Goal: Task Accomplishment & Management: Complete application form

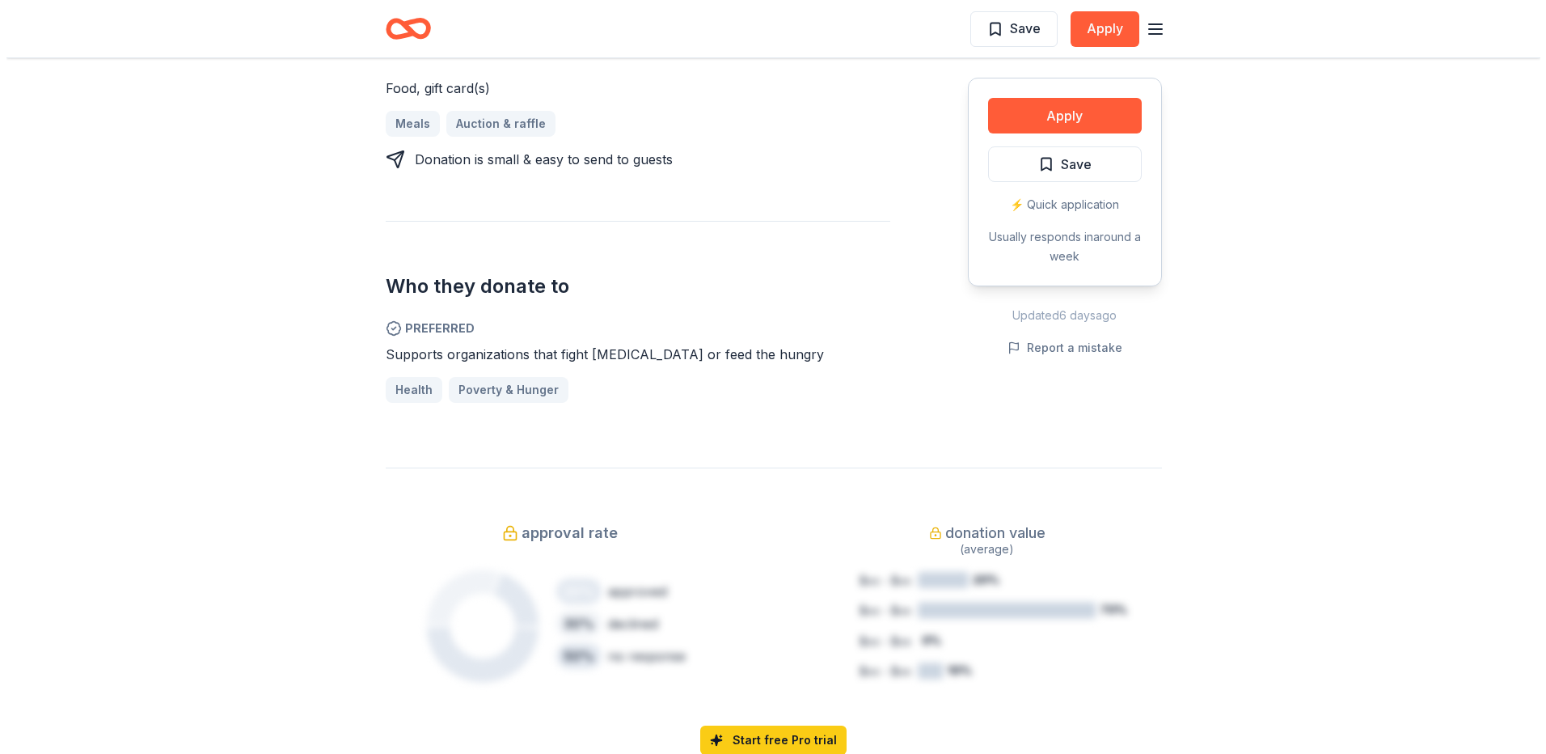
scroll to position [485, 0]
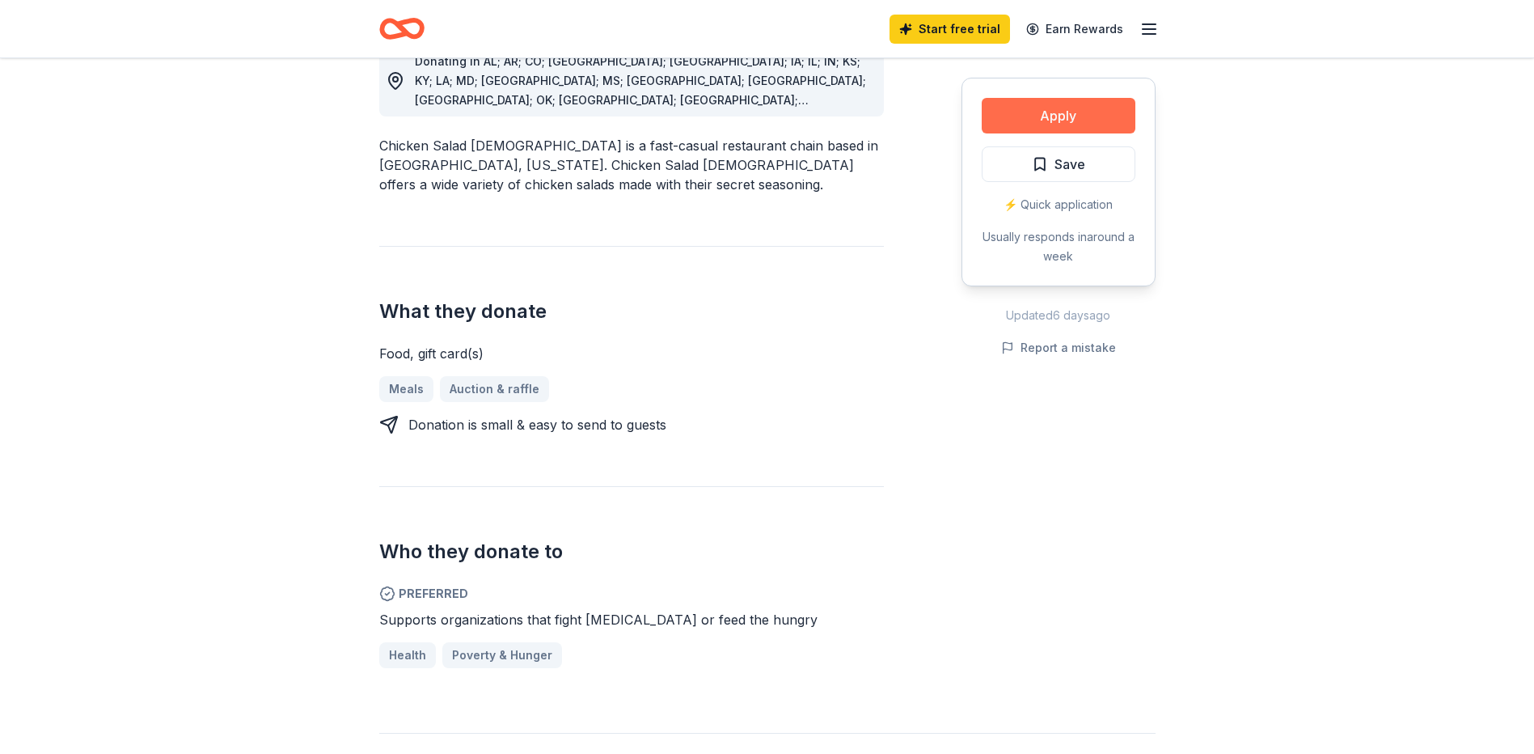
click at [1060, 113] on button "Apply" at bounding box center [1059, 116] width 154 height 36
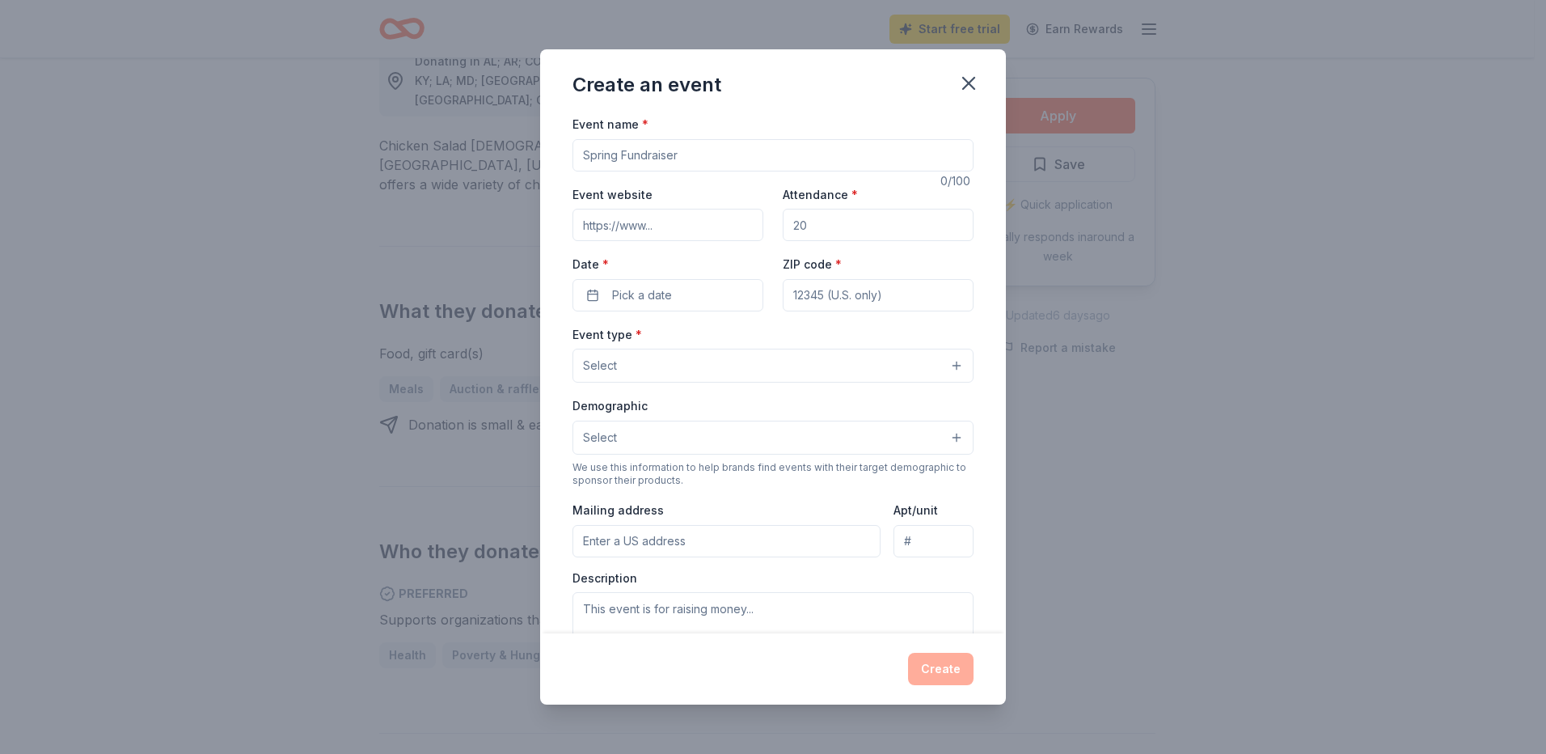
click at [713, 156] on input "Event name *" at bounding box center [772, 155] width 401 height 32
type input "Fall Fundraiser"
click at [726, 227] on input "Event website" at bounding box center [667, 225] width 191 height 32
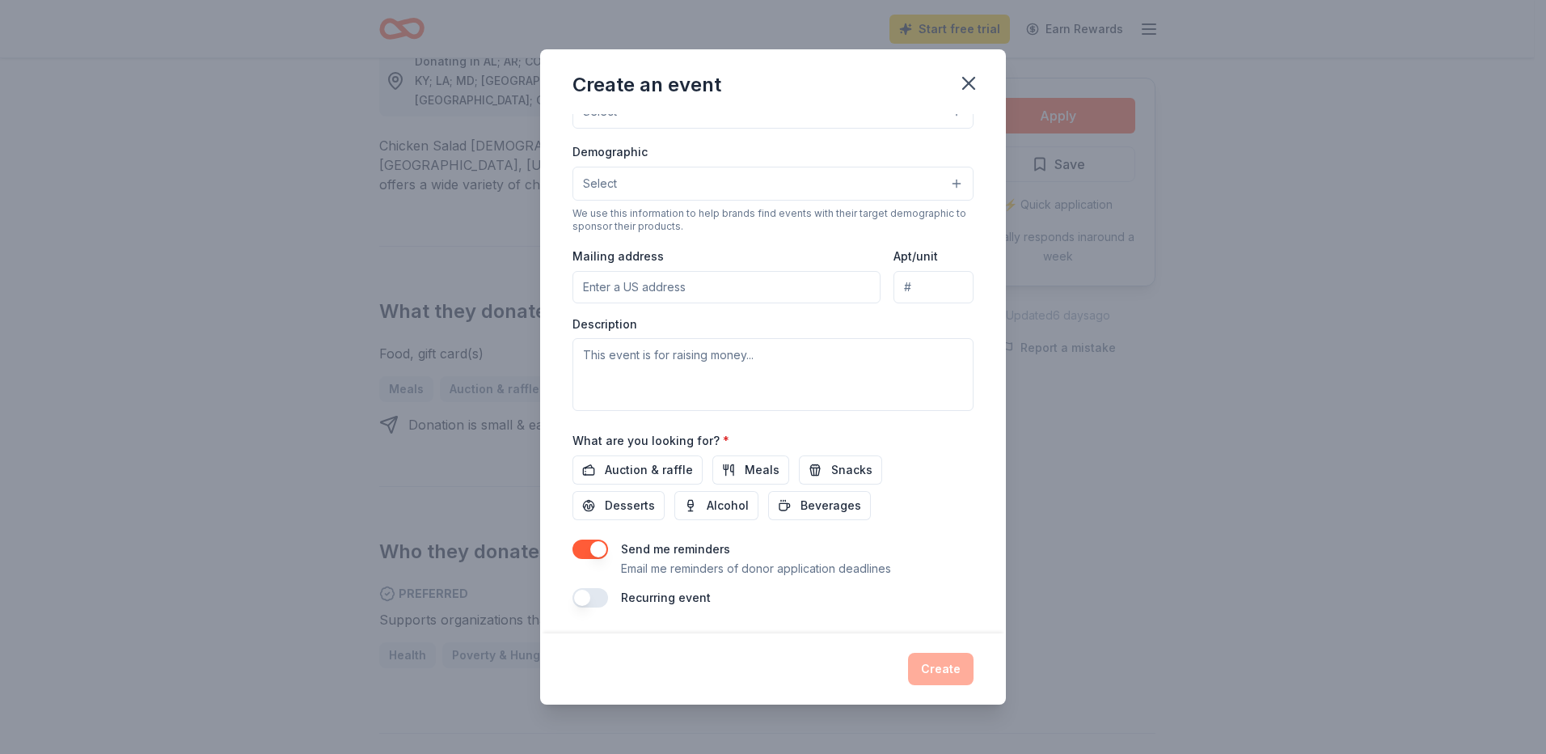
scroll to position [0, 0]
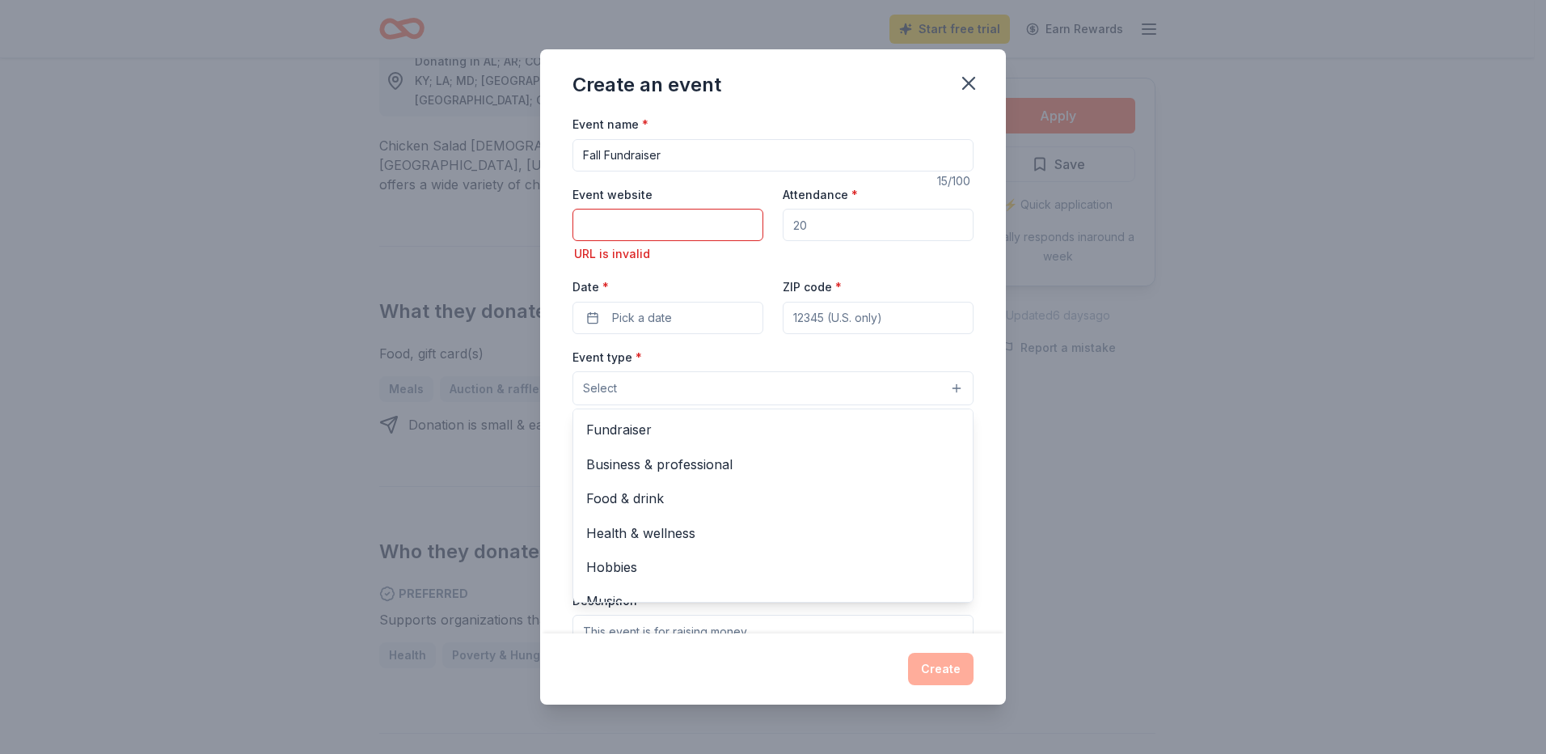
click at [640, 361] on div "Event type * Select Fundraiser Business & professional Food & drink Health & we…" at bounding box center [772, 376] width 401 height 59
click at [661, 152] on div "Event name * Fall Fundraiser 15 /100 Event website URL is invalid Attendance * …" at bounding box center [772, 499] width 401 height 770
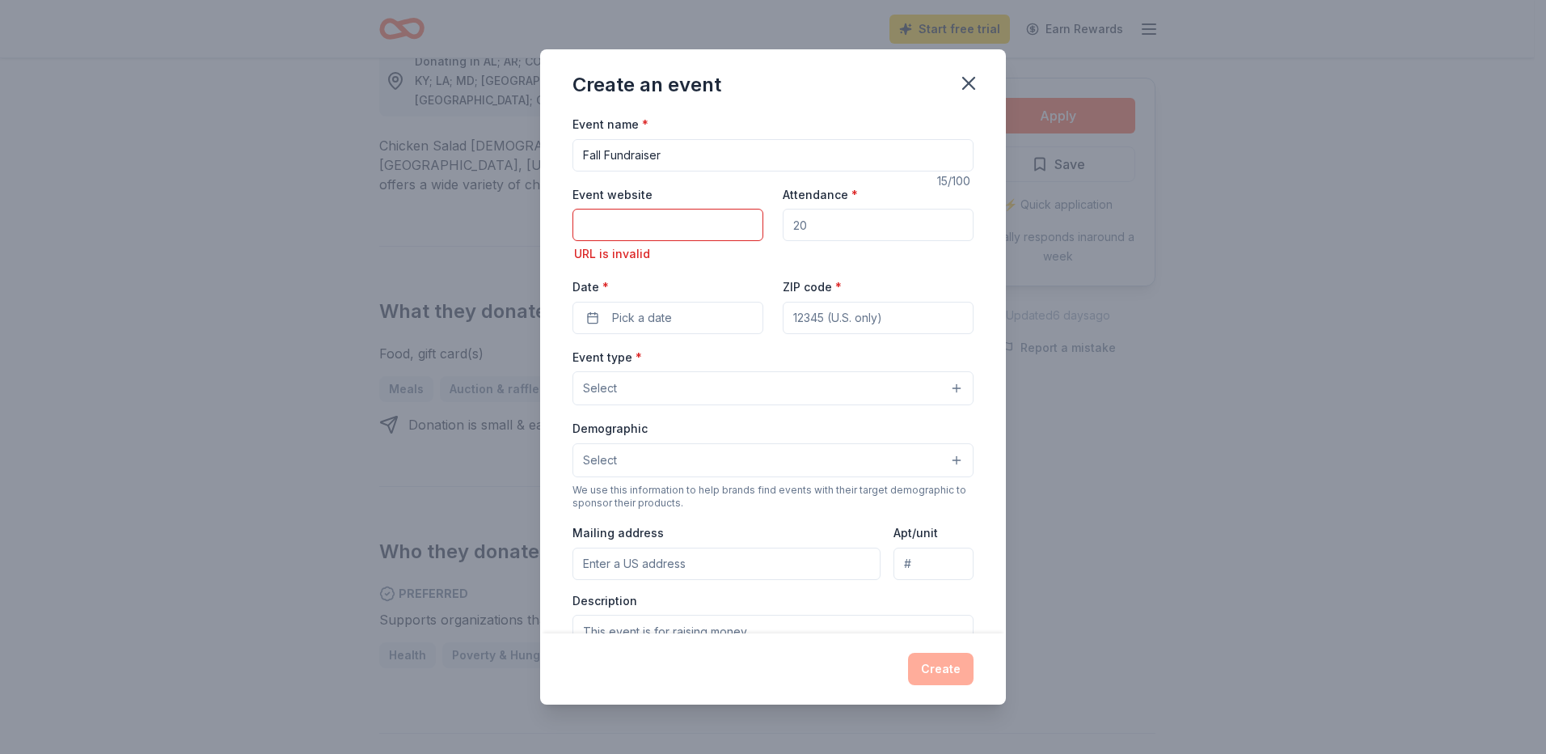
drag, startPoint x: 676, startPoint y: 151, endPoint x: 545, endPoint y: 153, distance: 131.0
click at [545, 153] on div "Event name * Fall Fundraiser 15 /100 Event website URL is invalid Attendance * …" at bounding box center [773, 373] width 466 height 519
type input "Scotts Hill Appreciation Days and Bicentennial"
drag, startPoint x: 668, startPoint y: 277, endPoint x: 637, endPoint y: 255, distance: 37.7
click at [661, 275] on div "Event website URL is invalid Attendance * Date * Pick a date ZIP code *" at bounding box center [772, 259] width 401 height 150
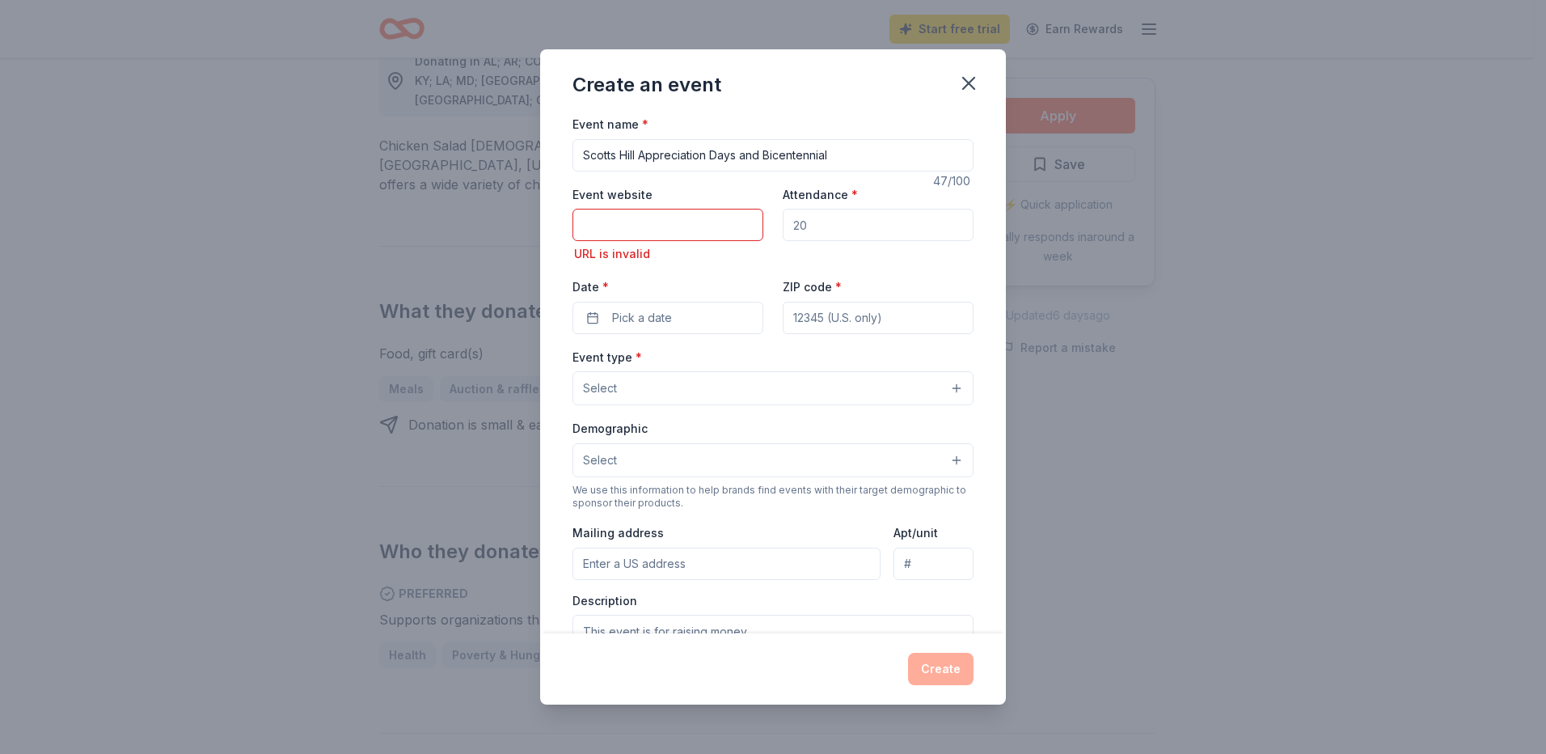
click at [610, 228] on input "Event website" at bounding box center [667, 225] width 191 height 32
type input "[DOMAIN_NAME]"
click at [822, 222] on input "Attendance *" at bounding box center [878, 225] width 191 height 32
click at [699, 253] on div "URL is invalid" at bounding box center [667, 253] width 191 height 19
drag, startPoint x: 737, startPoint y: 228, endPoint x: 497, endPoint y: 219, distance: 239.5
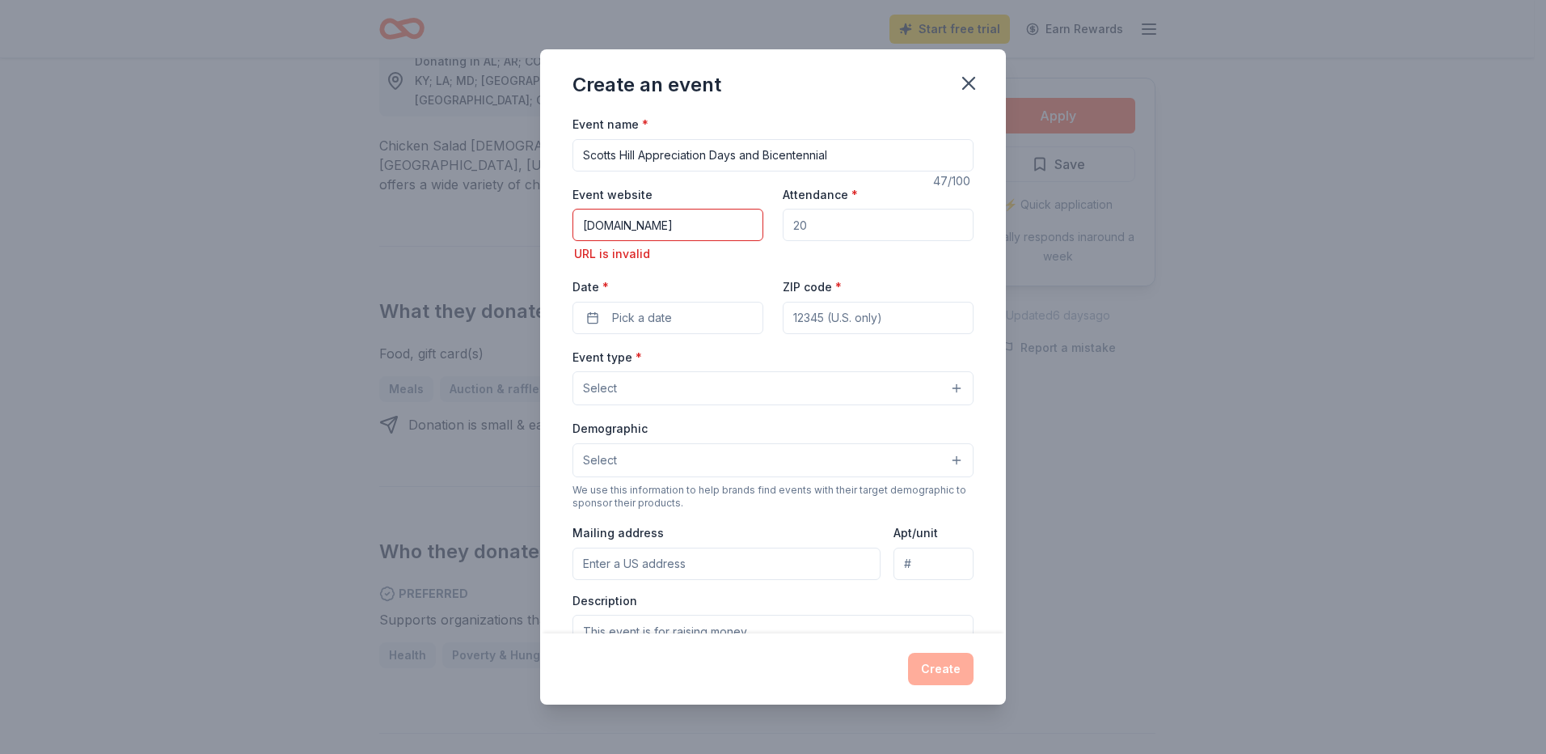
click at [497, 219] on div "Create an event Event name * [PERSON_NAME] Appreciation Days and Bicentennial 4…" at bounding box center [773, 377] width 1546 height 754
click at [619, 229] on input "Event website" at bounding box center [667, 225] width 191 height 32
click at [968, 80] on icon "button" at bounding box center [968, 83] width 23 height 23
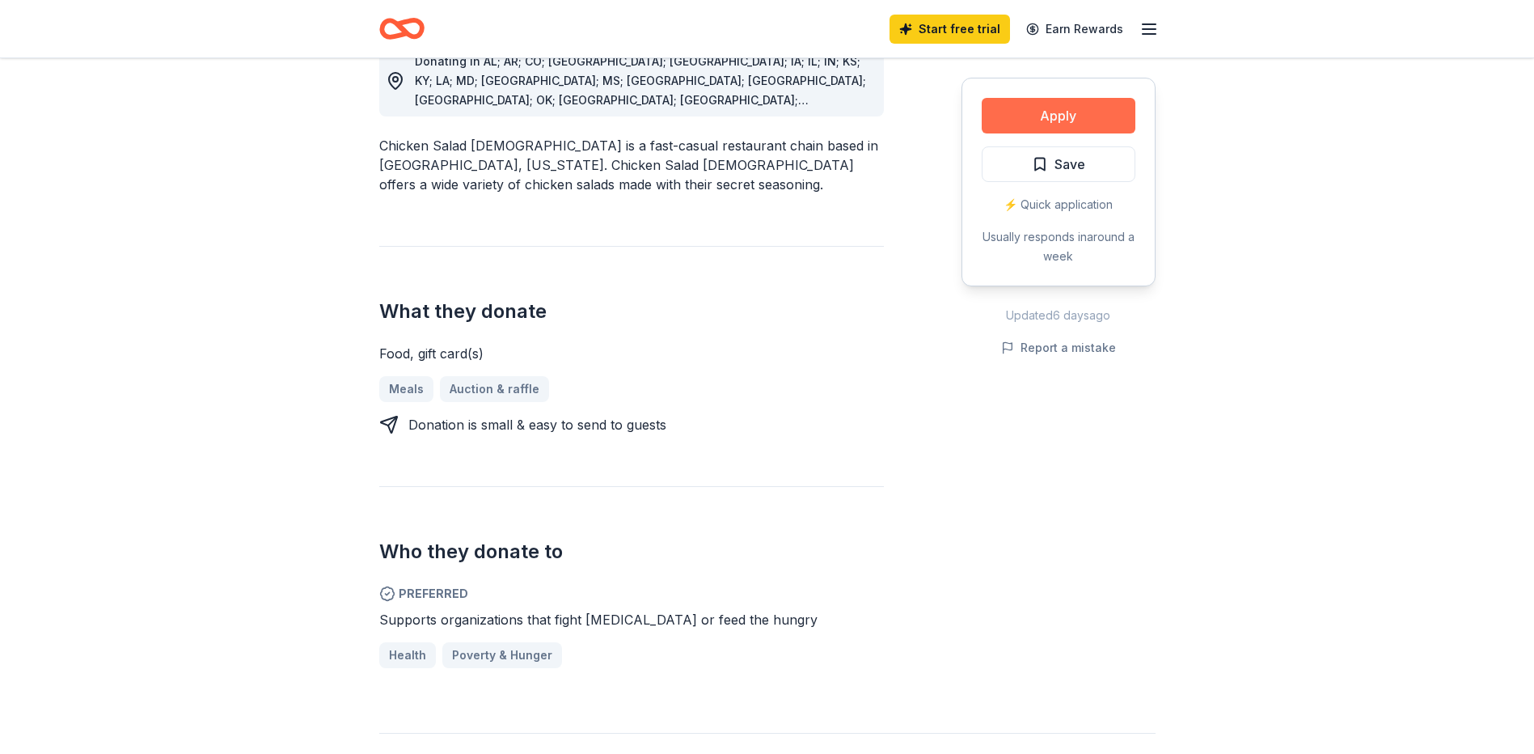
click at [1050, 108] on button "Apply" at bounding box center [1059, 116] width 154 height 36
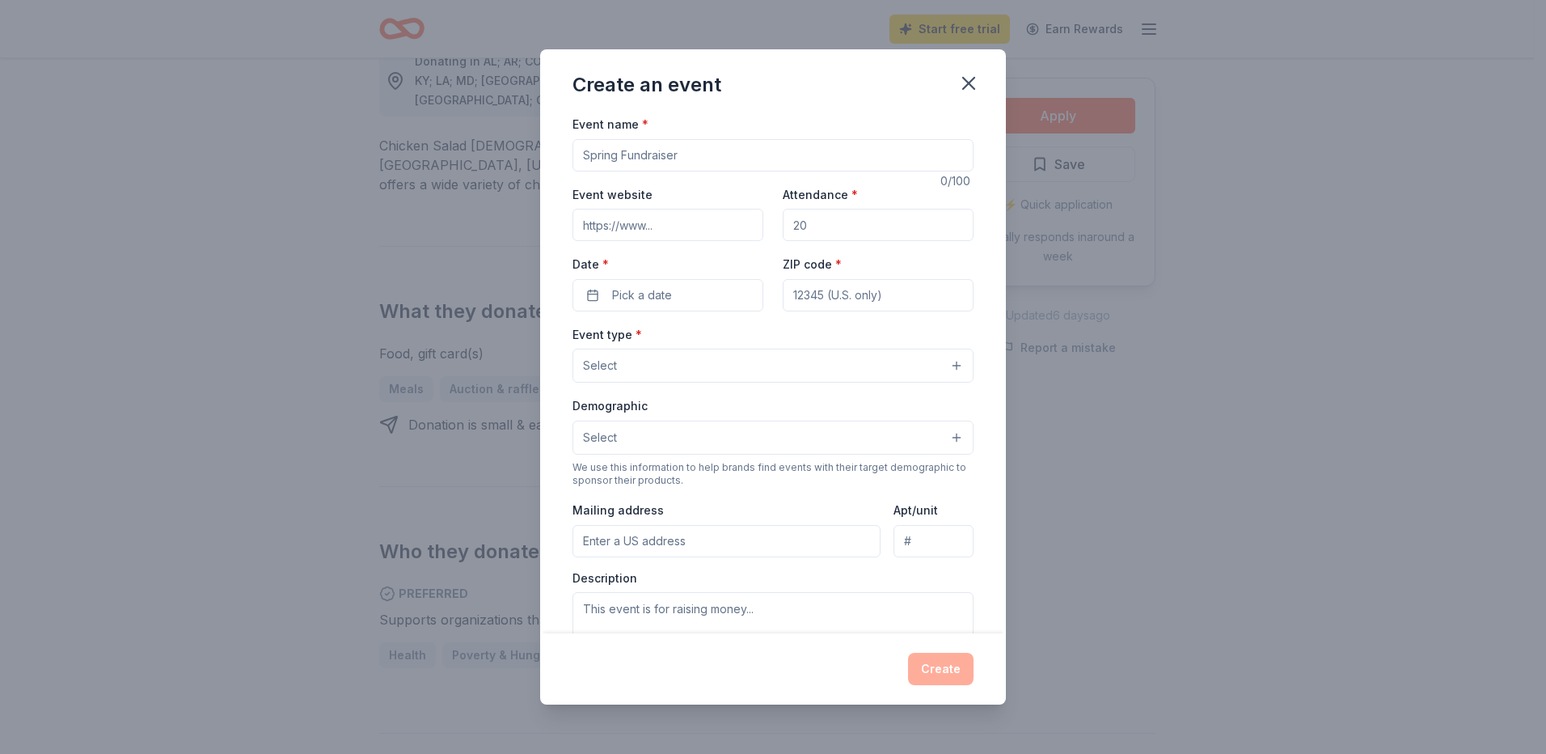
click at [665, 224] on input "Event website" at bounding box center [667, 225] width 191 height 32
click at [703, 222] on input "Event website" at bounding box center [667, 225] width 191 height 32
click at [678, 227] on input "Event website" at bounding box center [667, 225] width 191 height 32
click at [676, 227] on input "Event website" at bounding box center [667, 225] width 191 height 32
click at [651, 227] on input "Event website" at bounding box center [667, 225] width 191 height 32
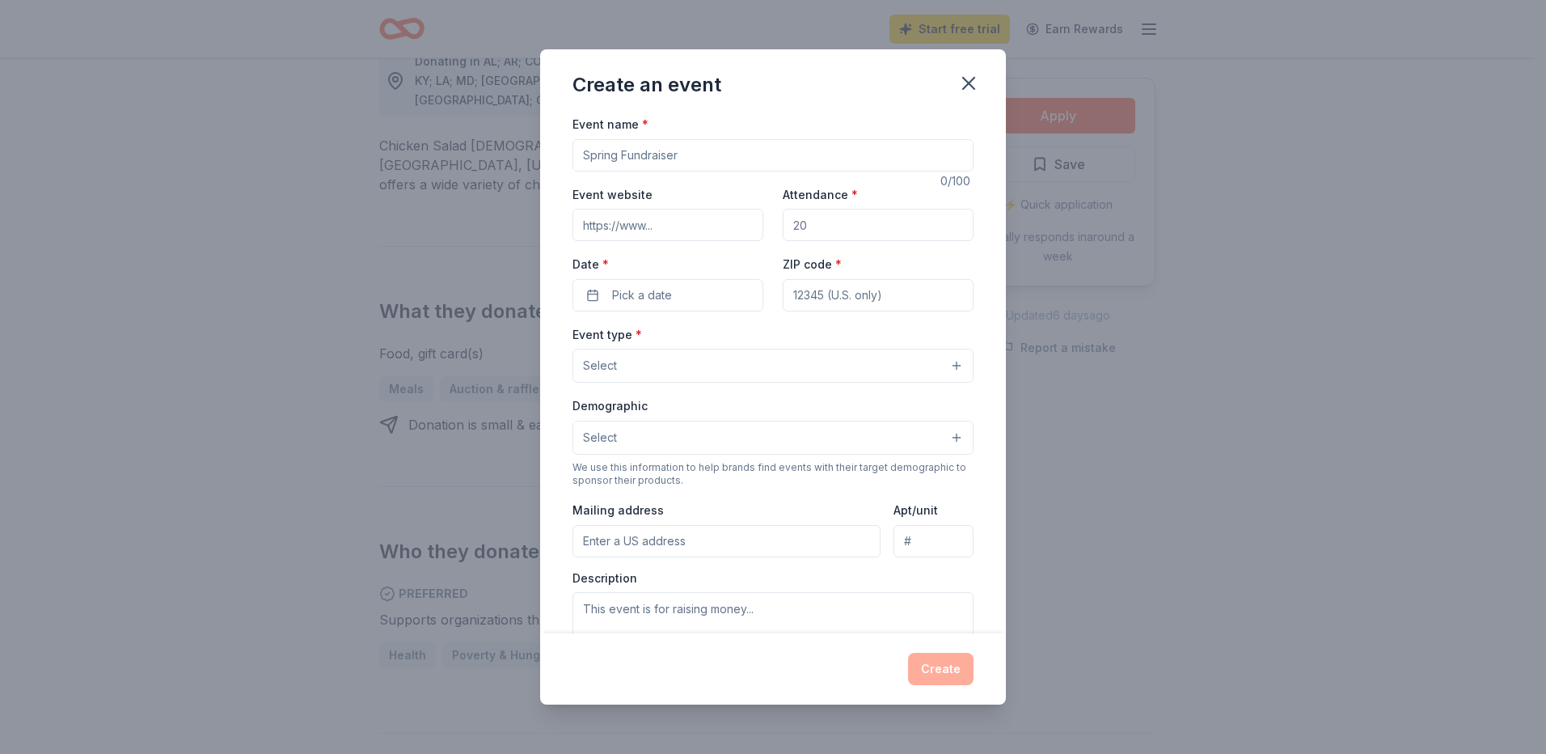
click at [661, 225] on input "Event website" at bounding box center [667, 225] width 191 height 32
type input "https"
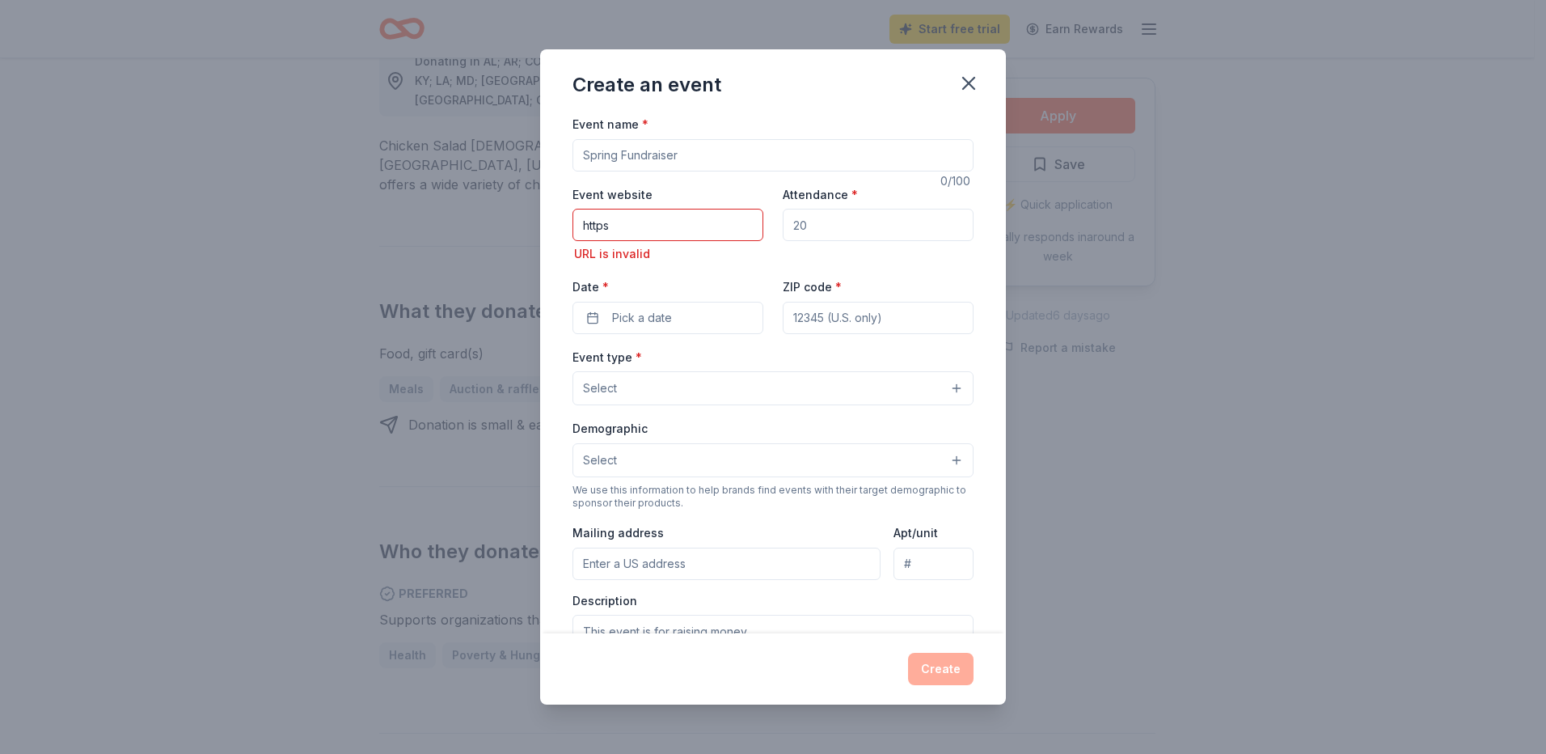
drag, startPoint x: 627, startPoint y: 219, endPoint x: 576, endPoint y: 221, distance: 51.8
click at [576, 221] on input "https" at bounding box center [667, 225] width 191 height 32
paste input "[URL][DOMAIN_NAME]"
type input "[URL][DOMAIN_NAME]"
drag, startPoint x: 803, startPoint y: 224, endPoint x: 829, endPoint y: 217, distance: 26.9
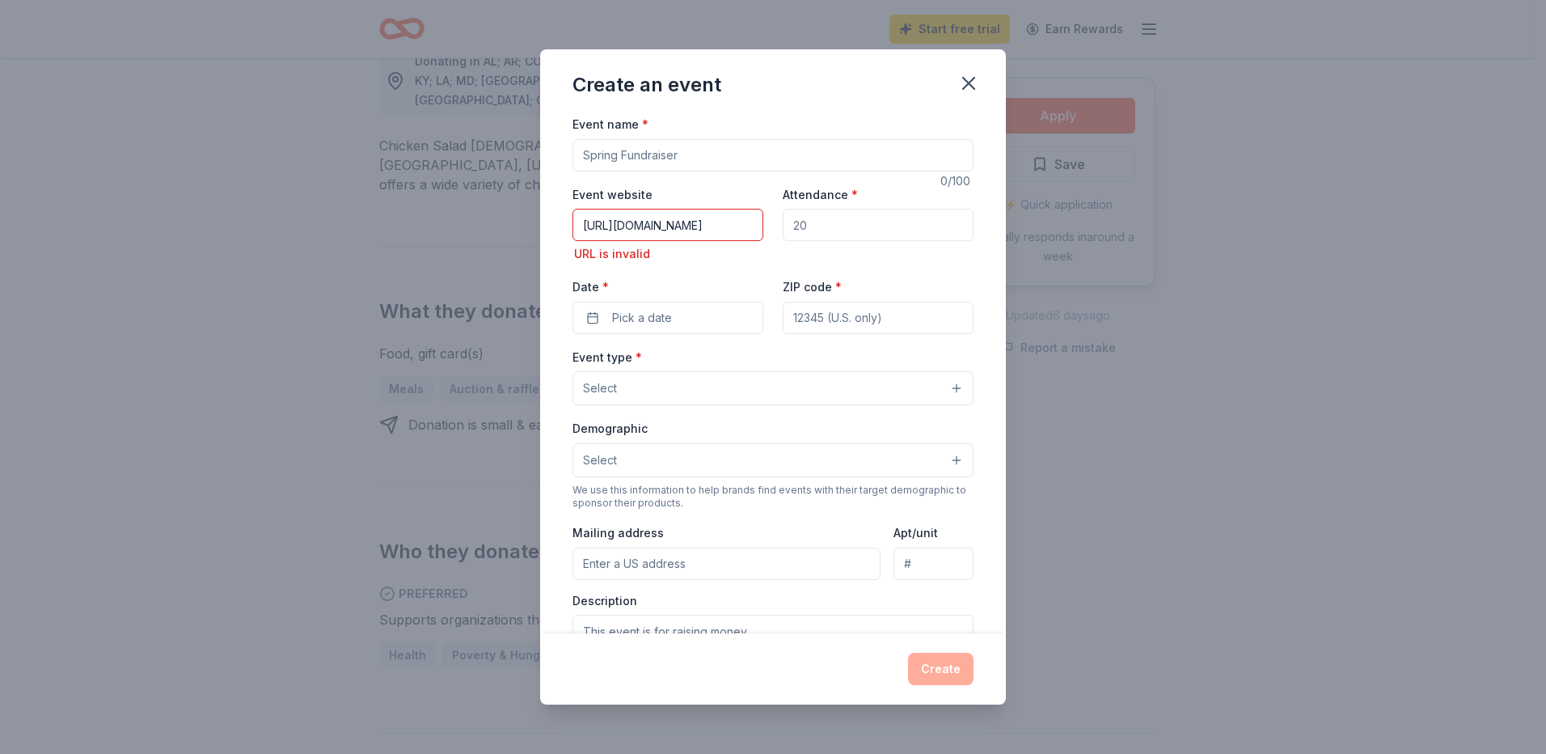
click at [829, 217] on input "Attendance *" at bounding box center [878, 225] width 191 height 32
click at [739, 224] on input "[URL][DOMAIN_NAME]" at bounding box center [667, 225] width 191 height 32
click at [832, 218] on input "Attendance *" at bounding box center [878, 225] width 191 height 32
drag, startPoint x: 738, startPoint y: 226, endPoint x: 462, endPoint y: 226, distance: 276.5
click at [462, 226] on div "Create an event Event name * 0 /100 Event website [URL][DOMAIN_NAME] URL is inv…" at bounding box center [773, 377] width 1546 height 754
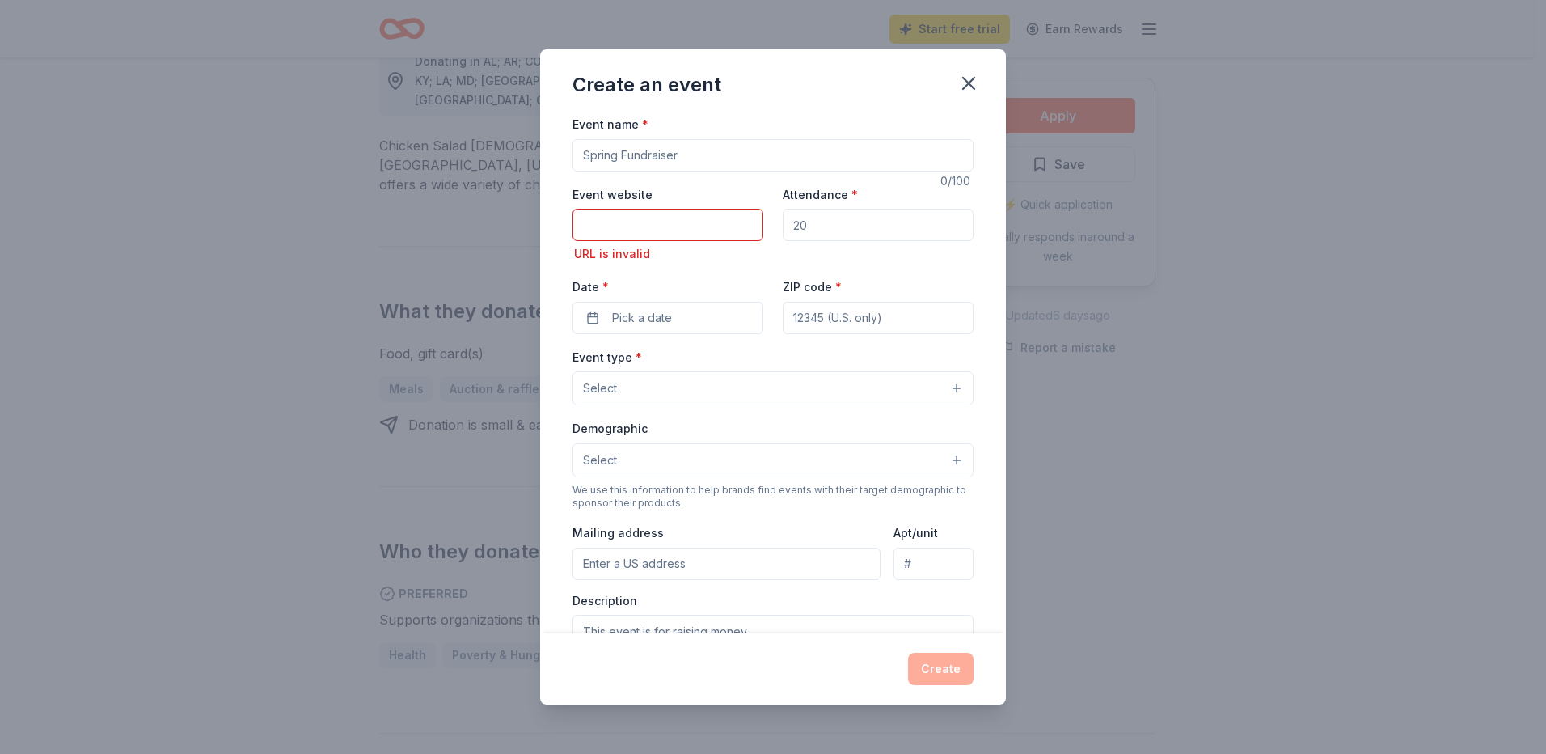
drag, startPoint x: 805, startPoint y: 227, endPoint x: 814, endPoint y: 223, distance: 10.5
click at [814, 223] on input "Attendance *" at bounding box center [878, 225] width 191 height 32
drag, startPoint x: 813, startPoint y: 223, endPoint x: 786, endPoint y: 226, distance: 27.7
click at [786, 226] on input "Attendance *" at bounding box center [878, 225] width 191 height 32
type input "2"
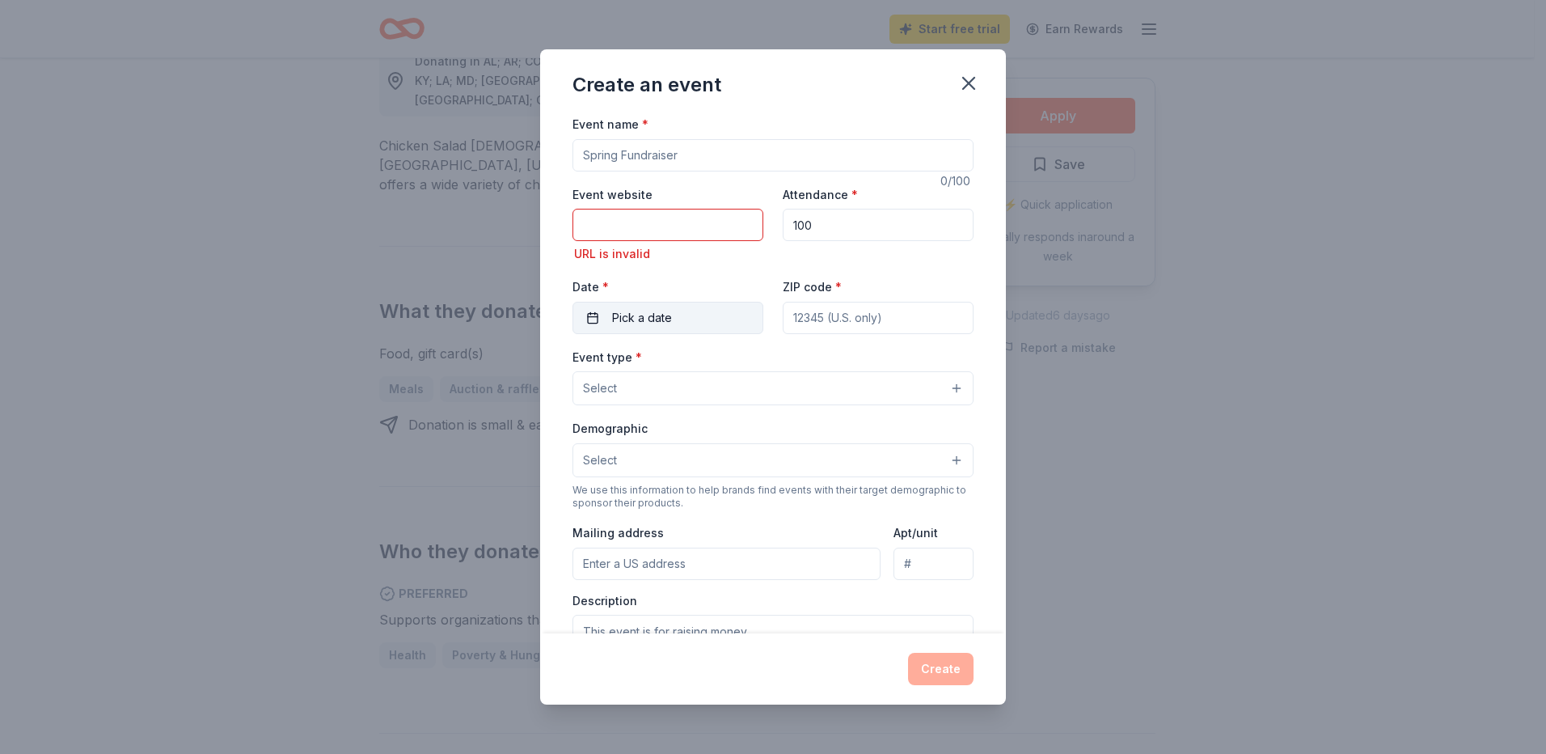
type input "100"
click at [707, 317] on button "Pick a date" at bounding box center [667, 318] width 191 height 32
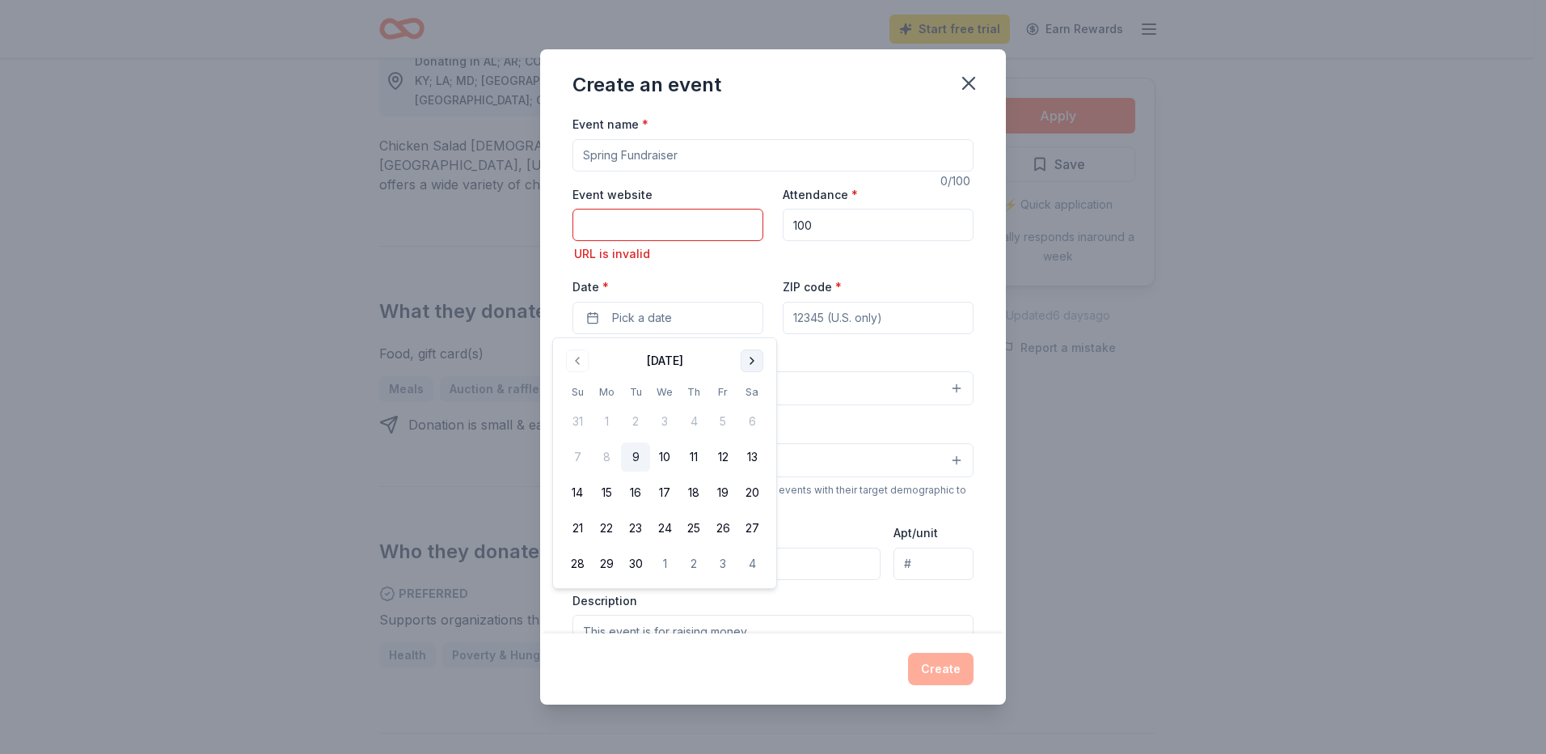
click at [750, 360] on button "Go to next month" at bounding box center [752, 360] width 23 height 23
click at [752, 420] on button "4" at bounding box center [751, 421] width 29 height 29
click at [861, 317] on input "ZIP code *" at bounding box center [878, 318] width 191 height 32
type input "38374"
click at [741, 358] on div "Event type * Select" at bounding box center [772, 376] width 401 height 59
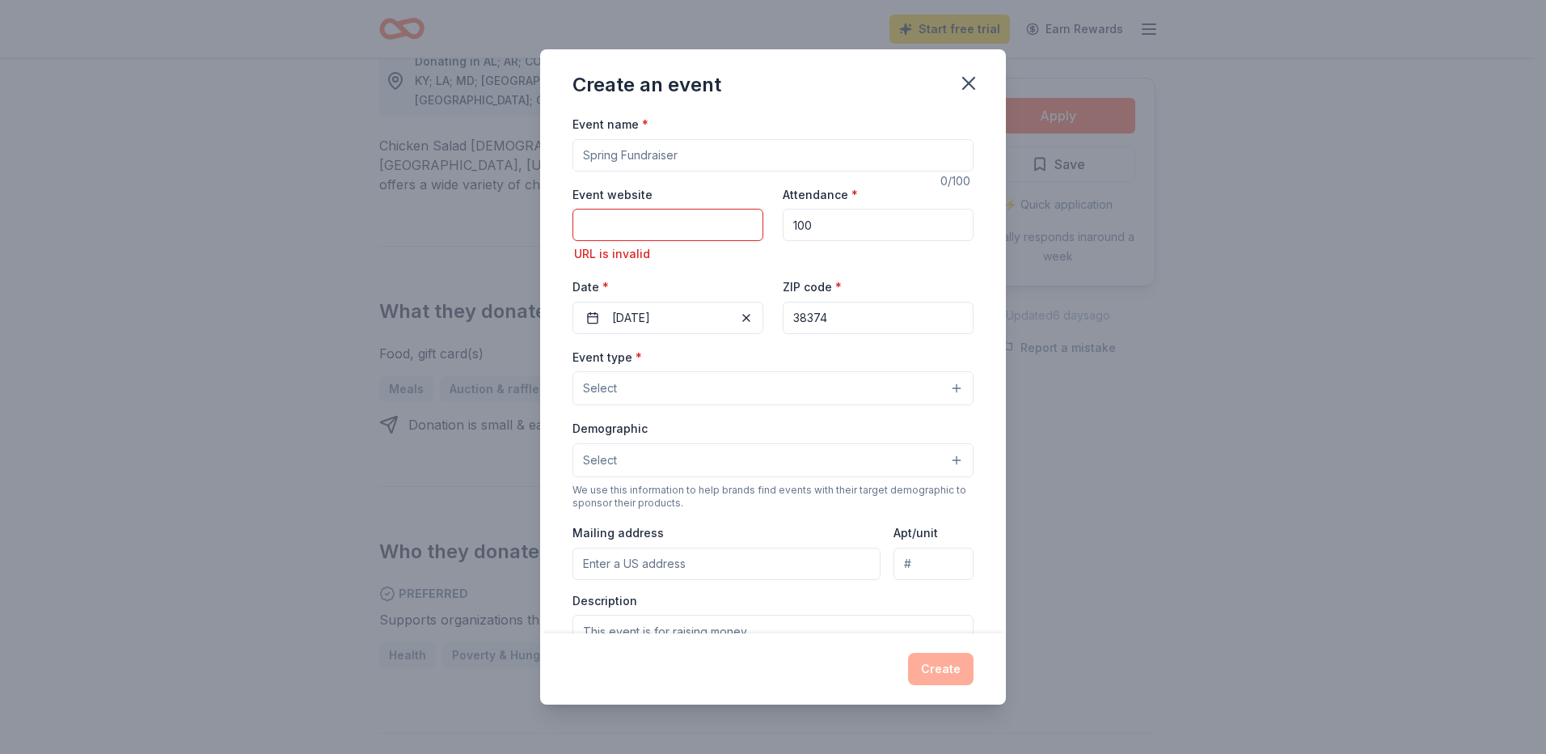
click at [639, 222] on input "Event website" at bounding box center [667, 225] width 191 height 32
click at [578, 223] on input "Event website" at bounding box center [667, 225] width 191 height 32
paste input "[URL][DOMAIN_NAME]"
type input "[URL][DOMAIN_NAME]"
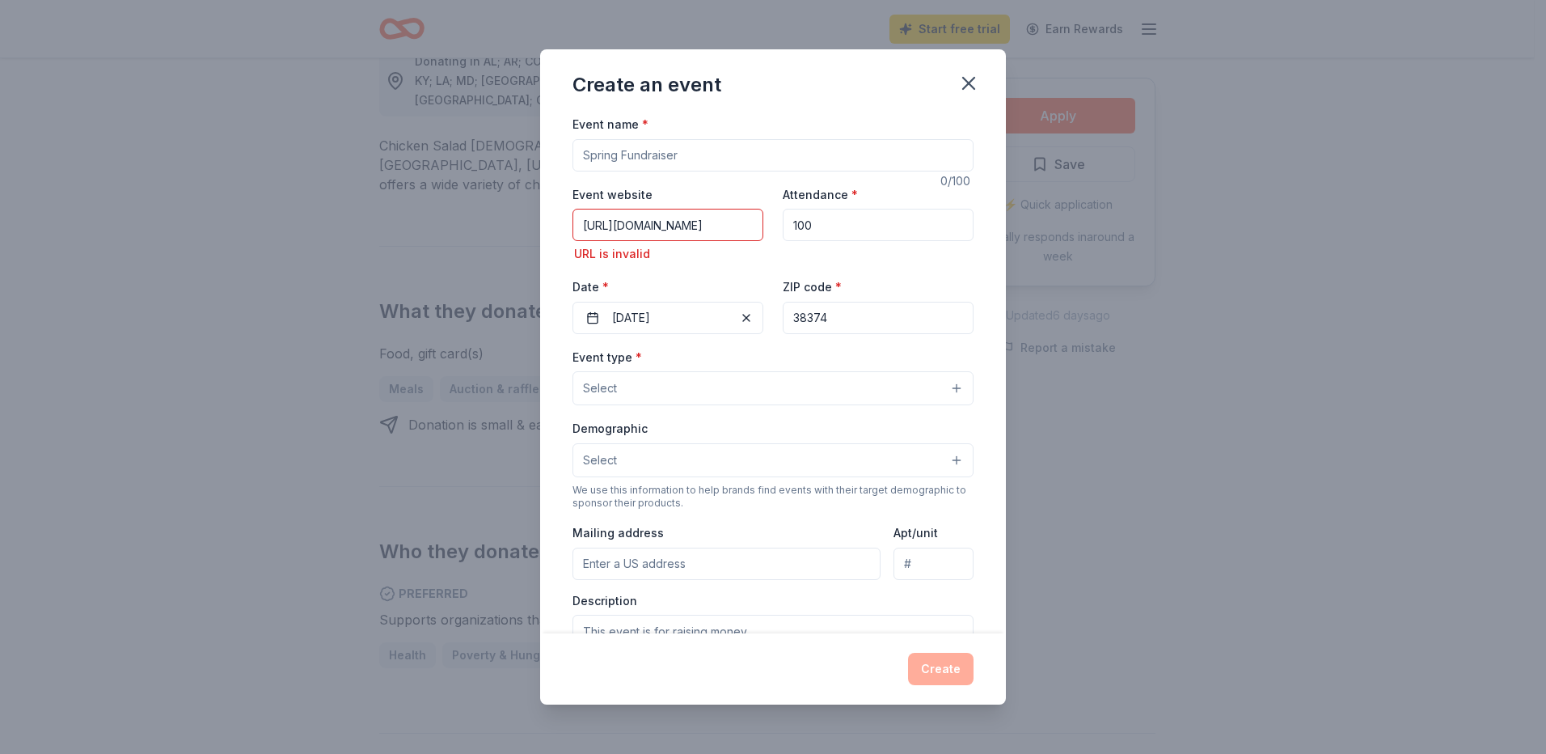
scroll to position [0, 0]
click at [817, 225] on input "100" at bounding box center [878, 225] width 191 height 32
click at [838, 311] on input "38374" at bounding box center [878, 318] width 191 height 32
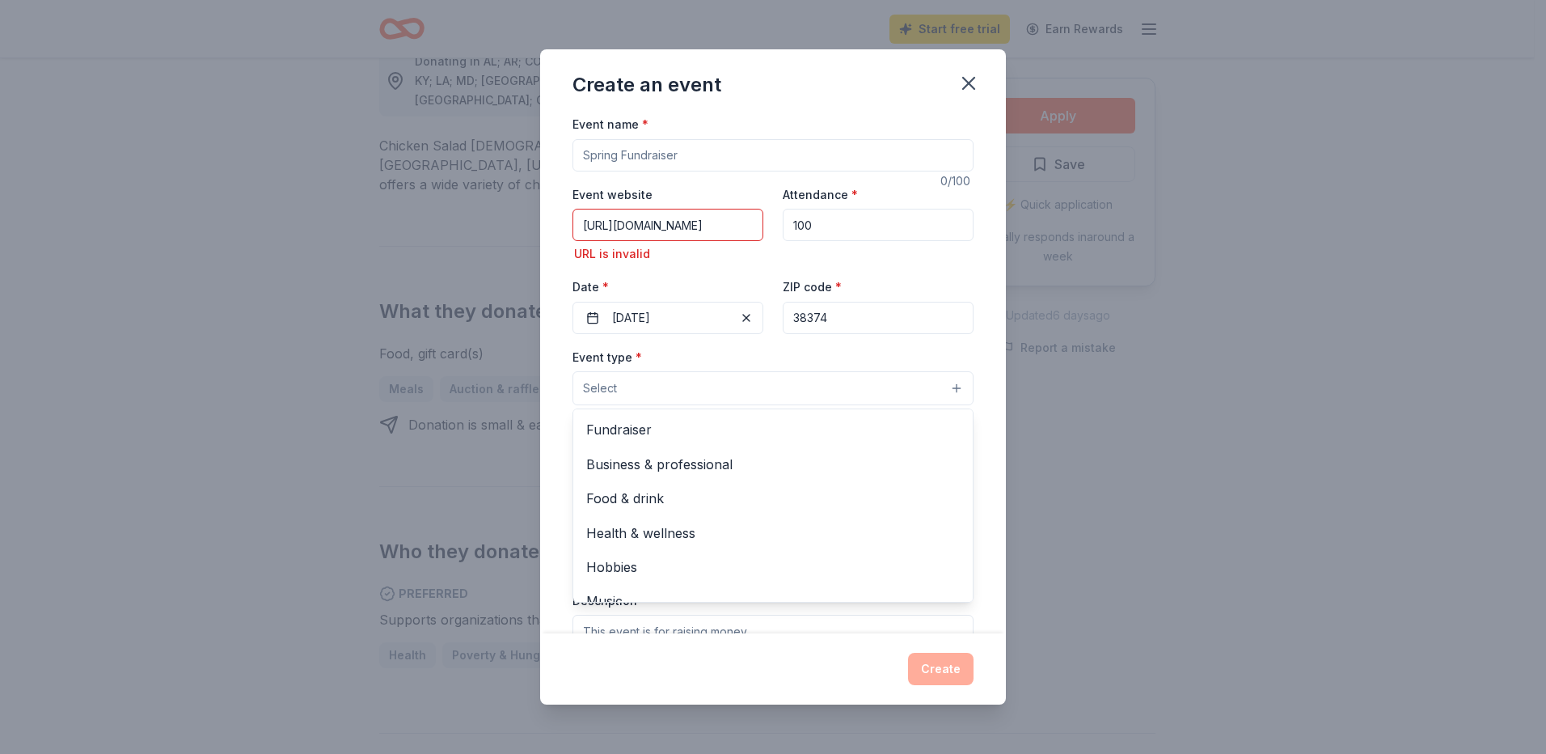
click at [658, 380] on button "Select" at bounding box center [772, 388] width 401 height 34
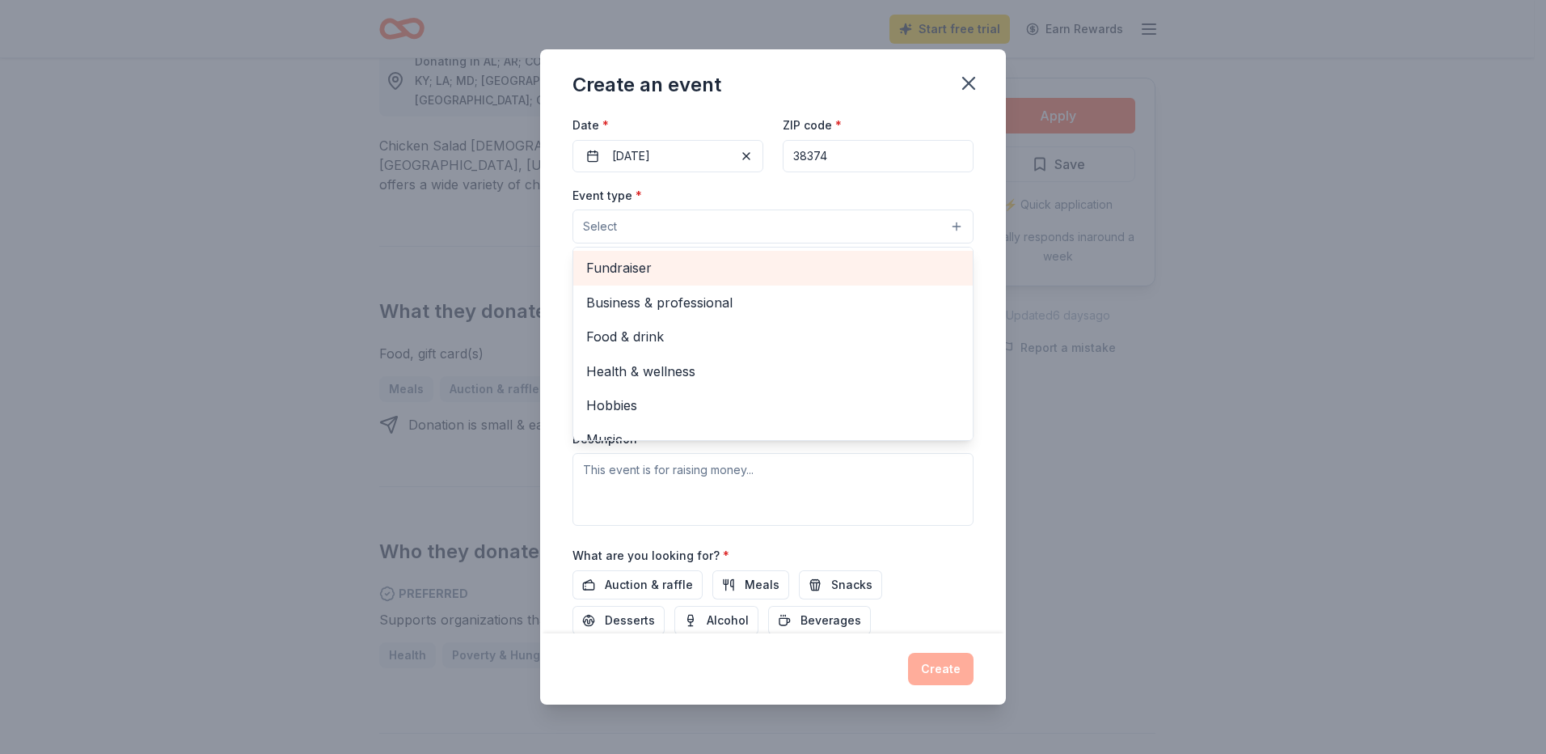
click at [639, 264] on span "Fundraiser" at bounding box center [773, 267] width 374 height 21
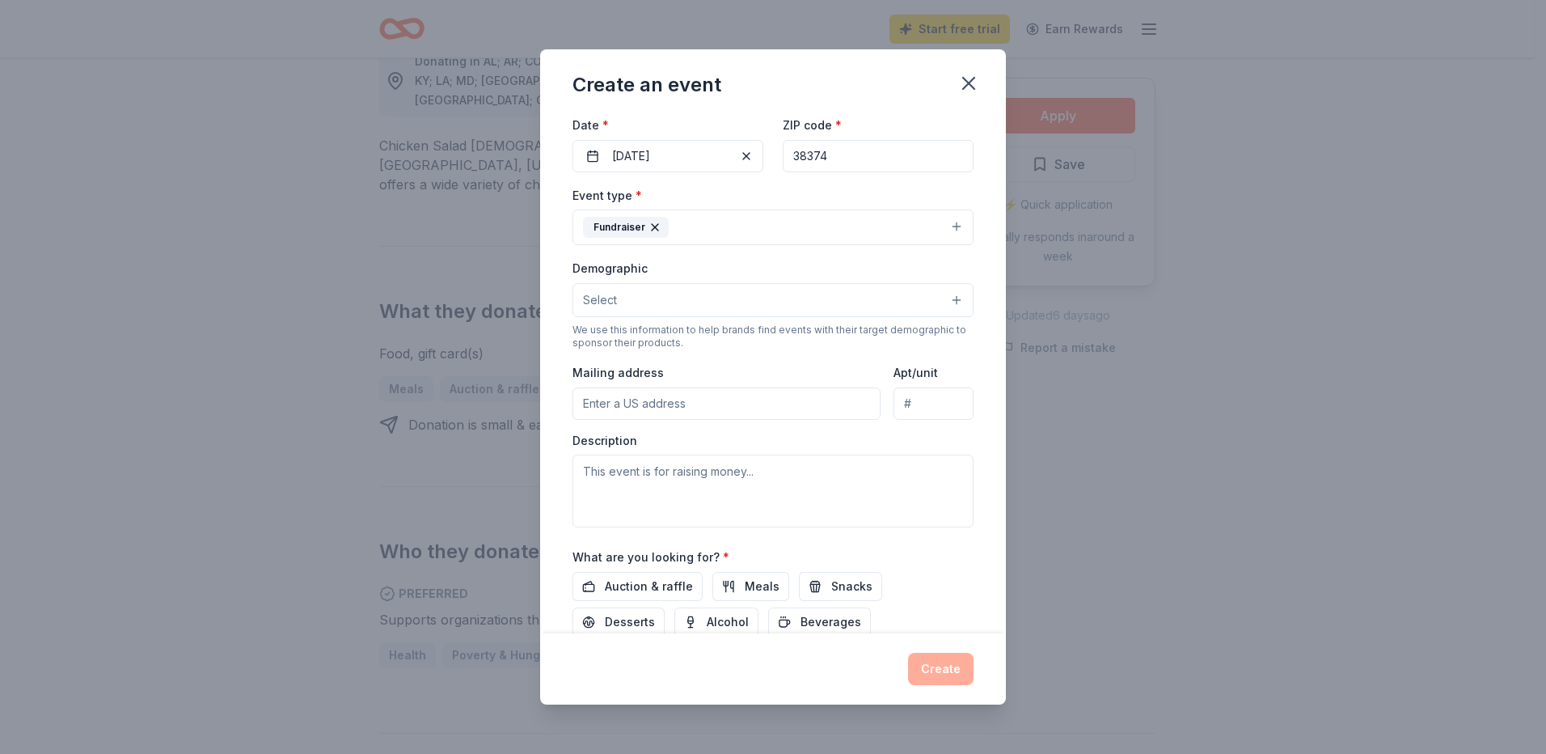
click at [849, 235] on button "Fundraiser" at bounding box center [772, 227] width 401 height 36
click at [682, 294] on button "Select" at bounding box center [772, 300] width 401 height 34
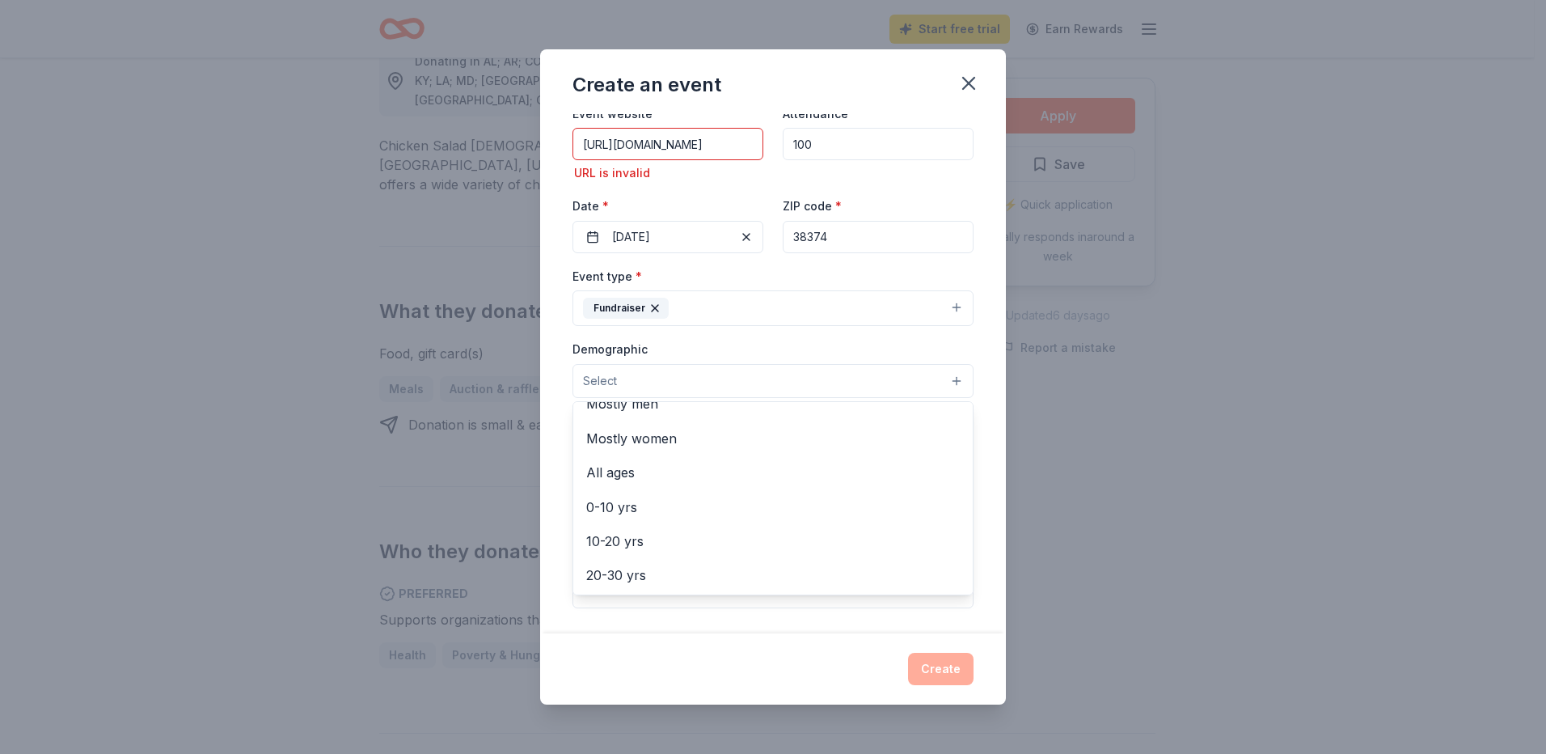
scroll to position [81, 0]
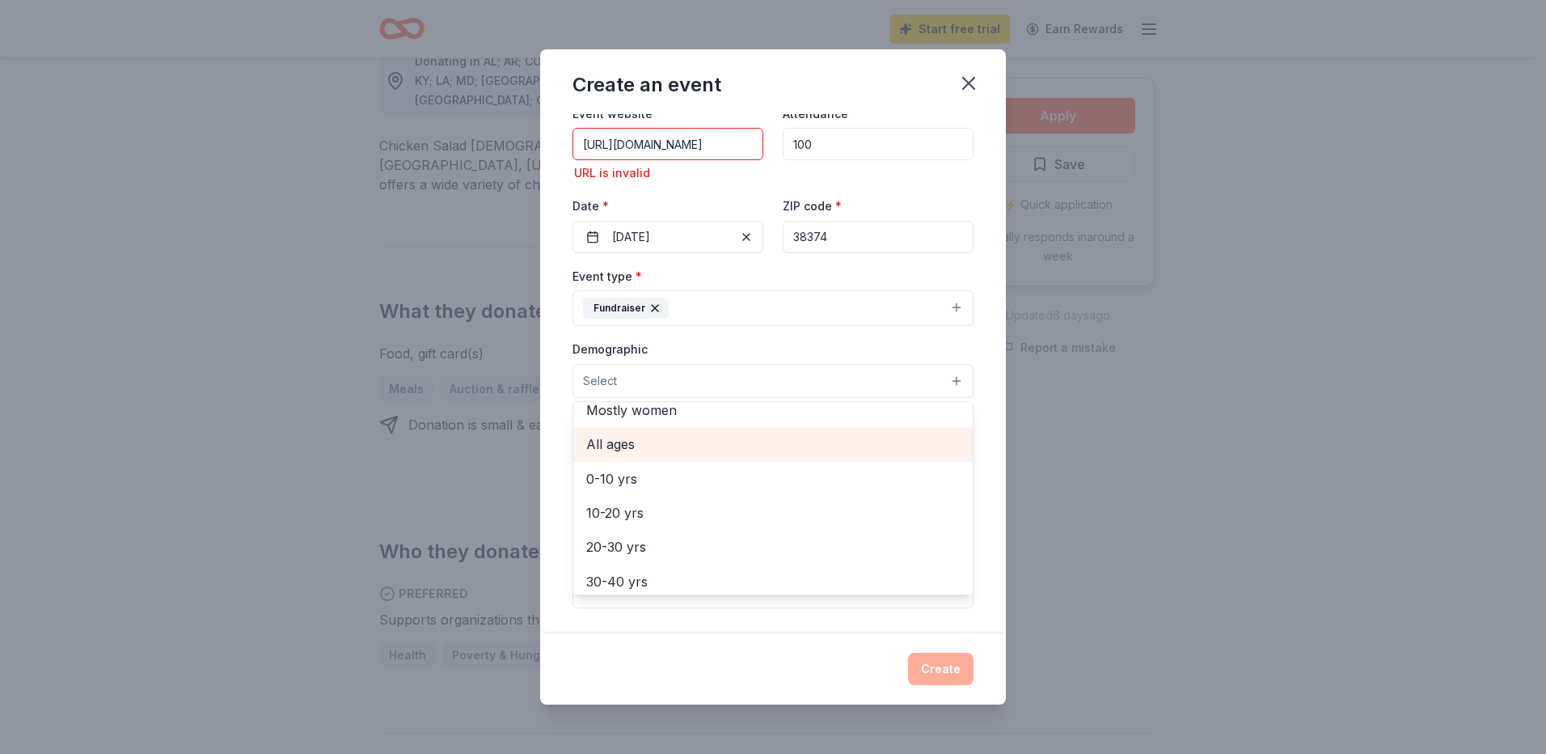
click at [624, 446] on span "All ages" at bounding box center [773, 443] width 374 height 21
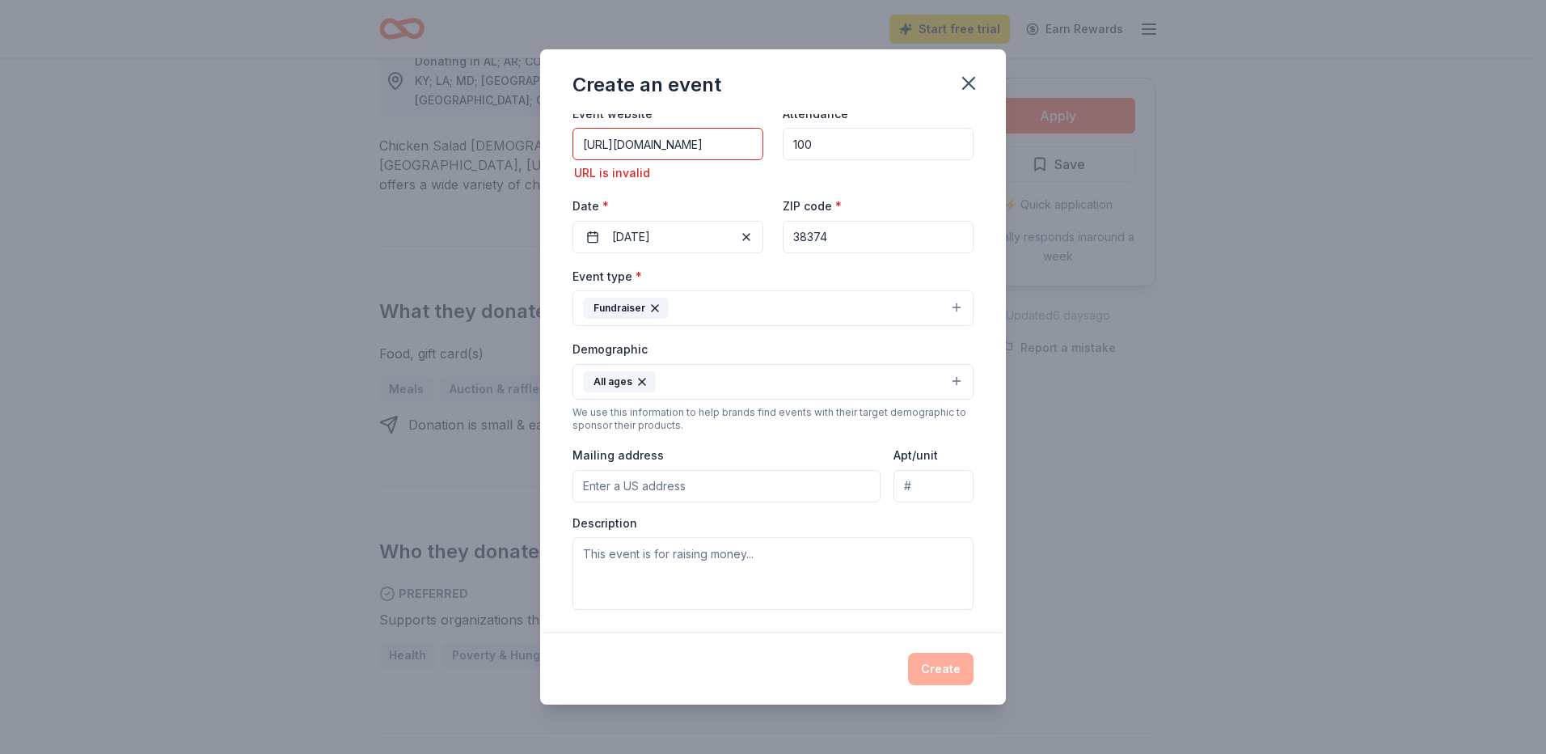
click at [787, 385] on button "All ages" at bounding box center [772, 382] width 401 height 36
click at [826, 352] on div "Demographic All ages" at bounding box center [772, 369] width 401 height 61
click at [735, 485] on input "Mailing address" at bounding box center [726, 486] width 308 height 32
type input "PO Box 248"
type input "[STREET_ADDRESS]"
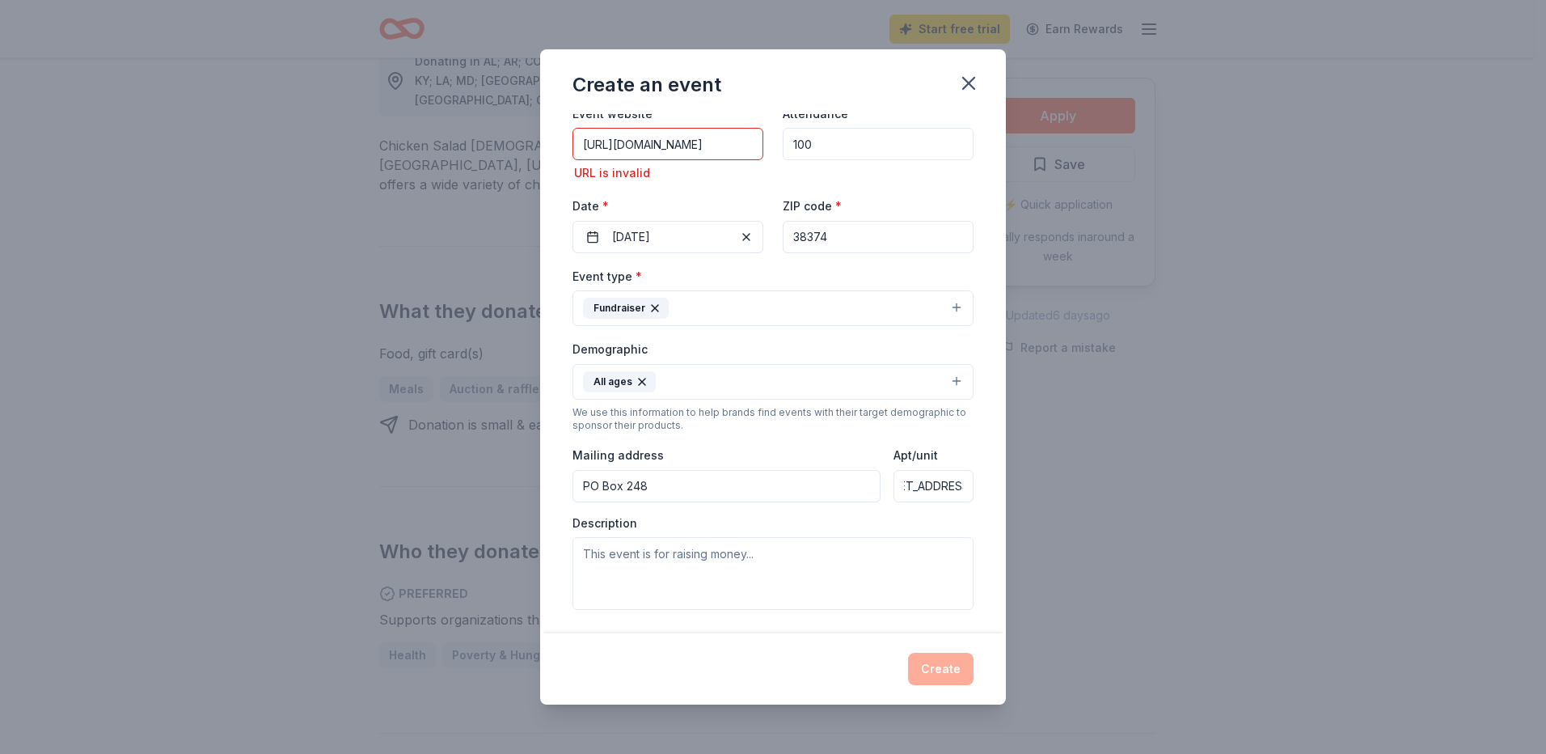
scroll to position [0, 61]
drag, startPoint x: 886, startPoint y: 484, endPoint x: 961, endPoint y: 479, distance: 74.6
click at [961, 479] on input "[STREET_ADDRESS]" at bounding box center [933, 486] width 80 height 32
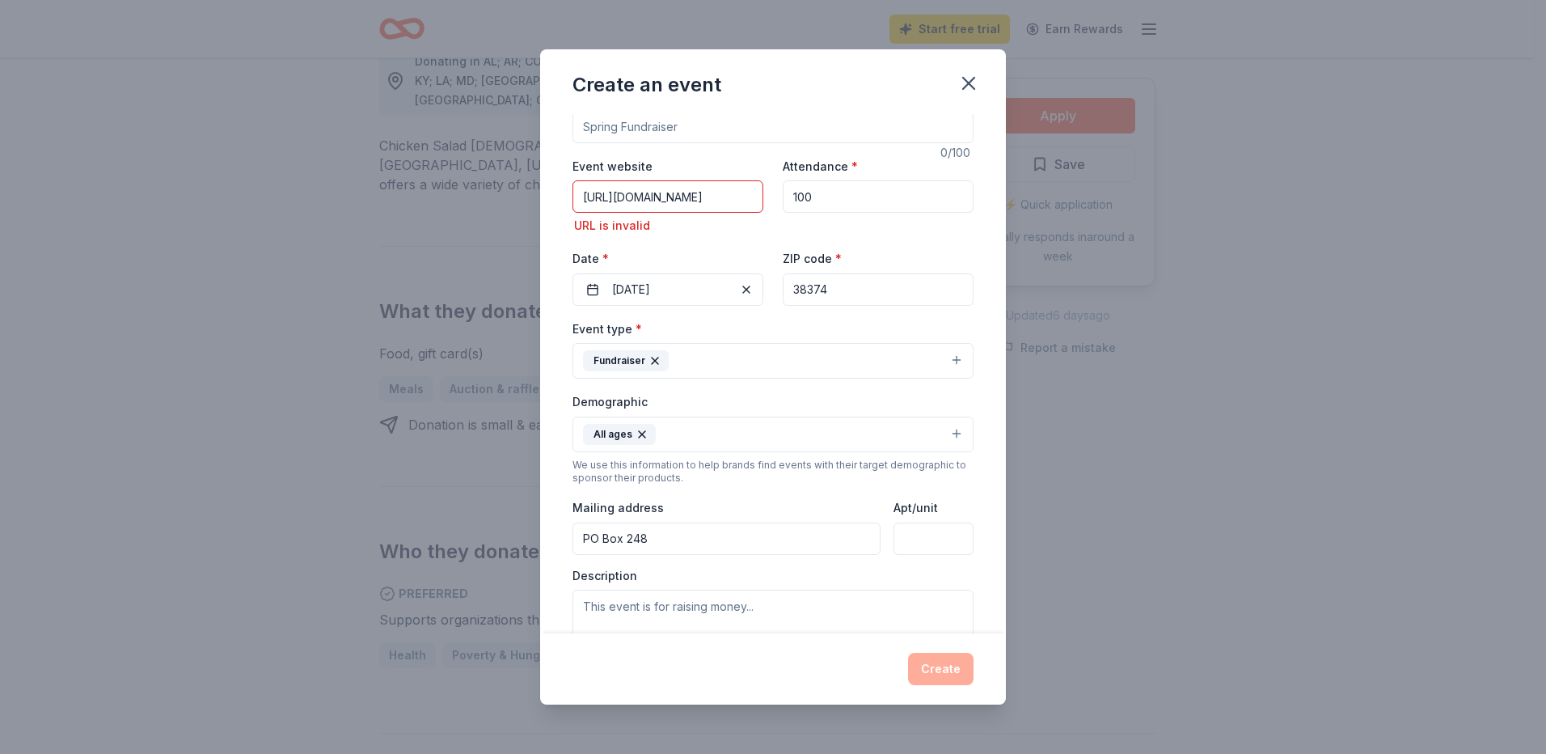
scroll to position [0, 0]
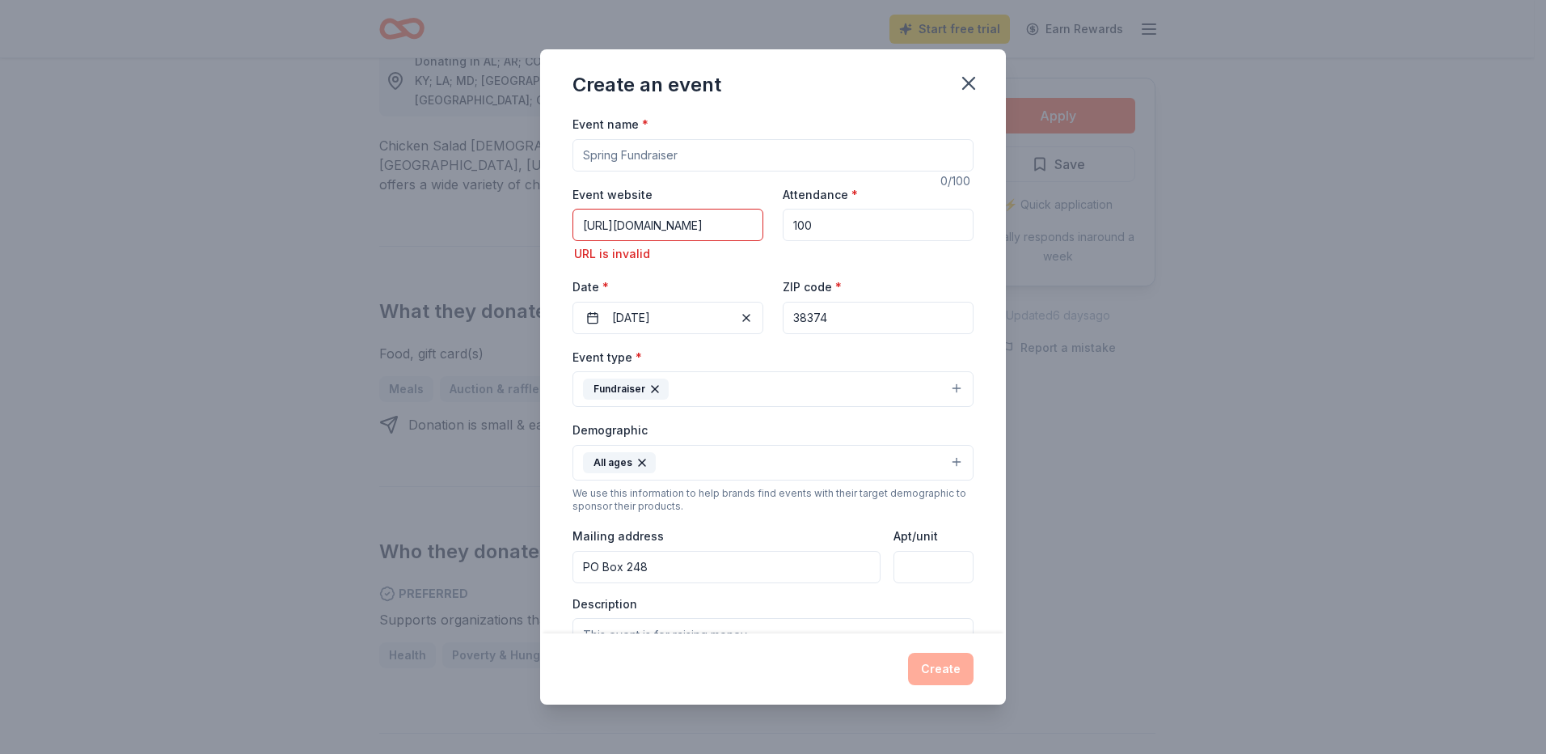
click at [605, 154] on input "Event name *" at bounding box center [772, 155] width 401 height 32
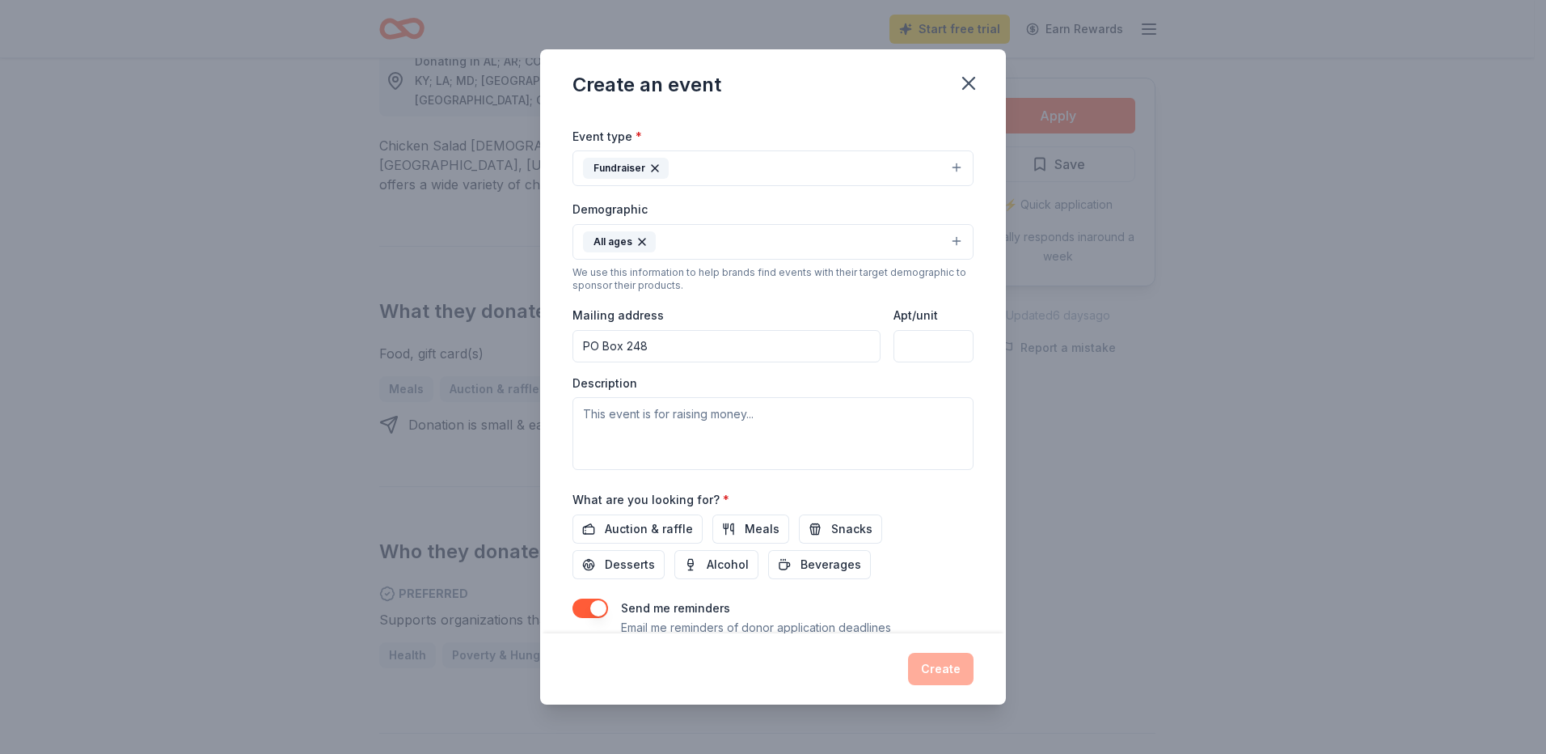
scroll to position [243, 0]
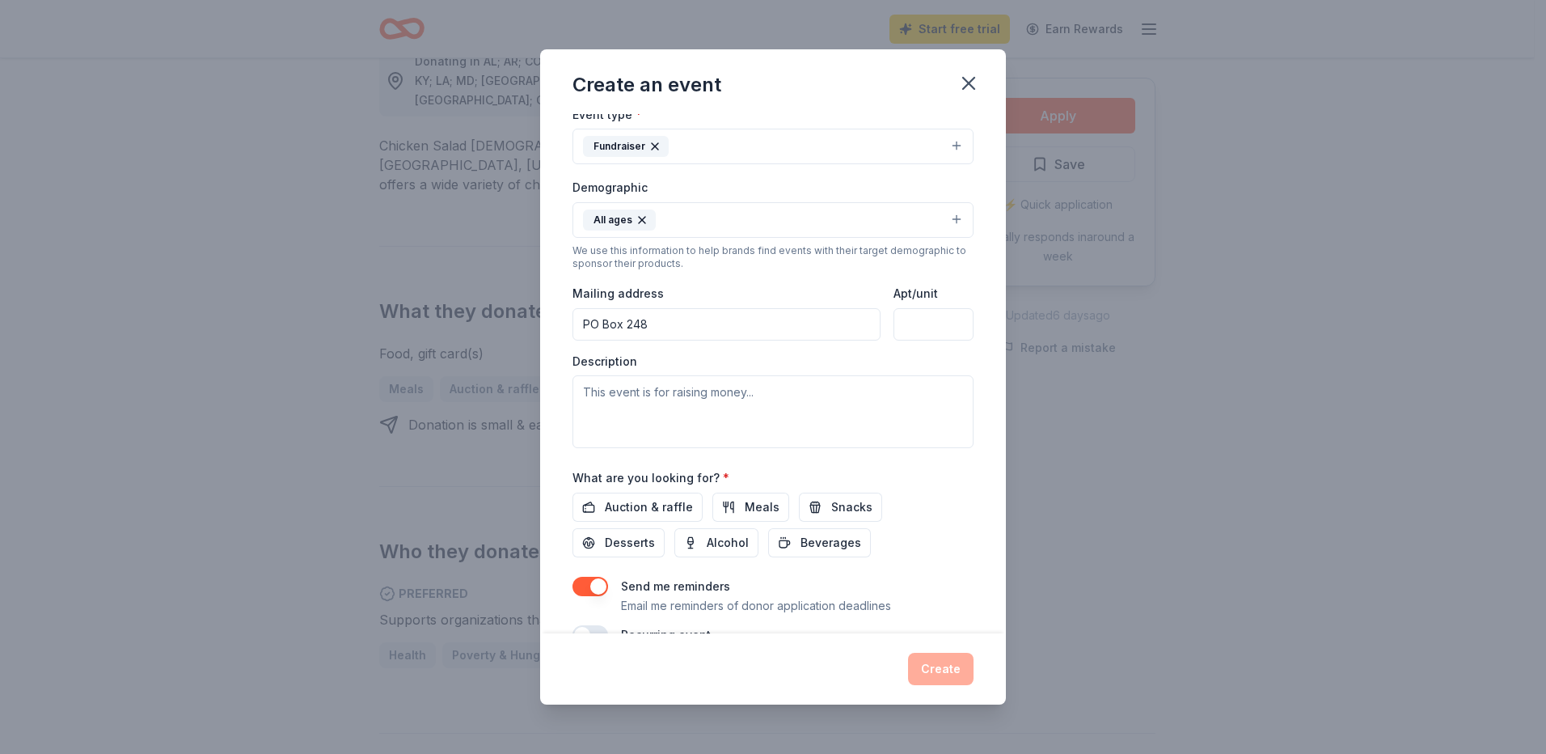
type input "Scotts Hill Appreciation Day and Bicentennial"
click at [750, 391] on textarea at bounding box center [772, 411] width 401 height 73
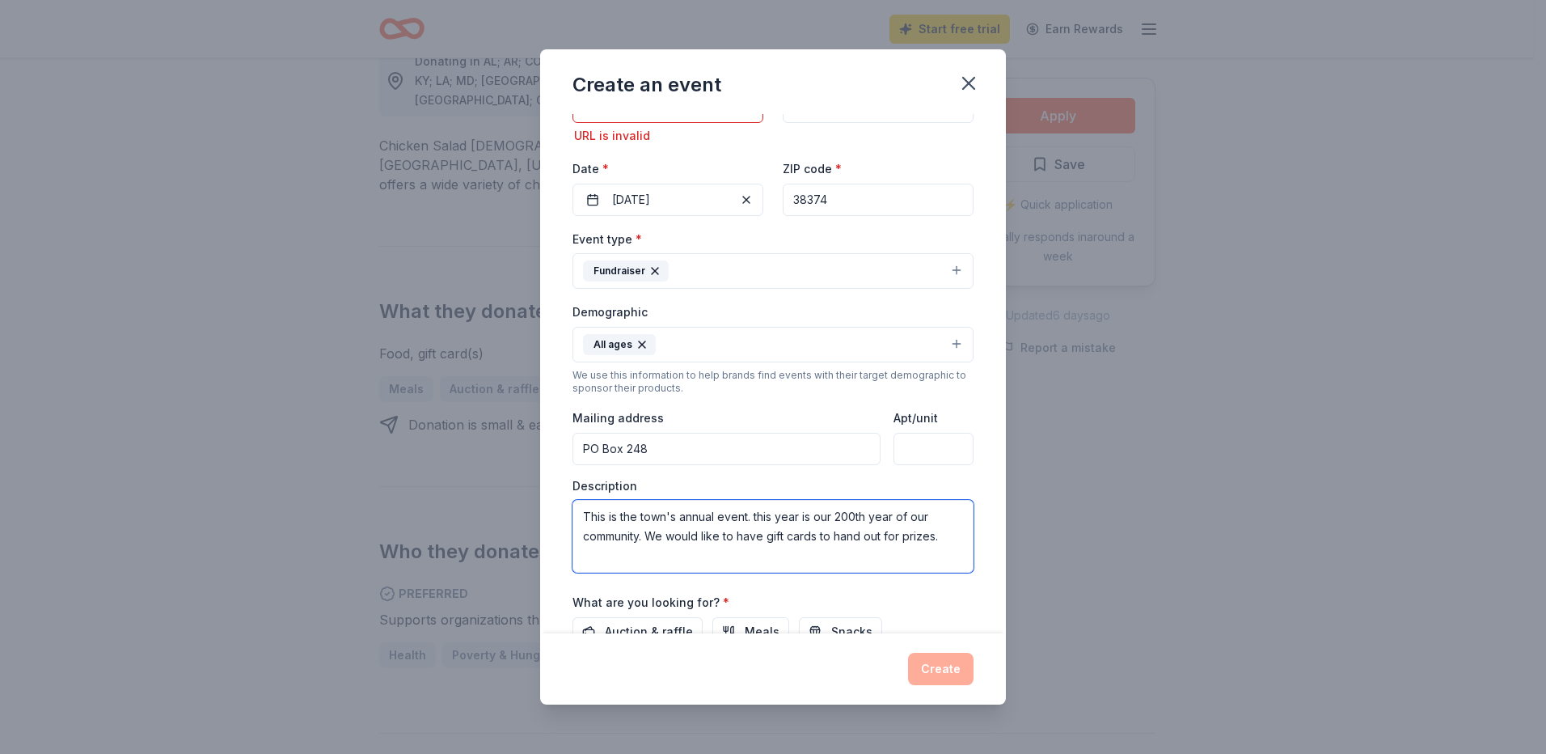
scroll to position [0, 0]
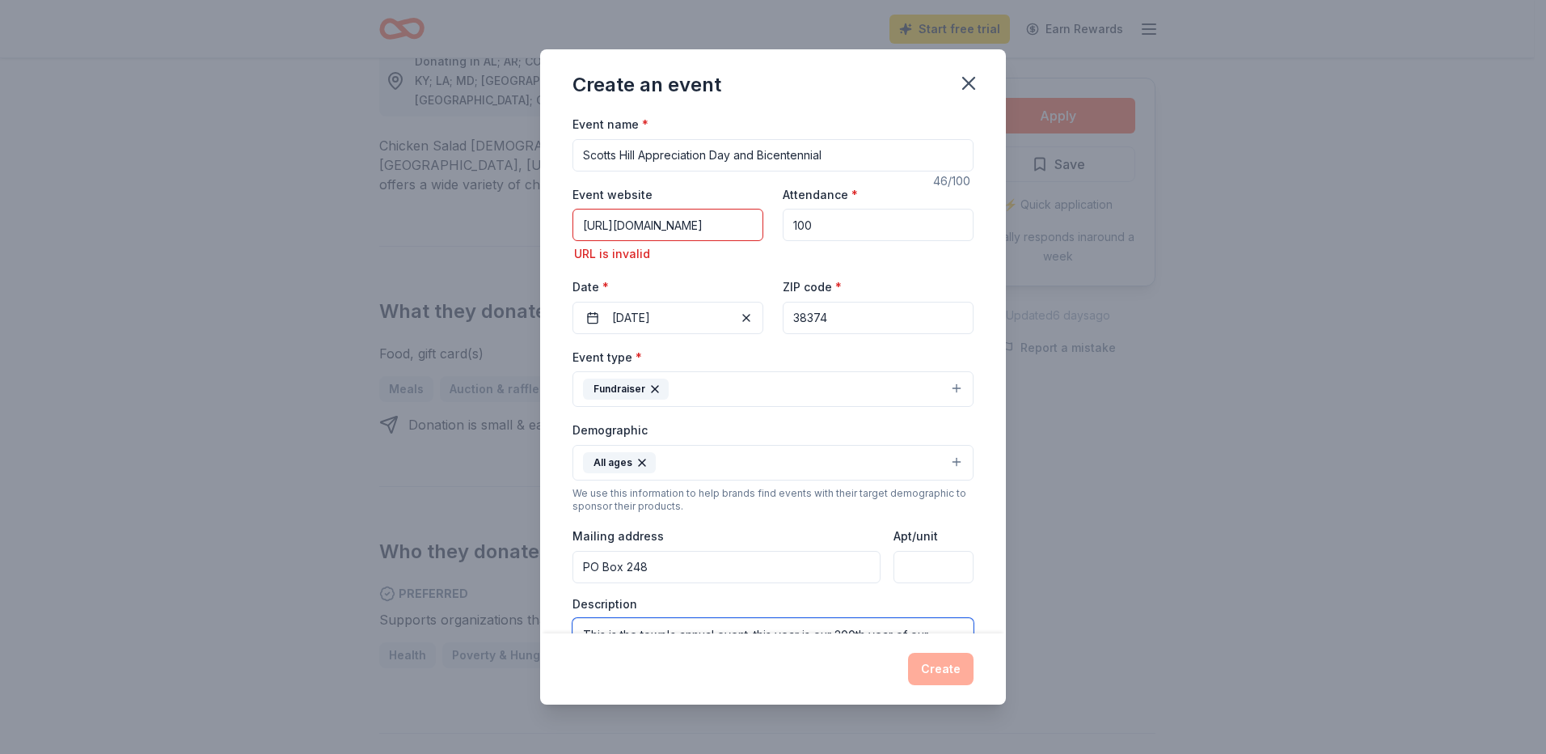
type textarea "This is the town's annual event. this year is our 200th year of our community. …"
drag, startPoint x: 579, startPoint y: 226, endPoint x: 761, endPoint y: 226, distance: 181.9
click at [761, 226] on div "Event website [URL][DOMAIN_NAME] URL is invalid Attendance * 100 Date * [DATE] …" at bounding box center [772, 259] width 401 height 150
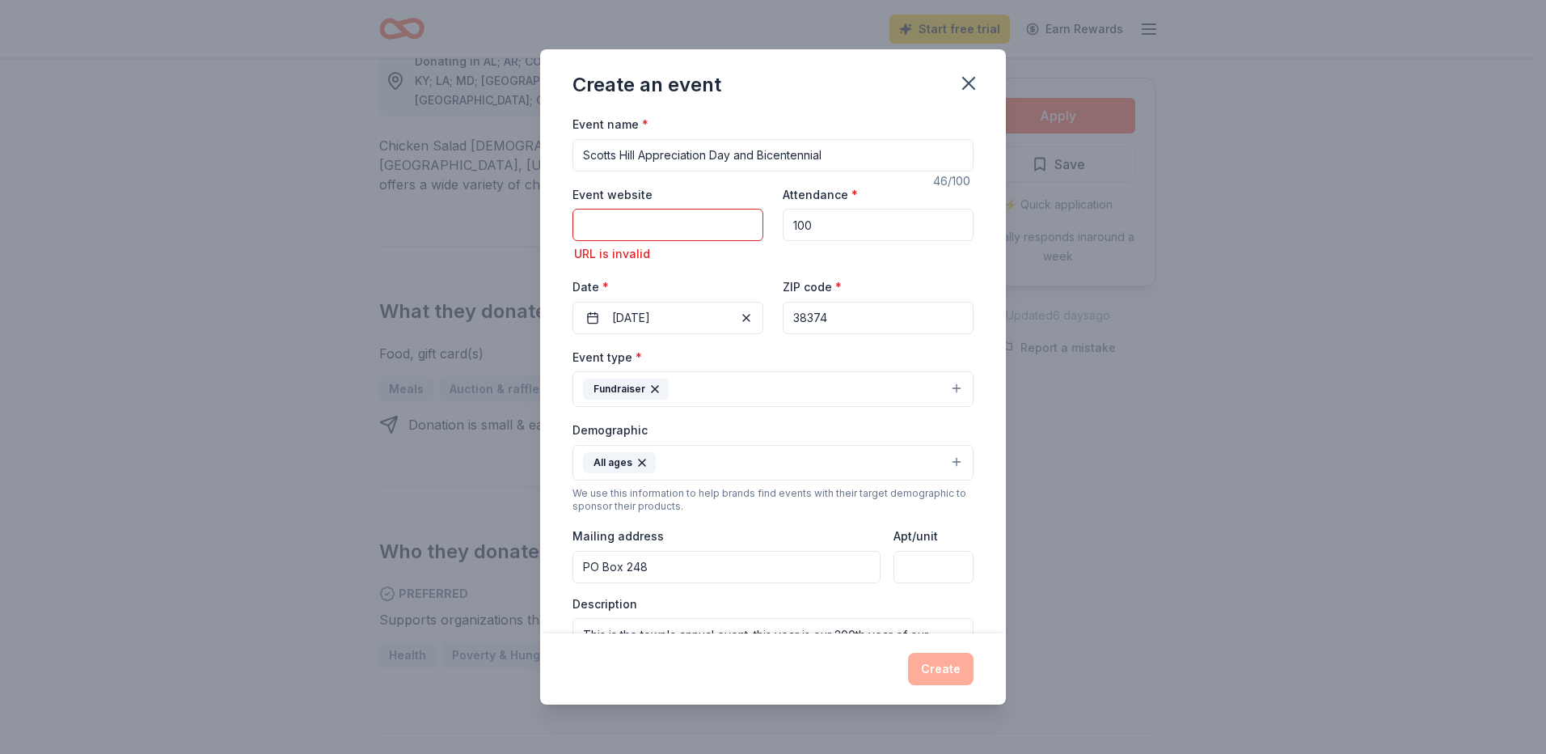
paste input "[URL][DOMAIN_NAME]"
type input "[URL][DOMAIN_NAME]"
click at [870, 312] on input "38374" at bounding box center [878, 318] width 191 height 32
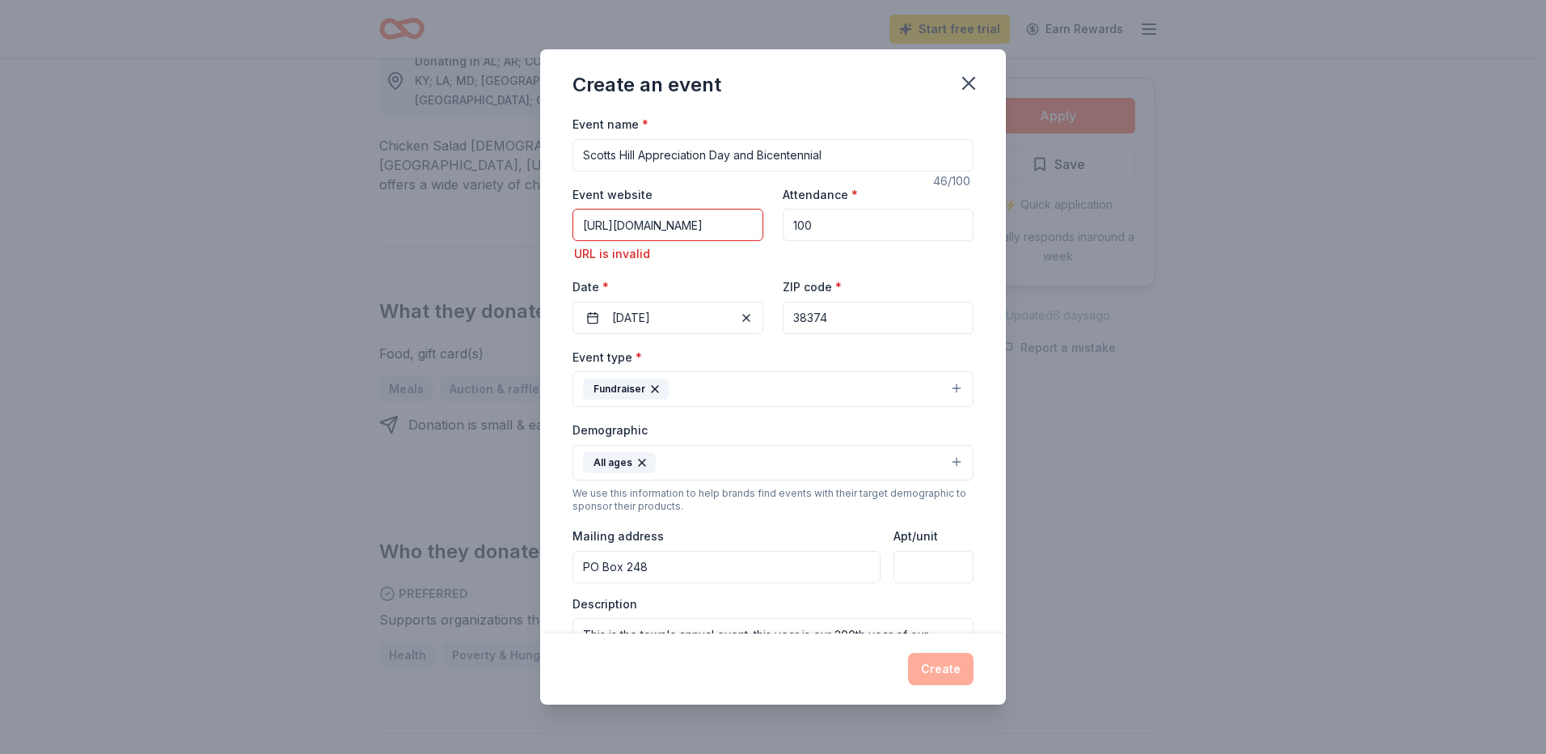
scroll to position [280, 0]
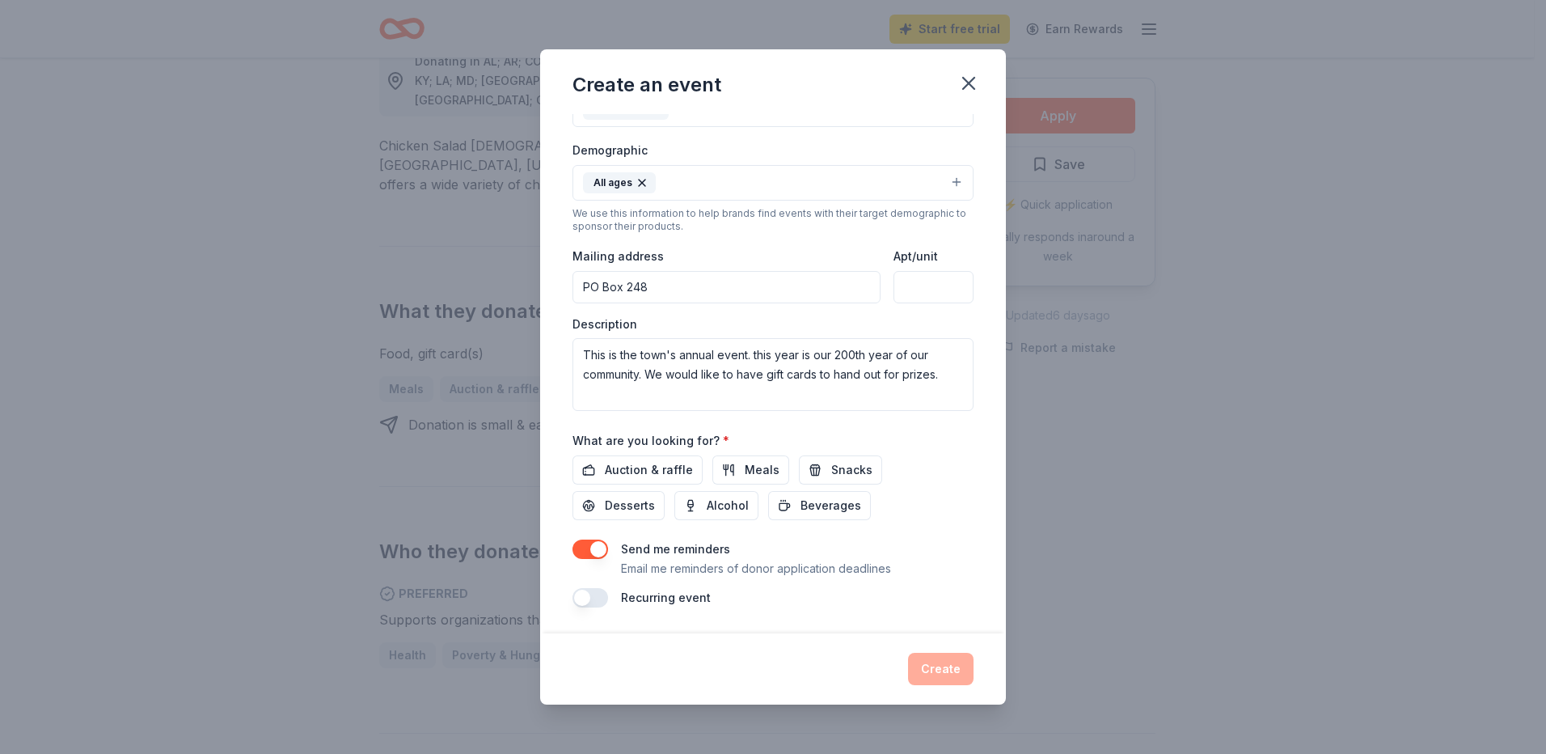
click at [943, 666] on div "Create" at bounding box center [772, 669] width 401 height 32
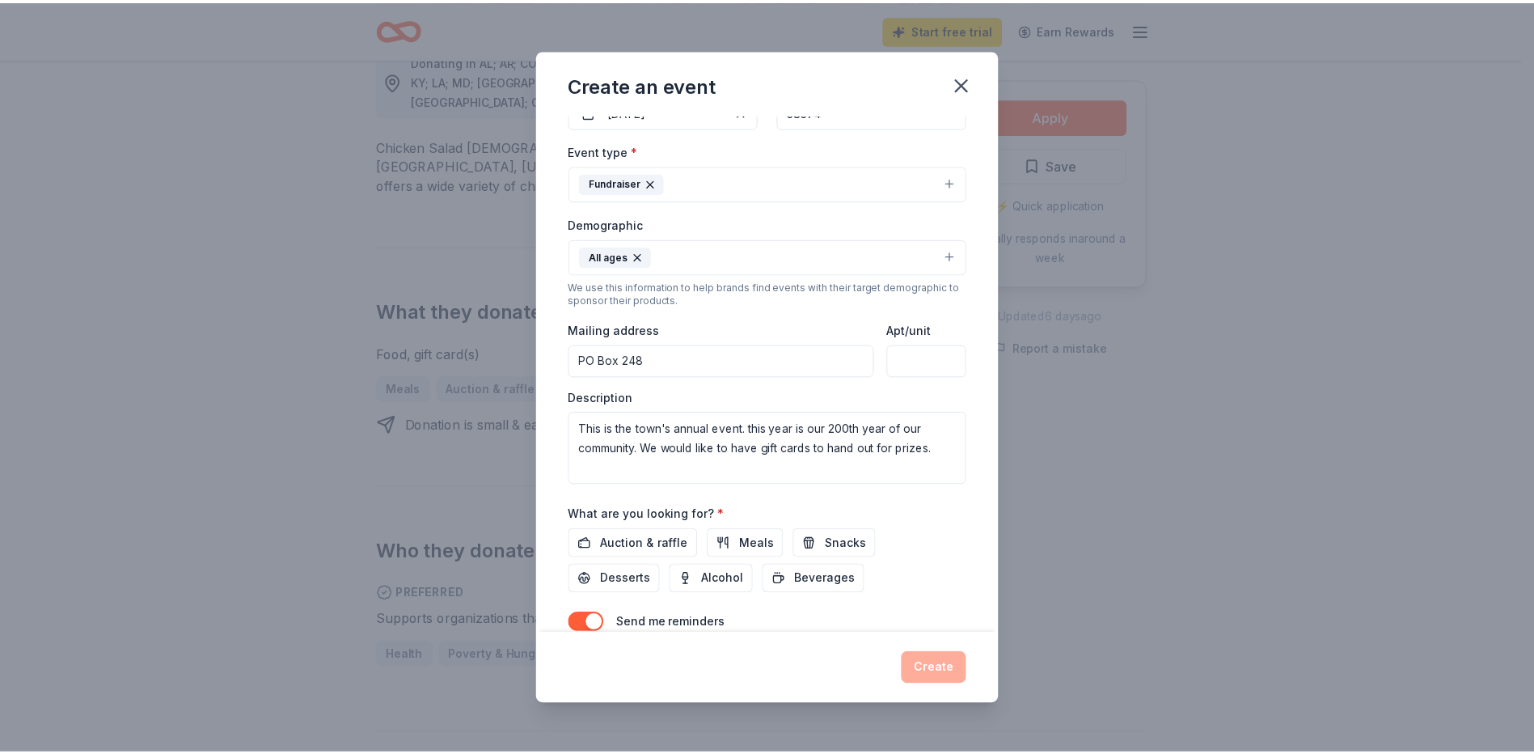
scroll to position [0, 0]
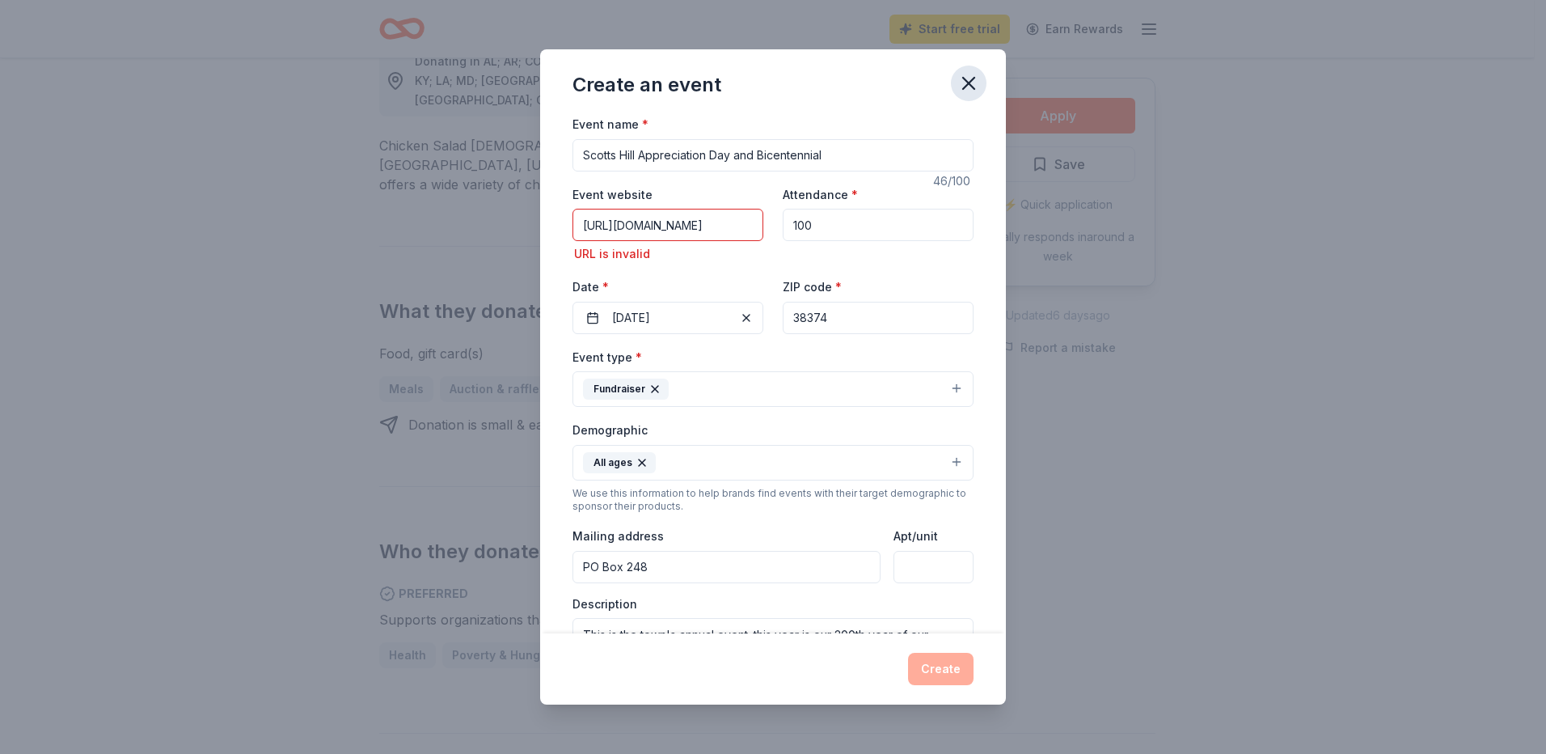
click at [964, 81] on icon "button" at bounding box center [968, 83] width 23 height 23
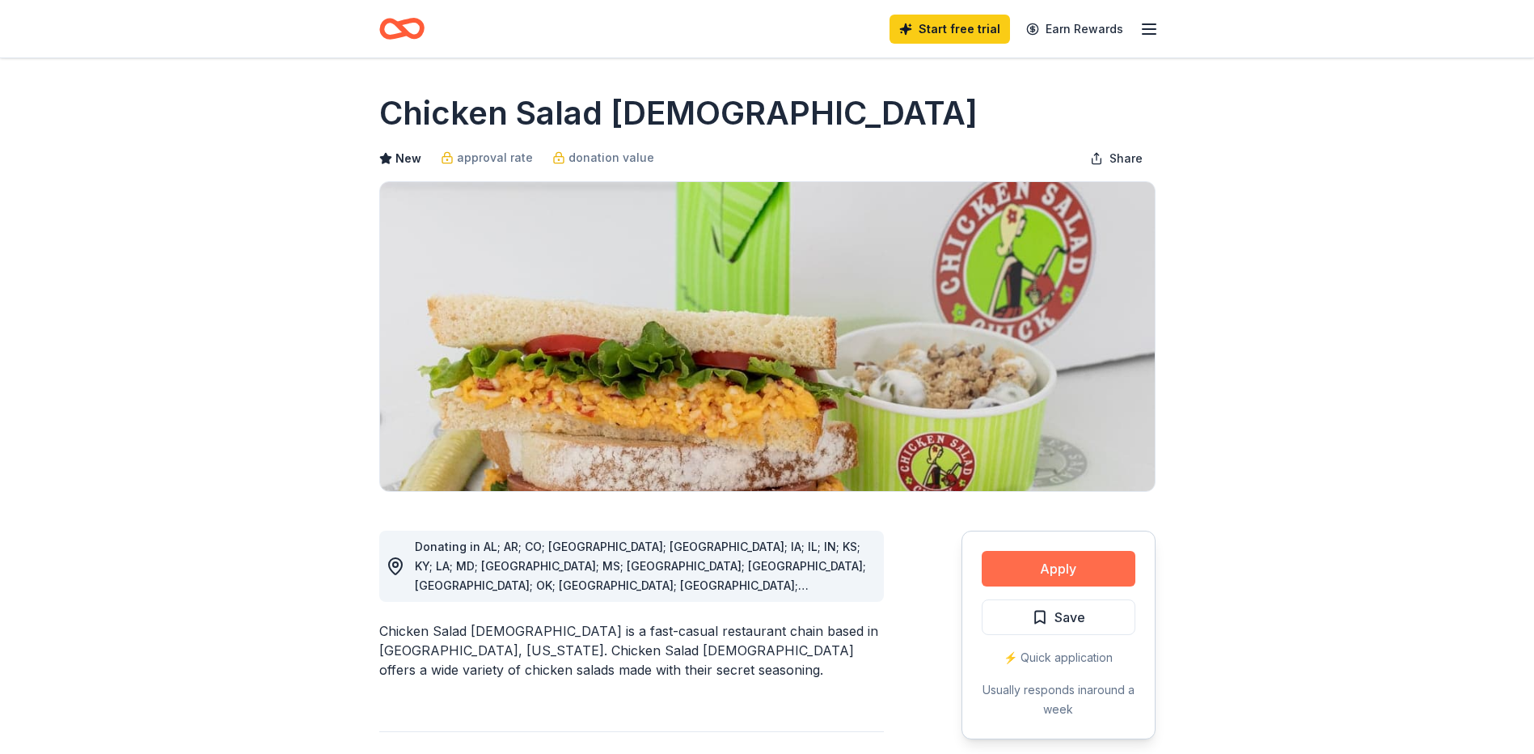
click at [1068, 566] on button "Apply" at bounding box center [1059, 569] width 154 height 36
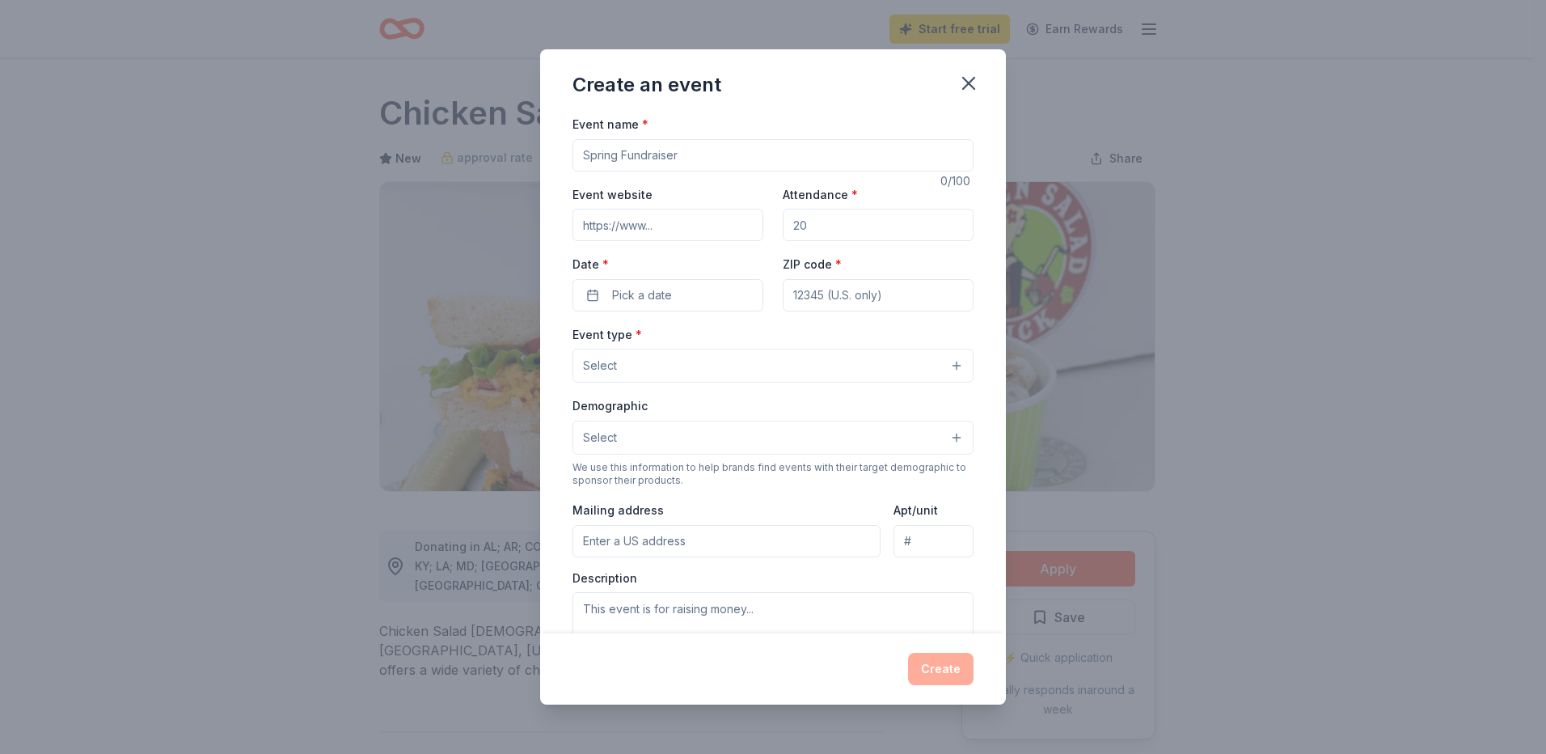
click at [681, 229] on input "Event website" at bounding box center [667, 225] width 191 height 32
type input "www."
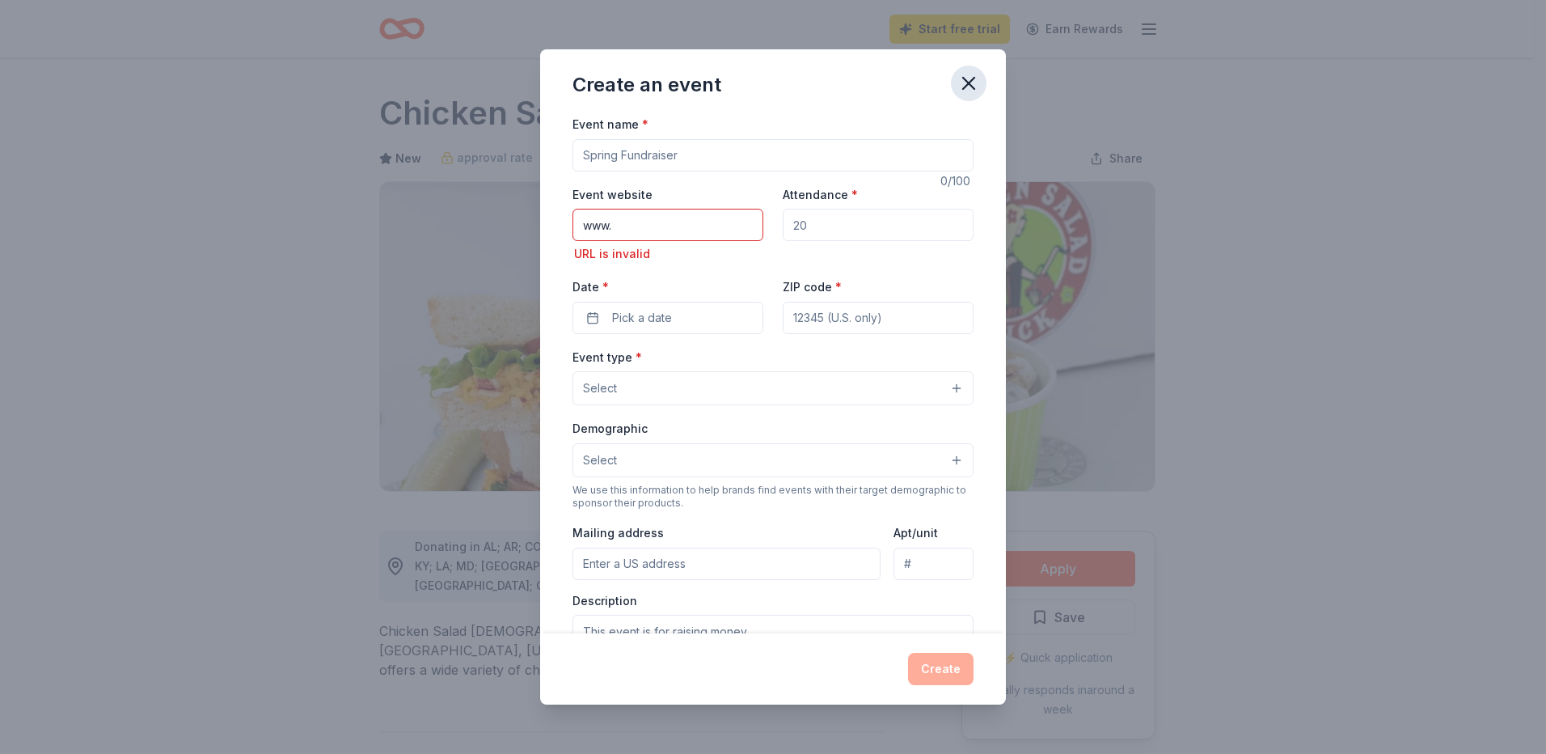
click at [965, 85] on icon "button" at bounding box center [968, 83] width 23 height 23
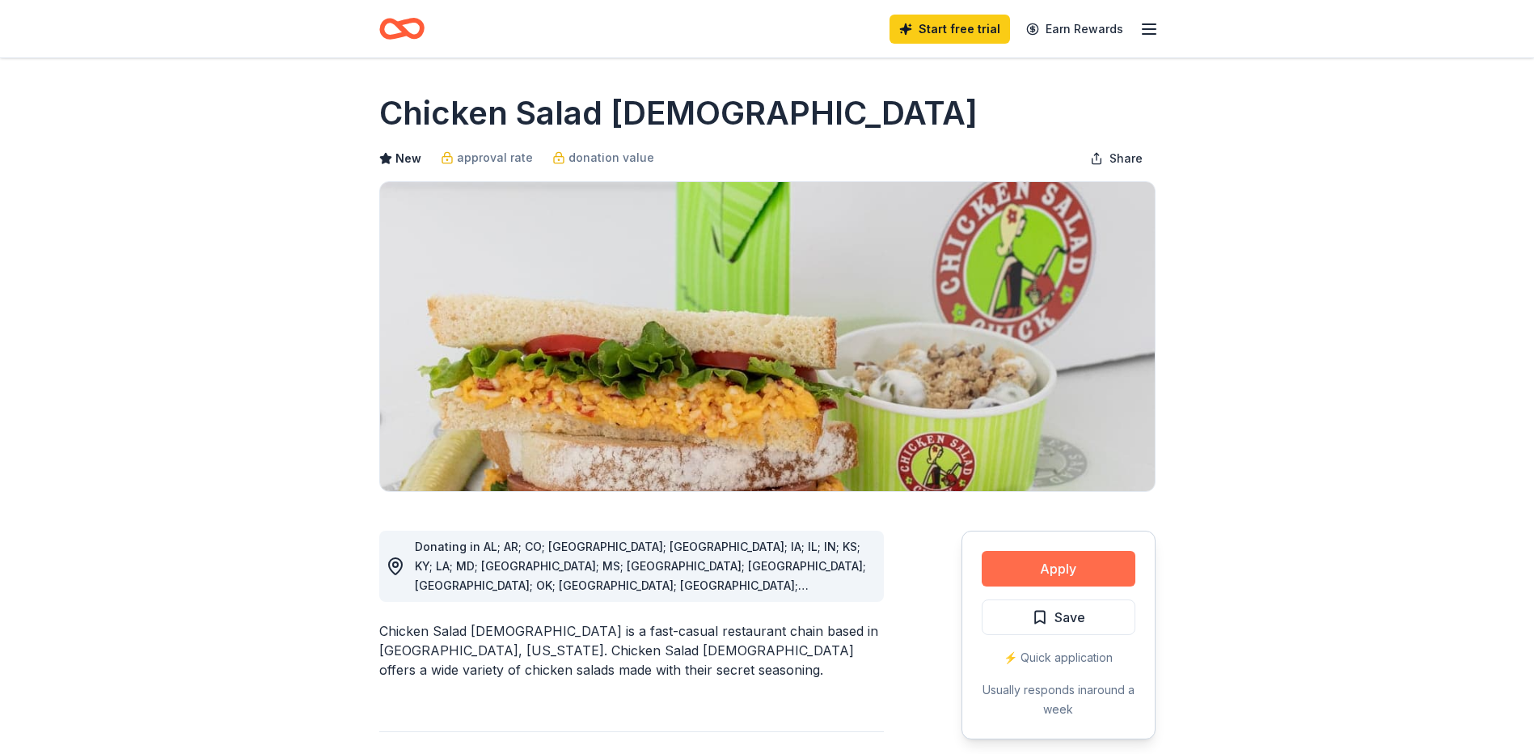
click at [1062, 563] on button "Apply" at bounding box center [1059, 569] width 154 height 36
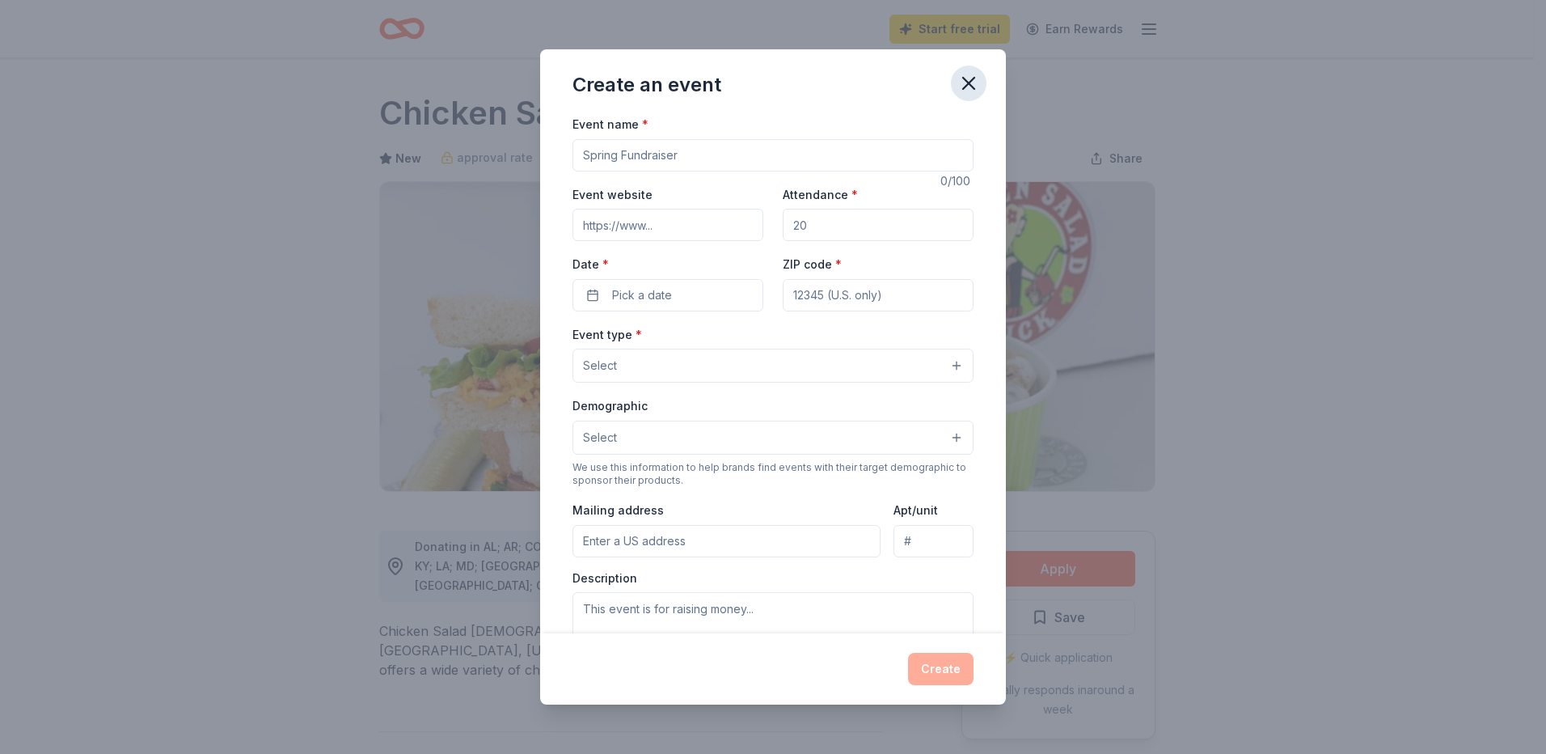
click at [970, 76] on icon "button" at bounding box center [968, 83] width 23 height 23
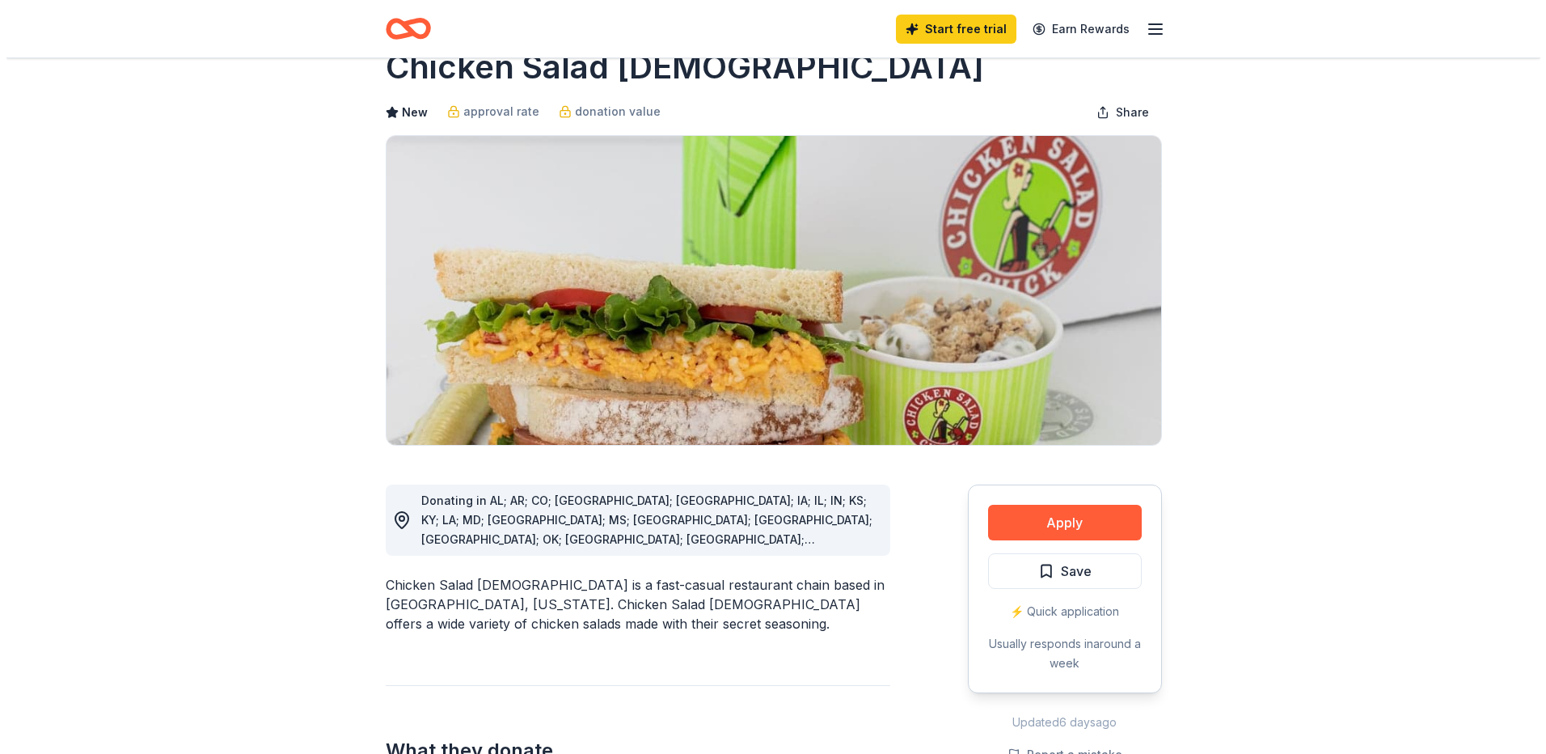
scroll to position [81, 0]
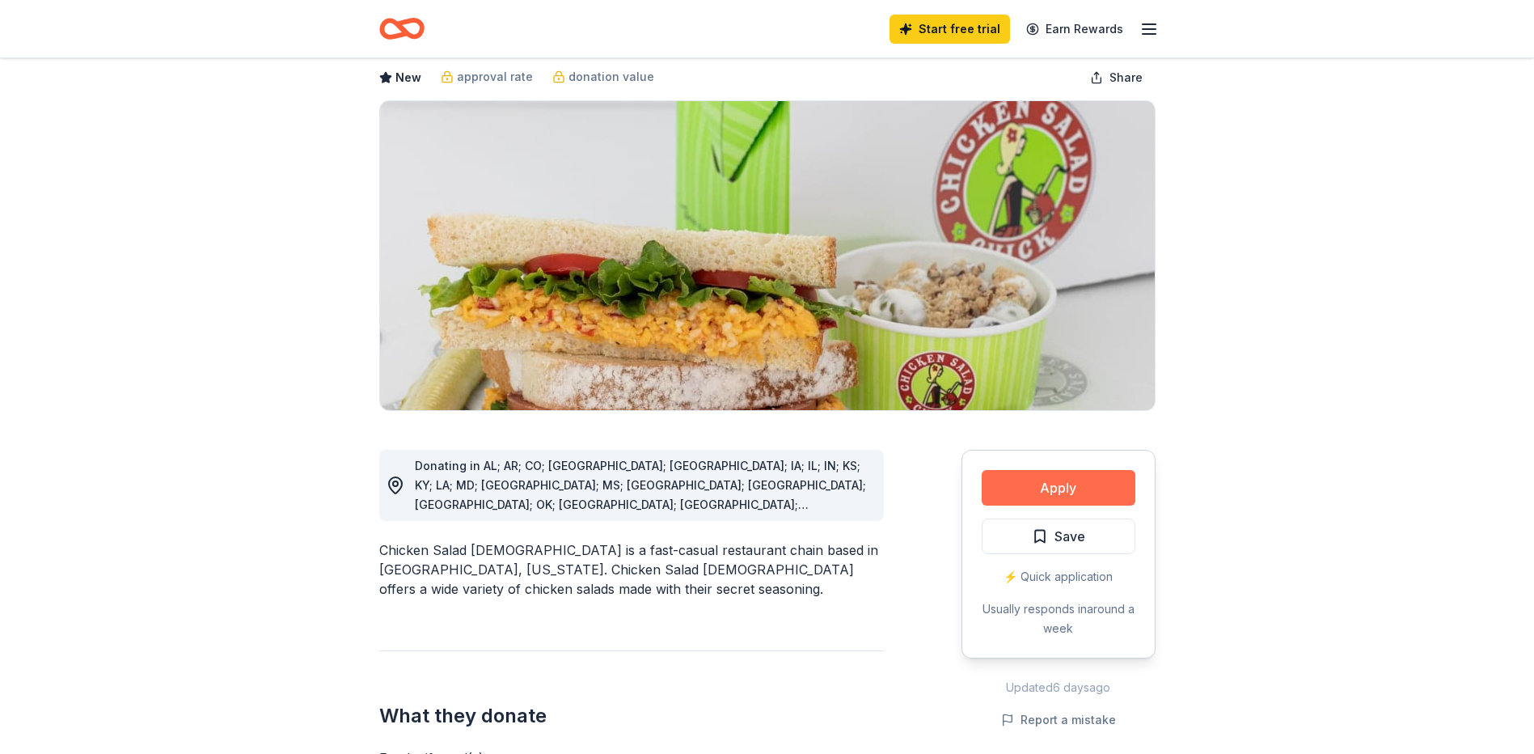
click at [1100, 488] on button "Apply" at bounding box center [1059, 488] width 154 height 36
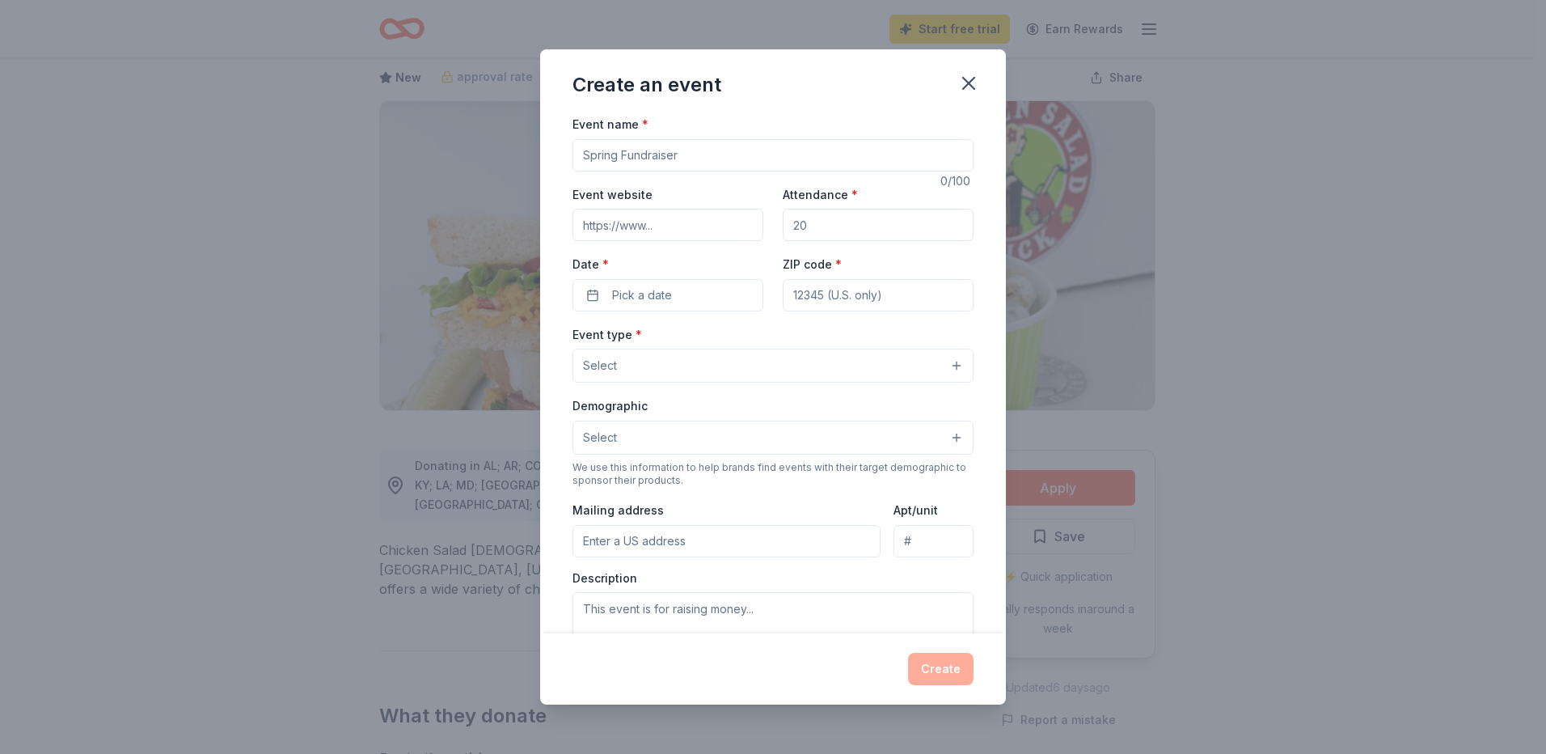
click at [582, 226] on input "Event website" at bounding box center [667, 225] width 191 height 32
paste input "[URL][DOMAIN_NAME]"
type input "[URL][DOMAIN_NAME]"
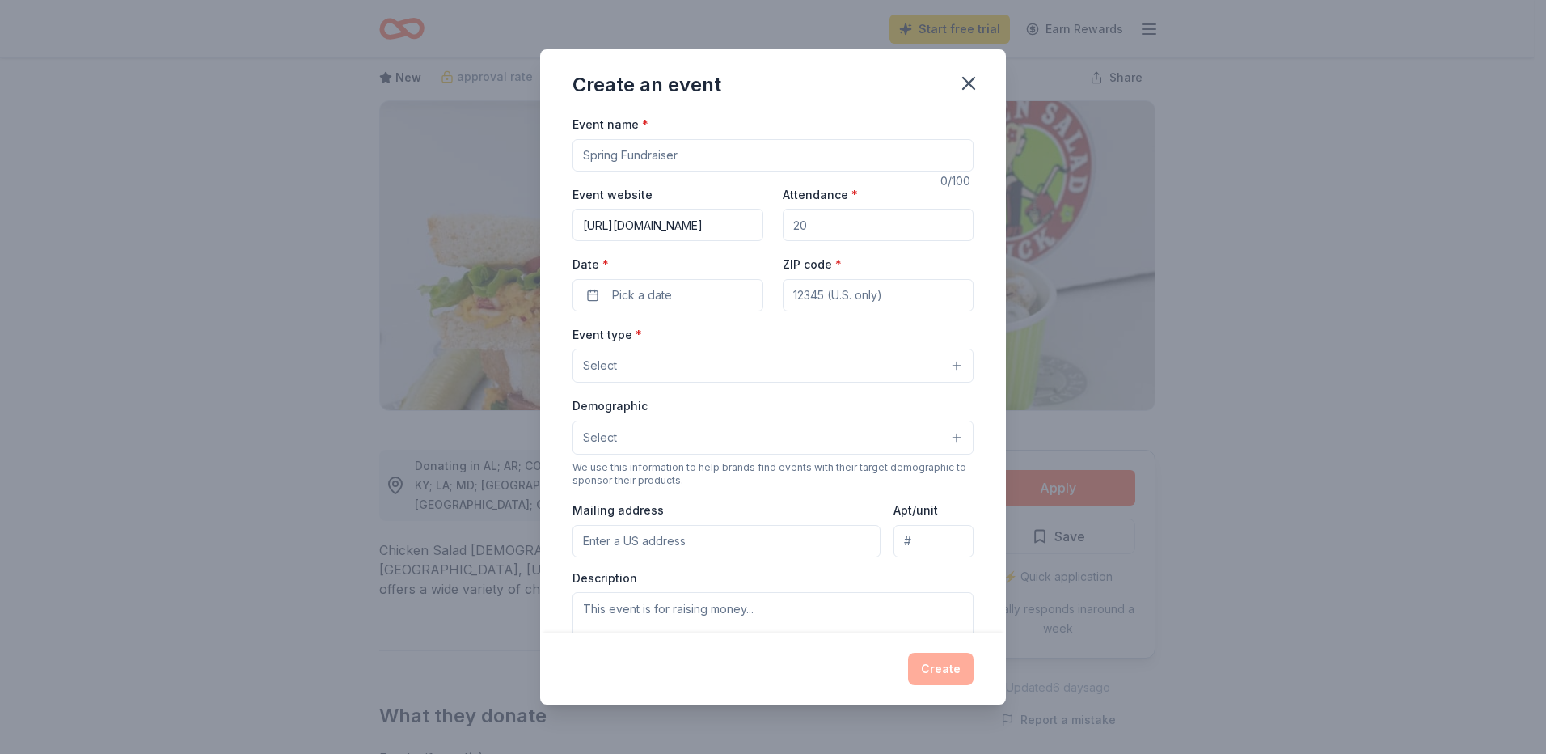
click at [1393, 499] on div "Create an event Event name * 0 /100 Event website [URL][DOMAIN_NAME] Attendance…" at bounding box center [773, 377] width 1546 height 754
click at [840, 230] on input "Attendance *" at bounding box center [878, 225] width 191 height 32
click at [728, 158] on input "Event name *" at bounding box center [772, 155] width 401 height 32
type input "Scotts Hill Appreciation Days - Bicentennial"
drag, startPoint x: 802, startPoint y: 226, endPoint x: 790, endPoint y: 226, distance: 12.1
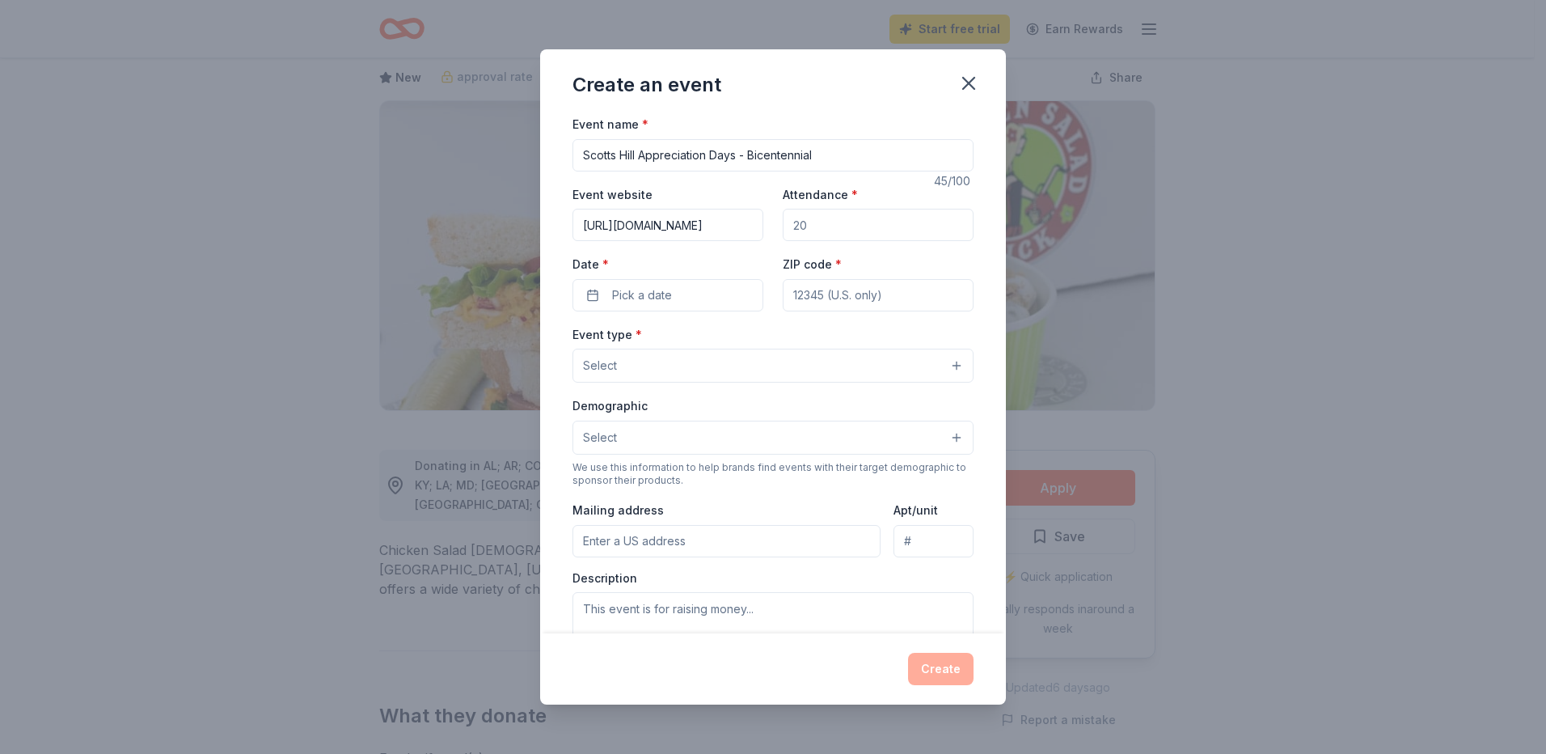
click at [790, 226] on input "Attendance *" at bounding box center [878, 225] width 191 height 32
type input "100"
click at [685, 287] on button "Pick a date" at bounding box center [667, 295] width 191 height 32
click at [748, 339] on button "Go to next month" at bounding box center [752, 338] width 23 height 23
click at [751, 397] on button "4" at bounding box center [751, 398] width 29 height 29
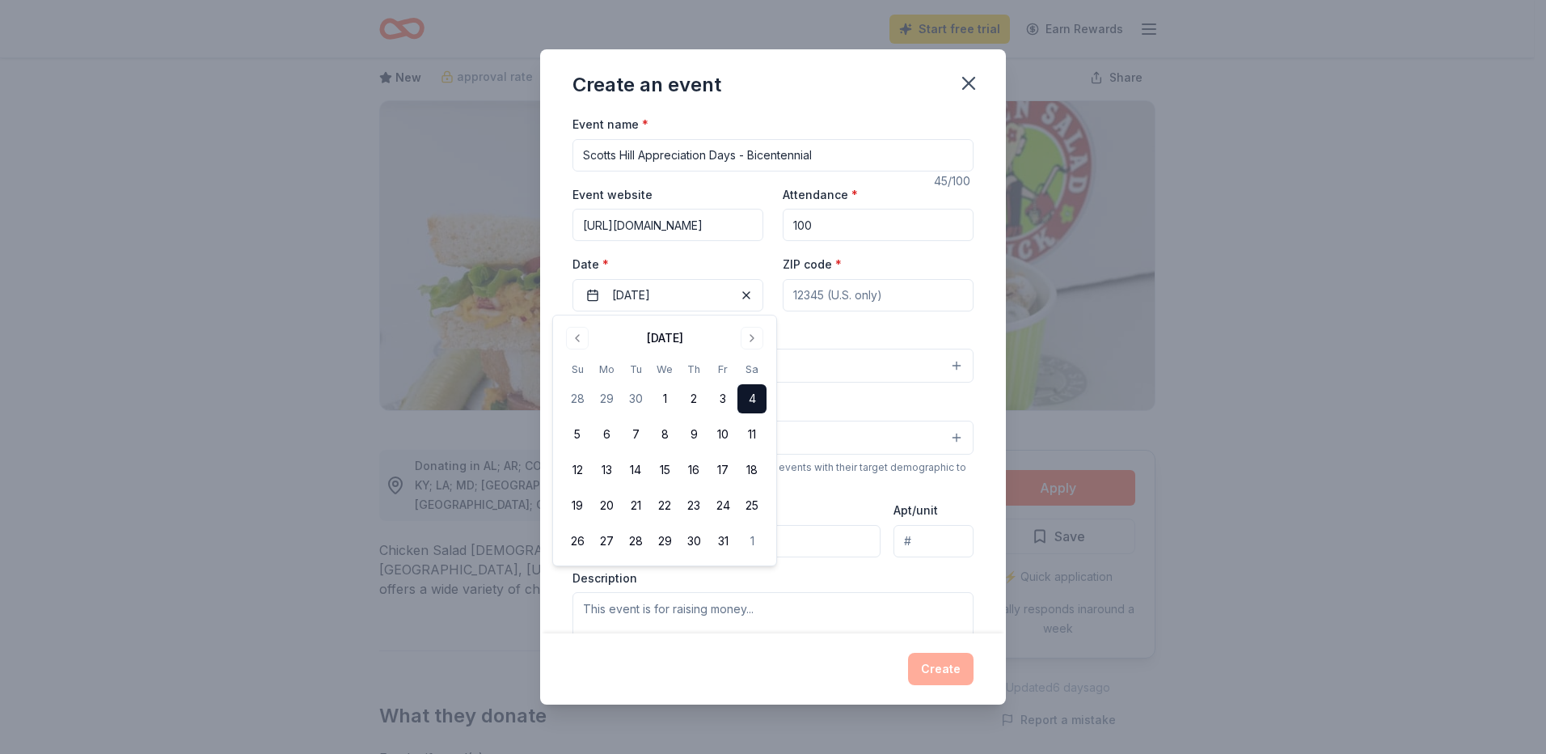
click at [833, 291] on input "ZIP code *" at bounding box center [878, 295] width 191 height 32
type input "38374"
click at [944, 363] on button "Select" at bounding box center [772, 365] width 401 height 34
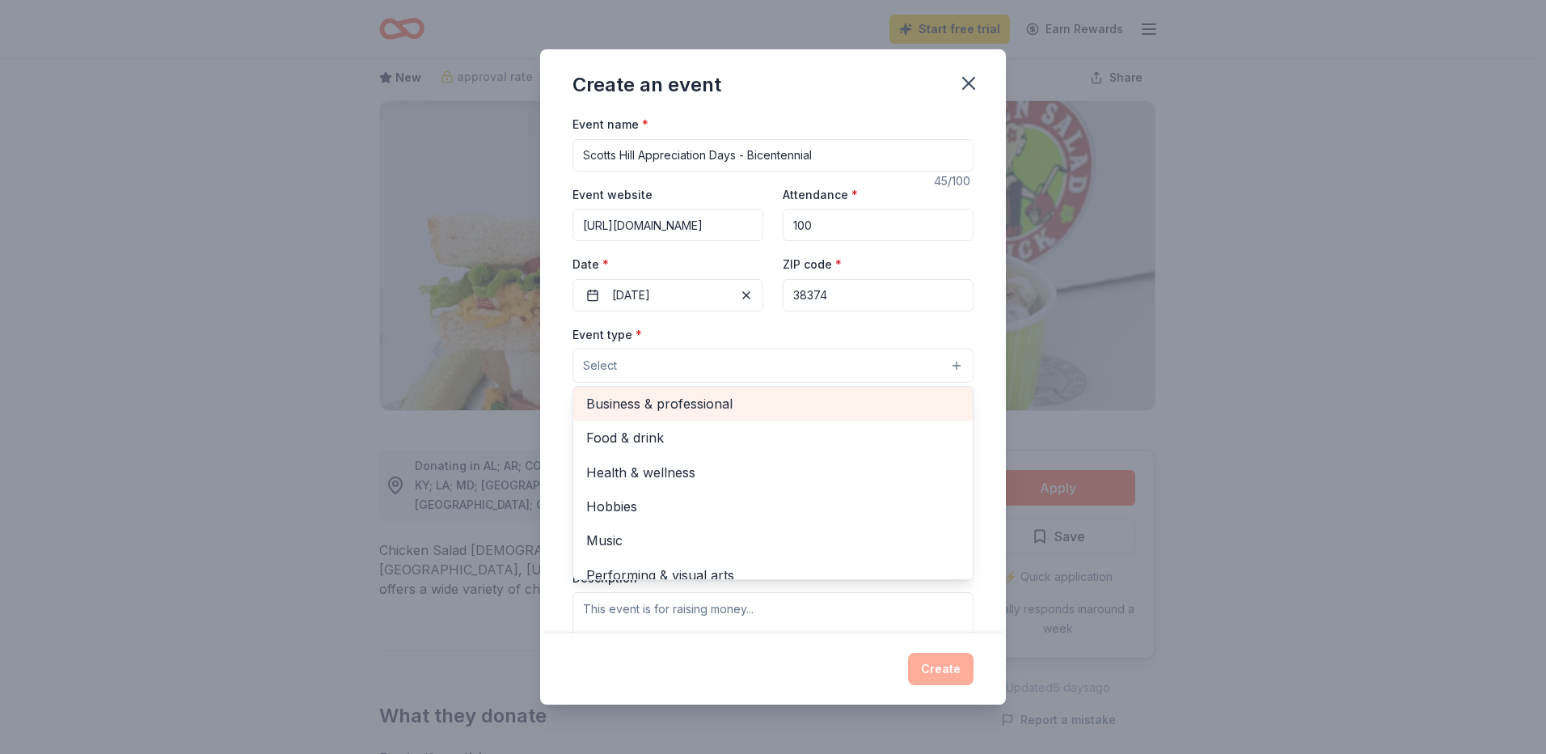
scroll to position [54, 0]
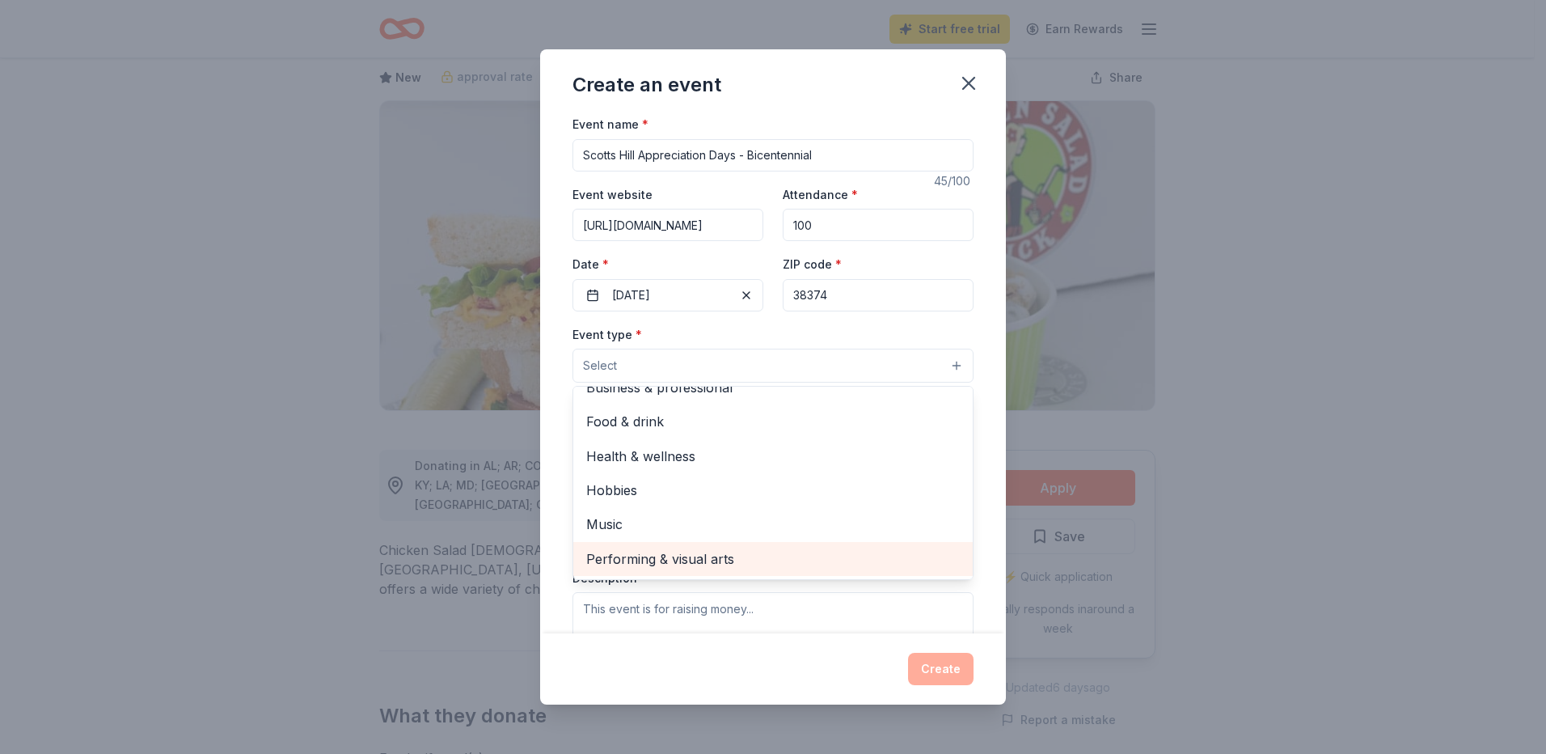
click at [703, 554] on span "Performing & visual arts" at bounding box center [773, 558] width 374 height 21
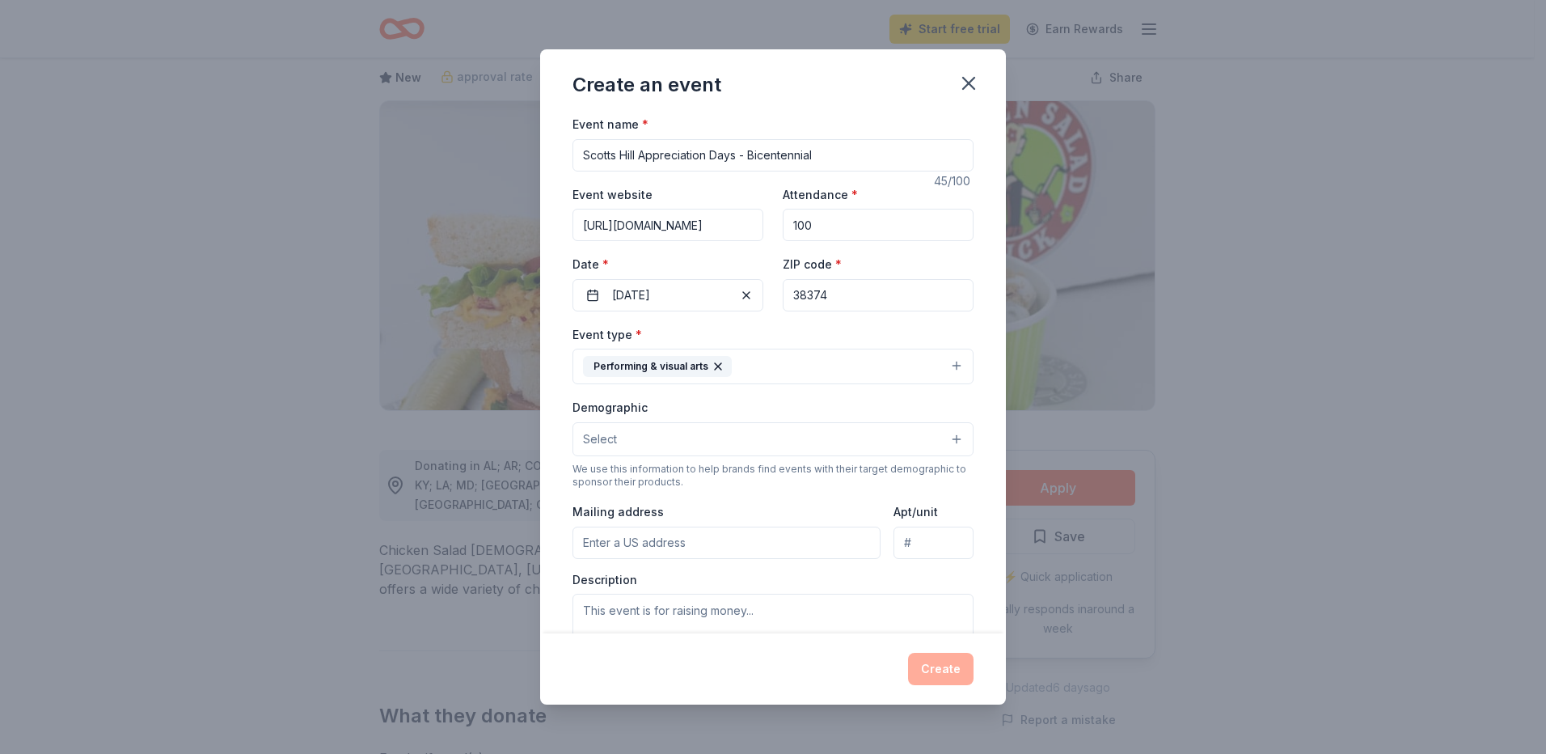
click at [943, 363] on button "Performing & visual arts" at bounding box center [772, 366] width 401 height 36
click at [942, 436] on button "Select" at bounding box center [772, 439] width 401 height 34
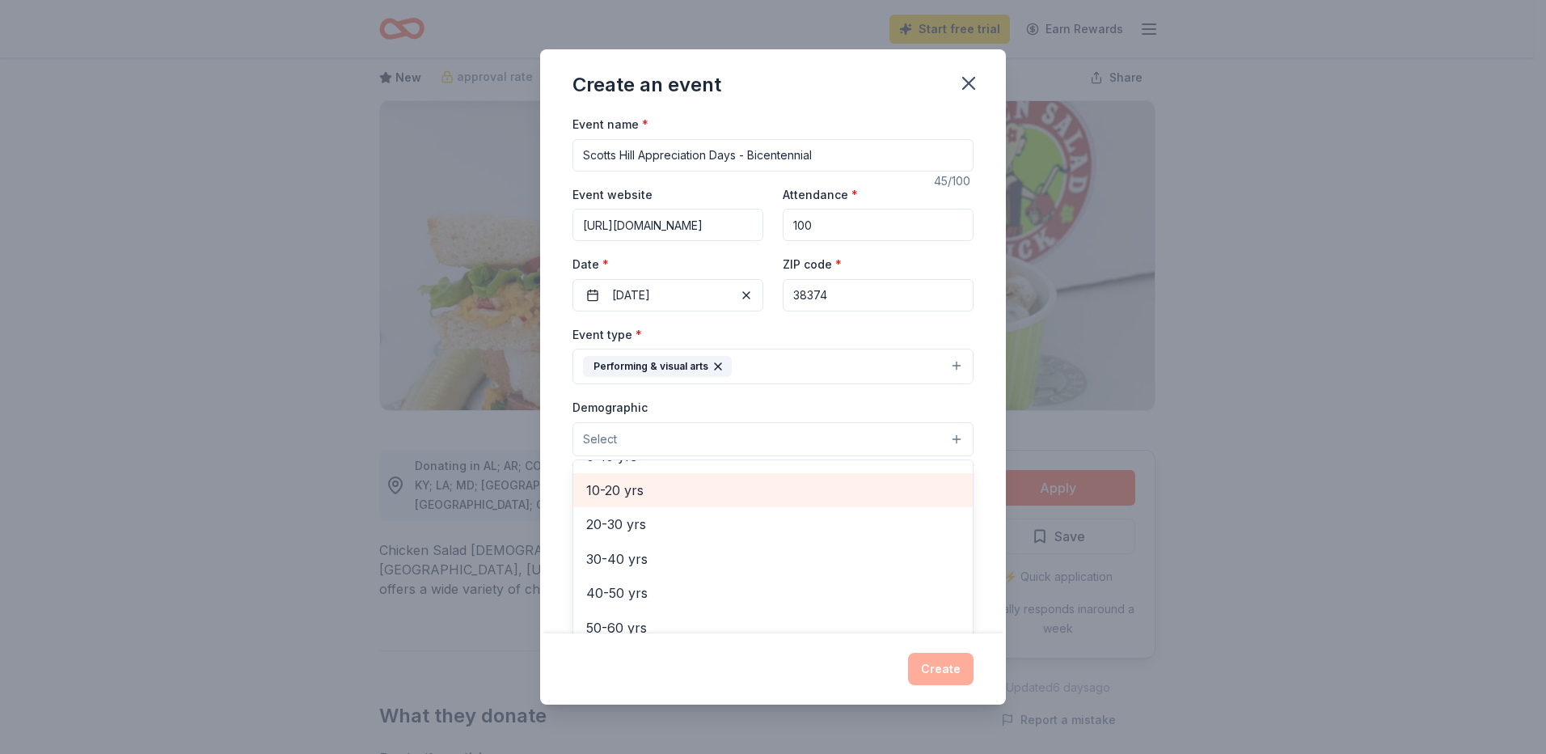
scroll to position [81, 0]
click at [630, 500] on span "All ages" at bounding box center [773, 502] width 374 height 21
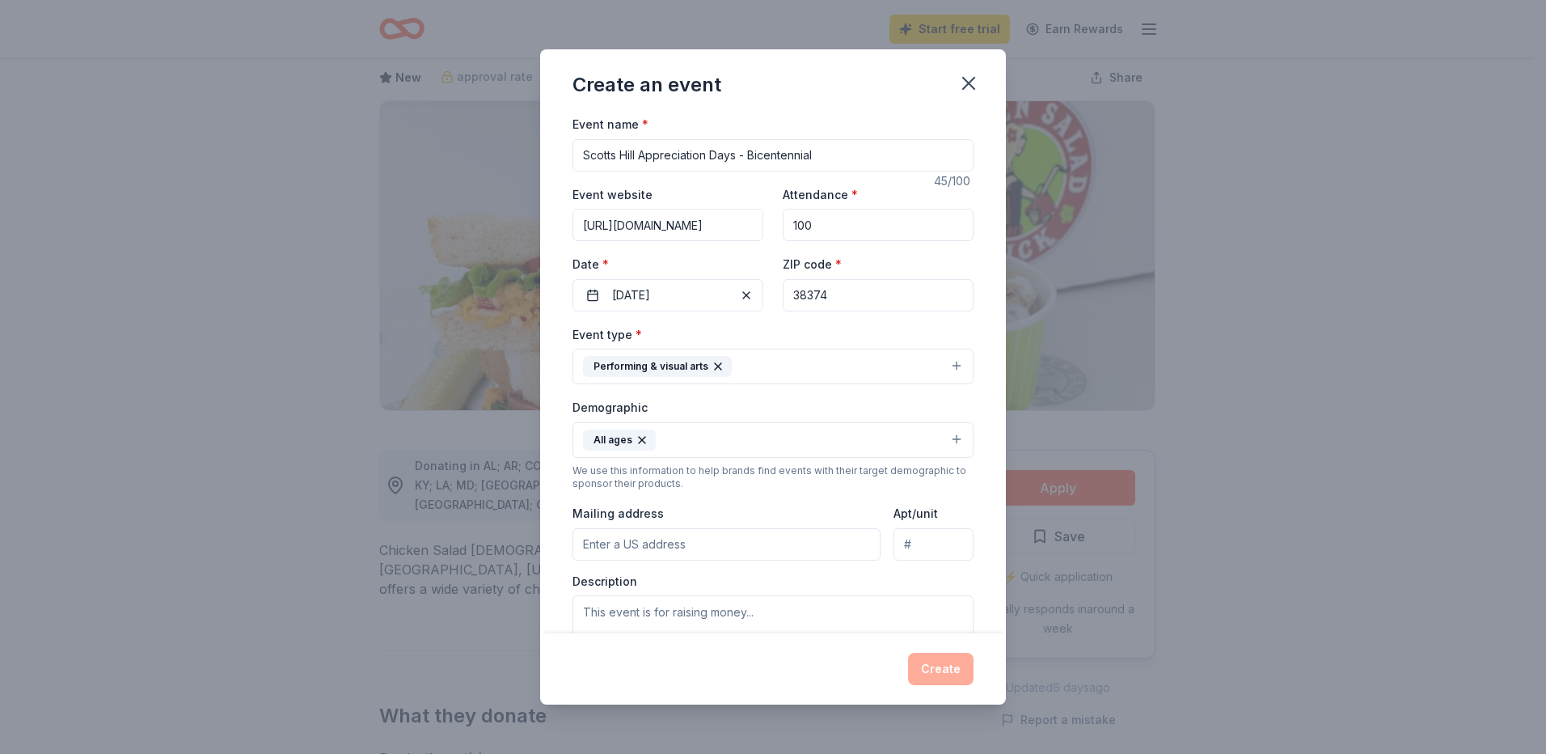
click at [733, 433] on button "All ages" at bounding box center [772, 440] width 401 height 36
click at [698, 540] on input "Mailing address" at bounding box center [726, 544] width 308 height 32
type input "PO Box 248"
type input "[STREET_ADDRESS]"
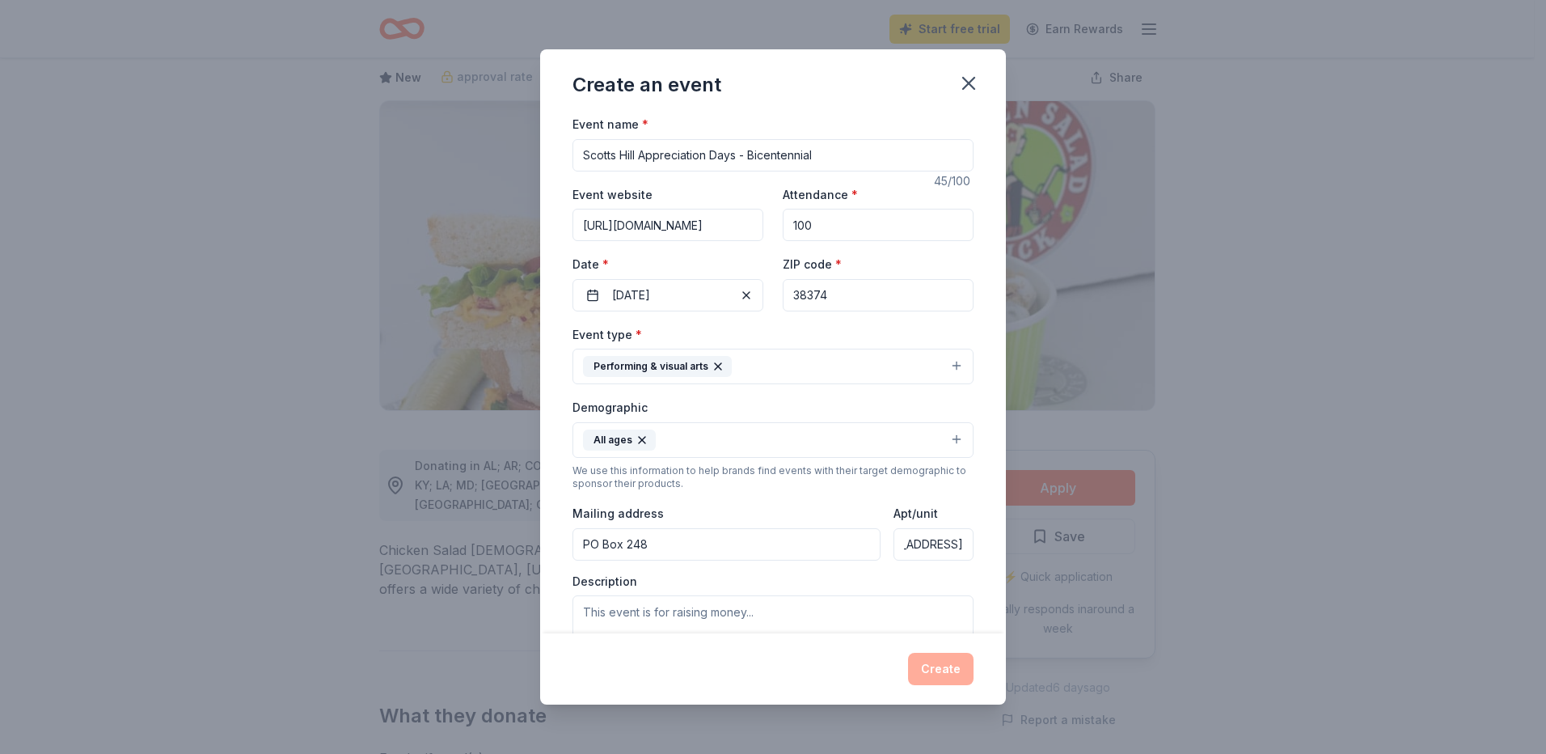
drag, startPoint x: 893, startPoint y: 545, endPoint x: 958, endPoint y: 536, distance: 65.3
click at [958, 536] on input "[STREET_ADDRESS]" at bounding box center [933, 544] width 80 height 32
click at [668, 547] on input "PO Box 248" at bounding box center [726, 544] width 308 height 32
click at [680, 521] on div "Mailing address [STREET_ADDRESS]" at bounding box center [726, 531] width 308 height 57
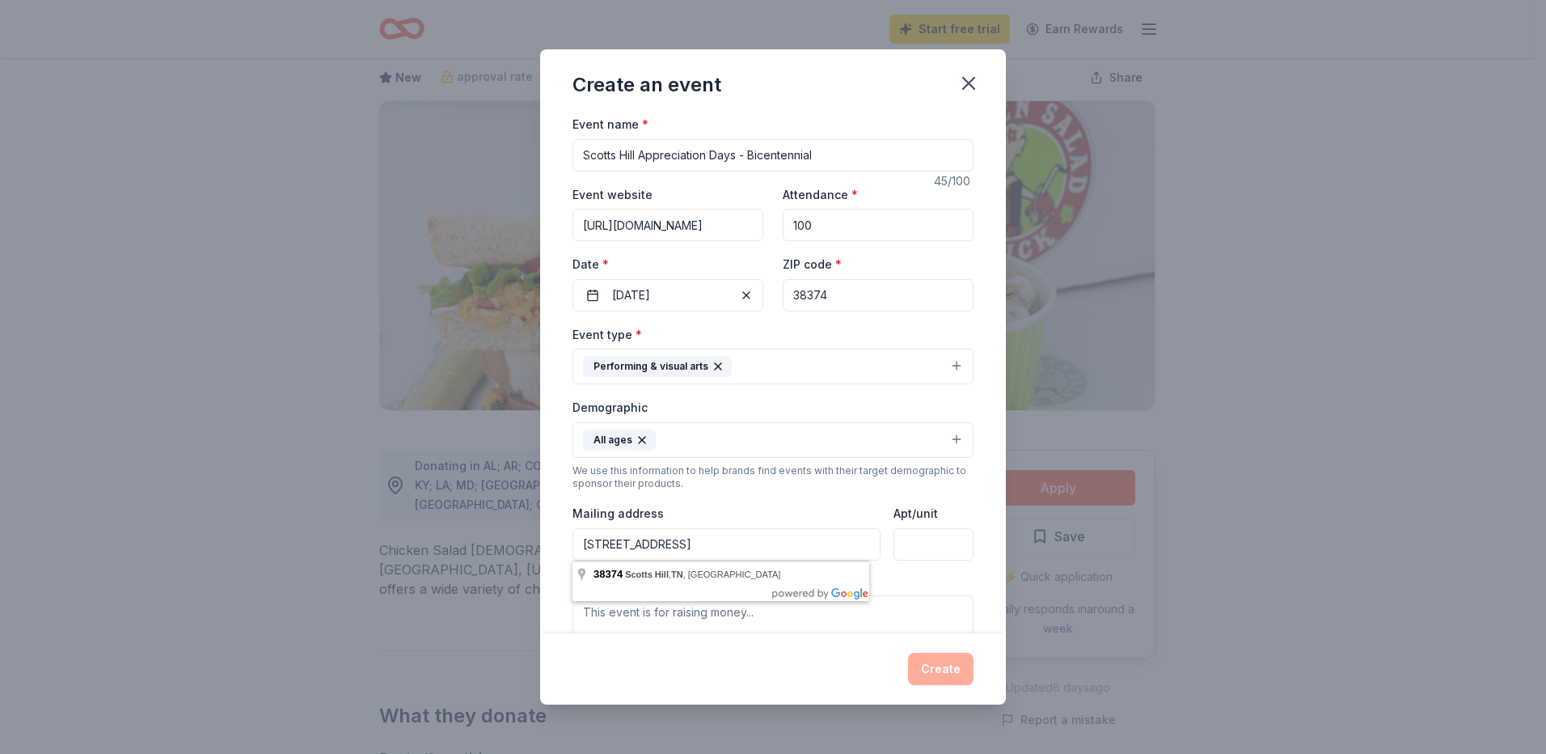
click at [584, 544] on input "[STREET_ADDRESS]" at bounding box center [726, 544] width 308 height 32
type input "[GEOGRAPHIC_DATA], [PERSON_NAME], [STREET_ADDRESS]"
click at [827, 501] on div "Event type * Performing & visual arts Demographic All ages We use this informat…" at bounding box center [772, 496] width 401 height 344
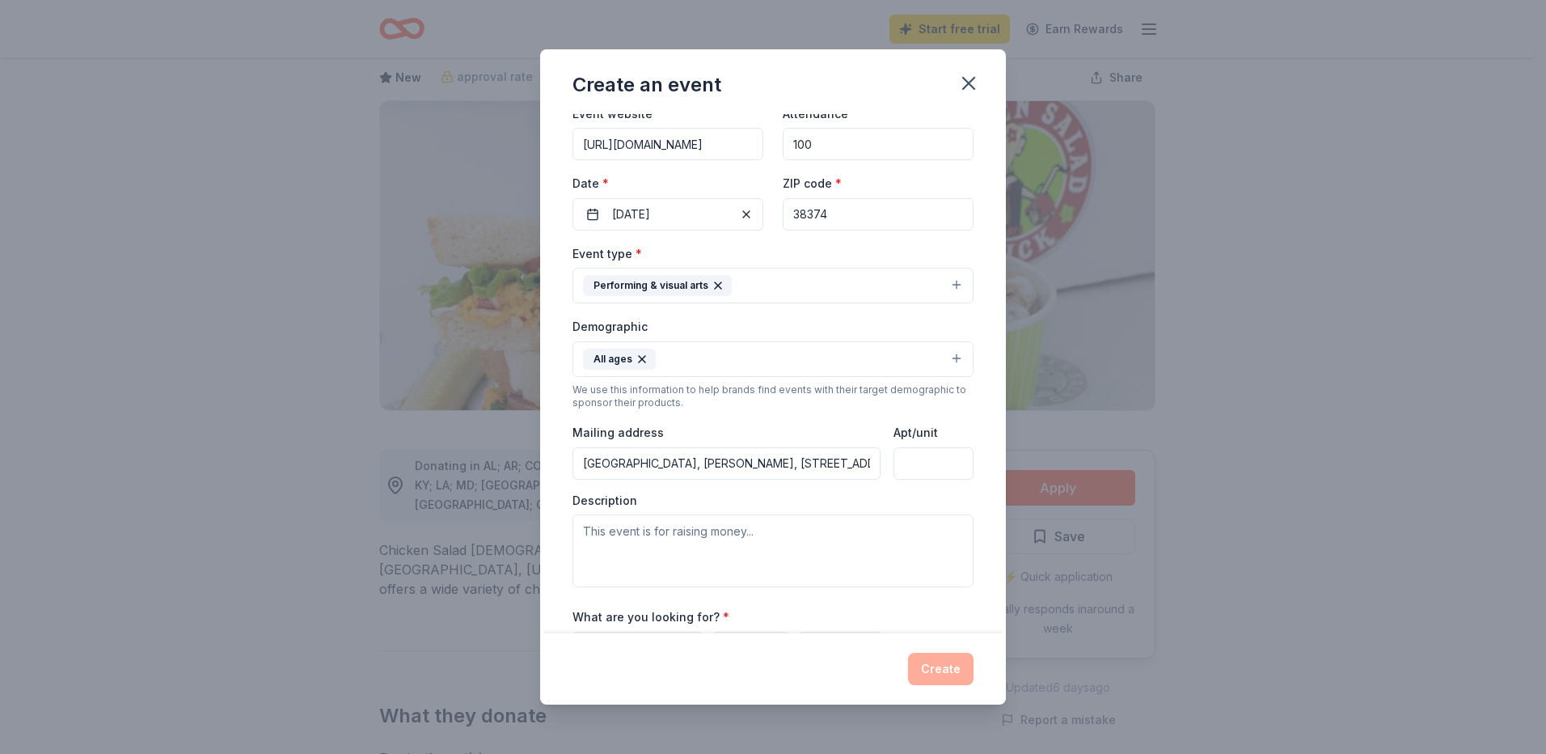
scroll to position [162, 0]
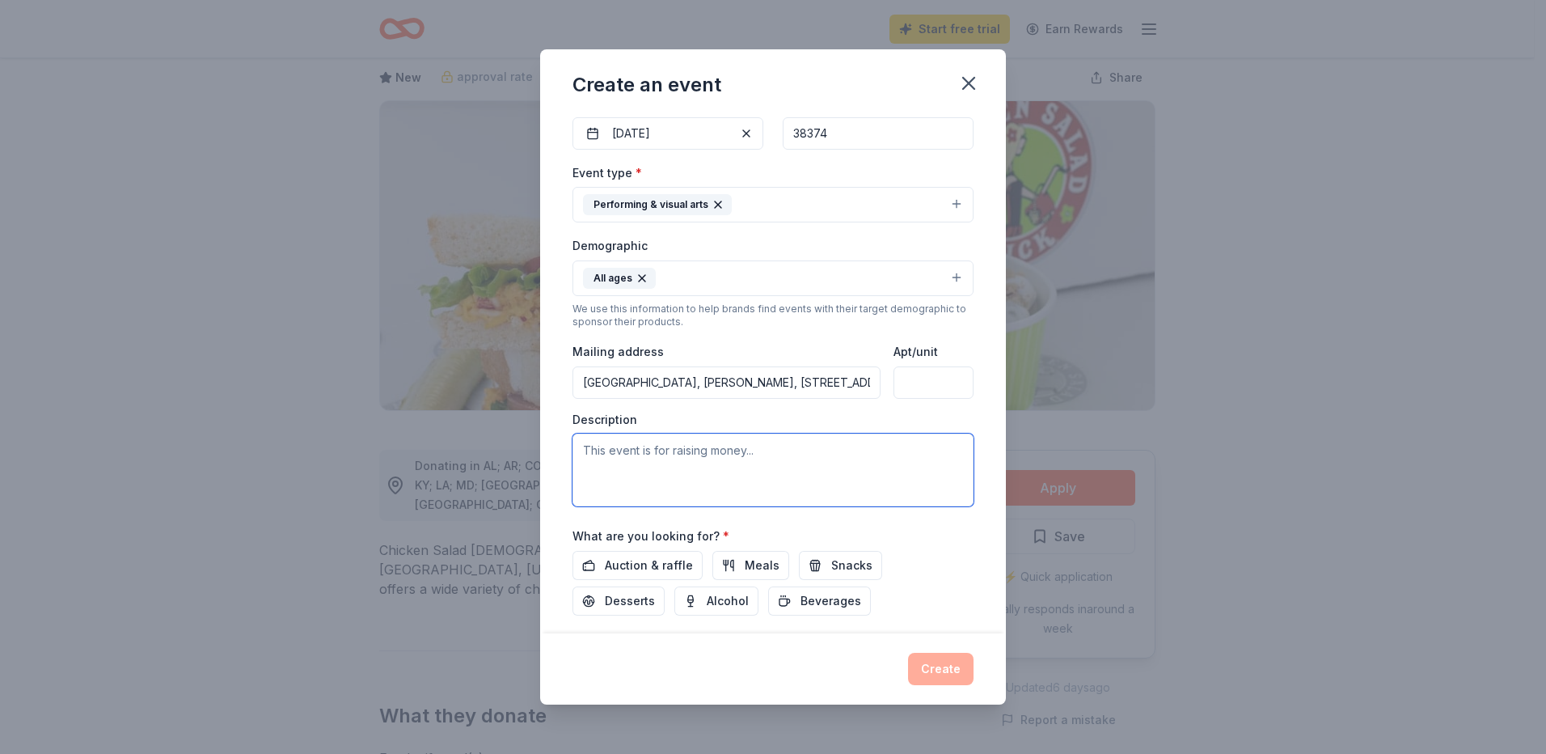
click at [689, 448] on textarea at bounding box center [772, 469] width 401 height 73
click at [732, 448] on textarea "Annual Event at [GEOGRAPHIC_DATA]," at bounding box center [772, 469] width 401 height 73
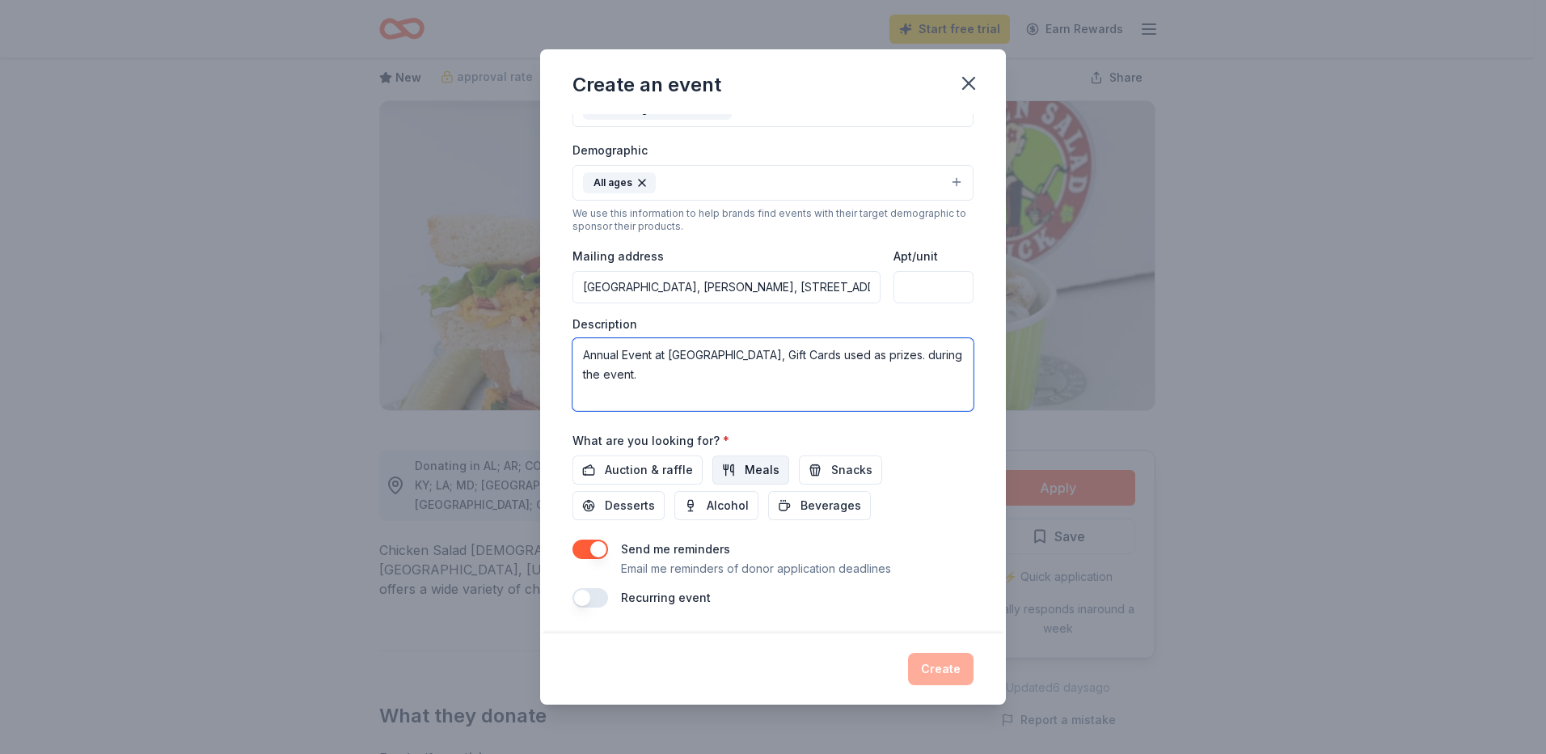
type textarea "Annual Event at [GEOGRAPHIC_DATA], Gift Cards used as prizes. during the event."
click at [748, 467] on span "Meals" at bounding box center [762, 469] width 35 height 19
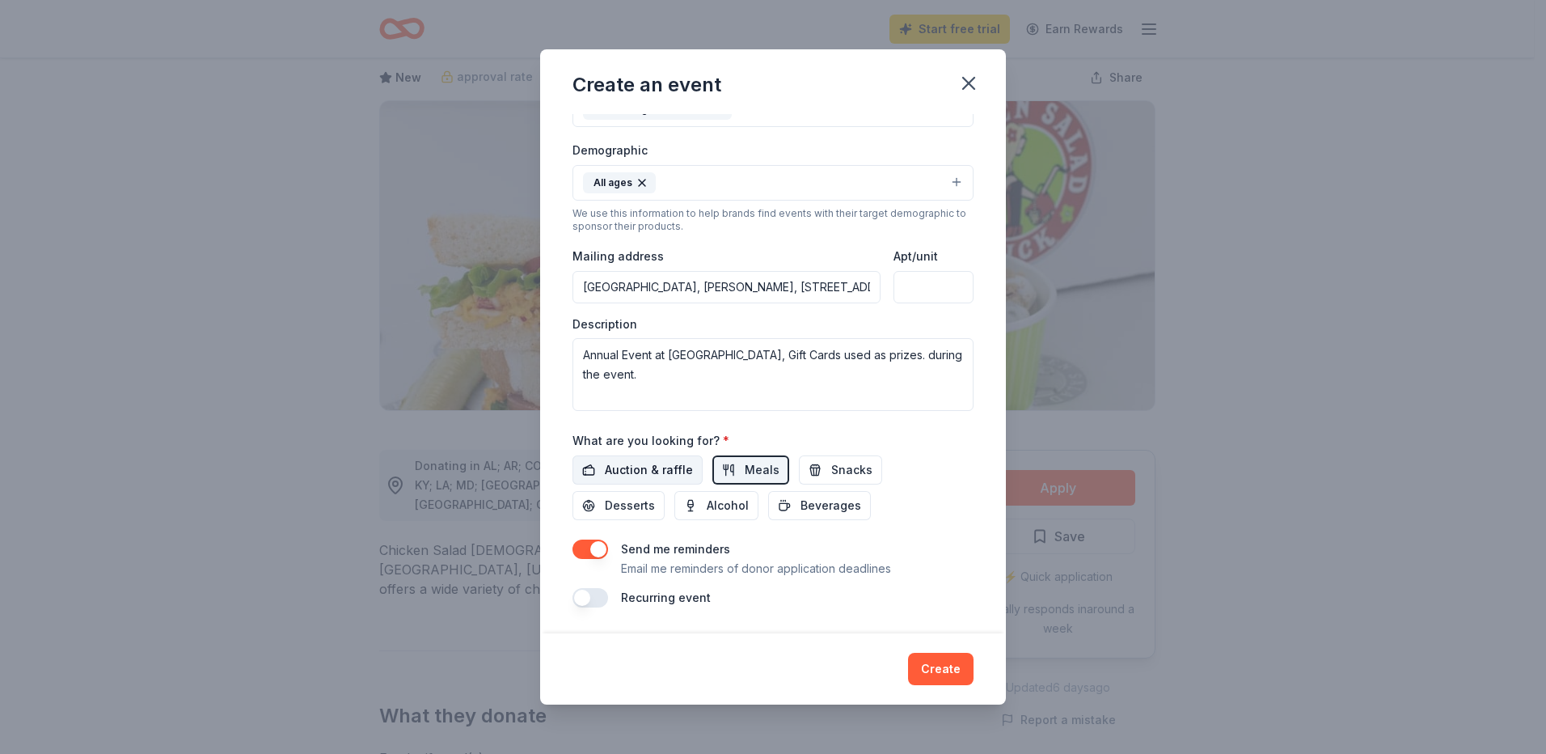
click at [647, 466] on span "Auction & raffle" at bounding box center [649, 469] width 88 height 19
click at [644, 499] on span "Desserts" at bounding box center [630, 505] width 50 height 19
click at [599, 596] on button "button" at bounding box center [590, 597] width 36 height 19
click at [867, 621] on div "Recurring event This is a recurring event. The next event is in:" at bounding box center [772, 607] width 401 height 39
click at [867, 615] on div "Recurring event This is a recurring event. The next event is in:" at bounding box center [772, 607] width 401 height 39
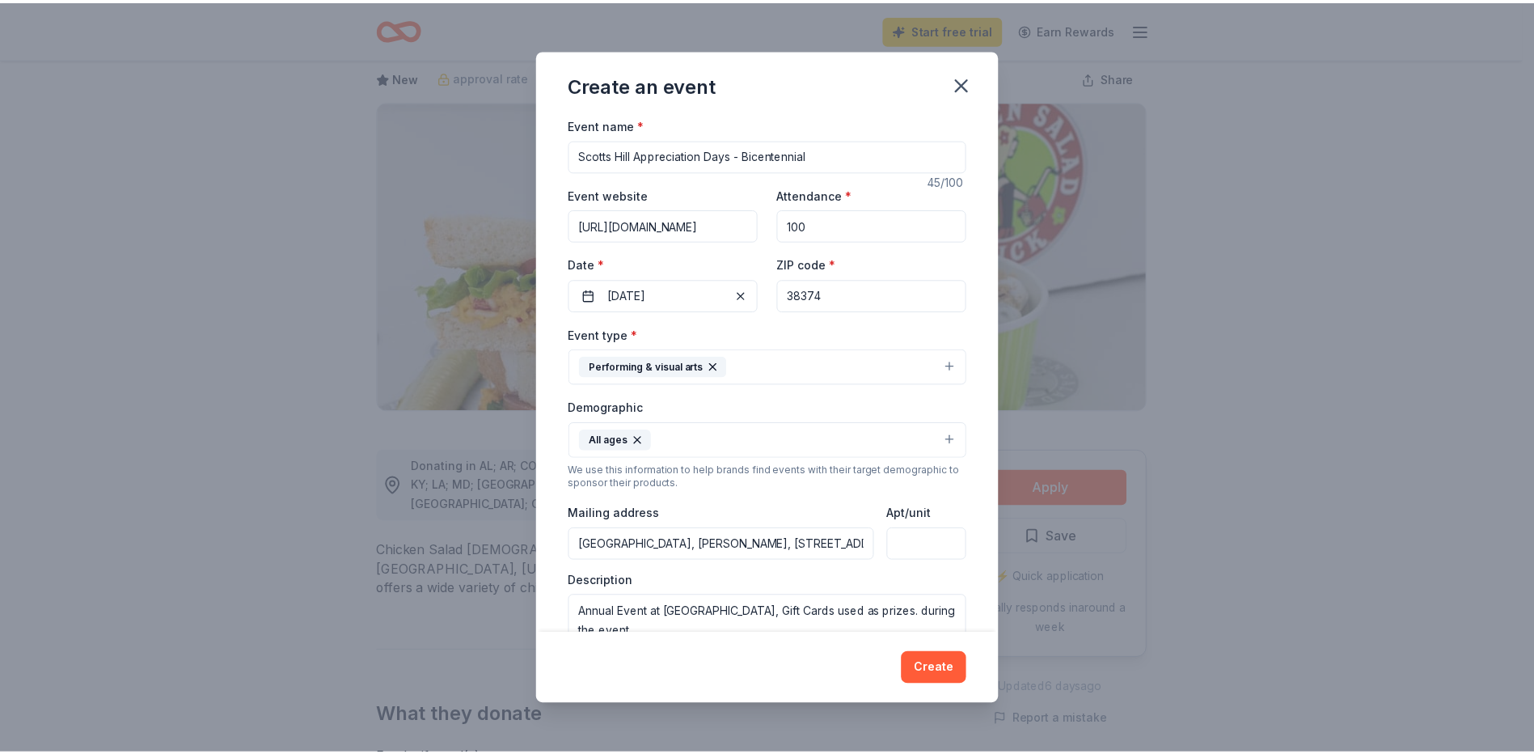
scroll to position [315, 0]
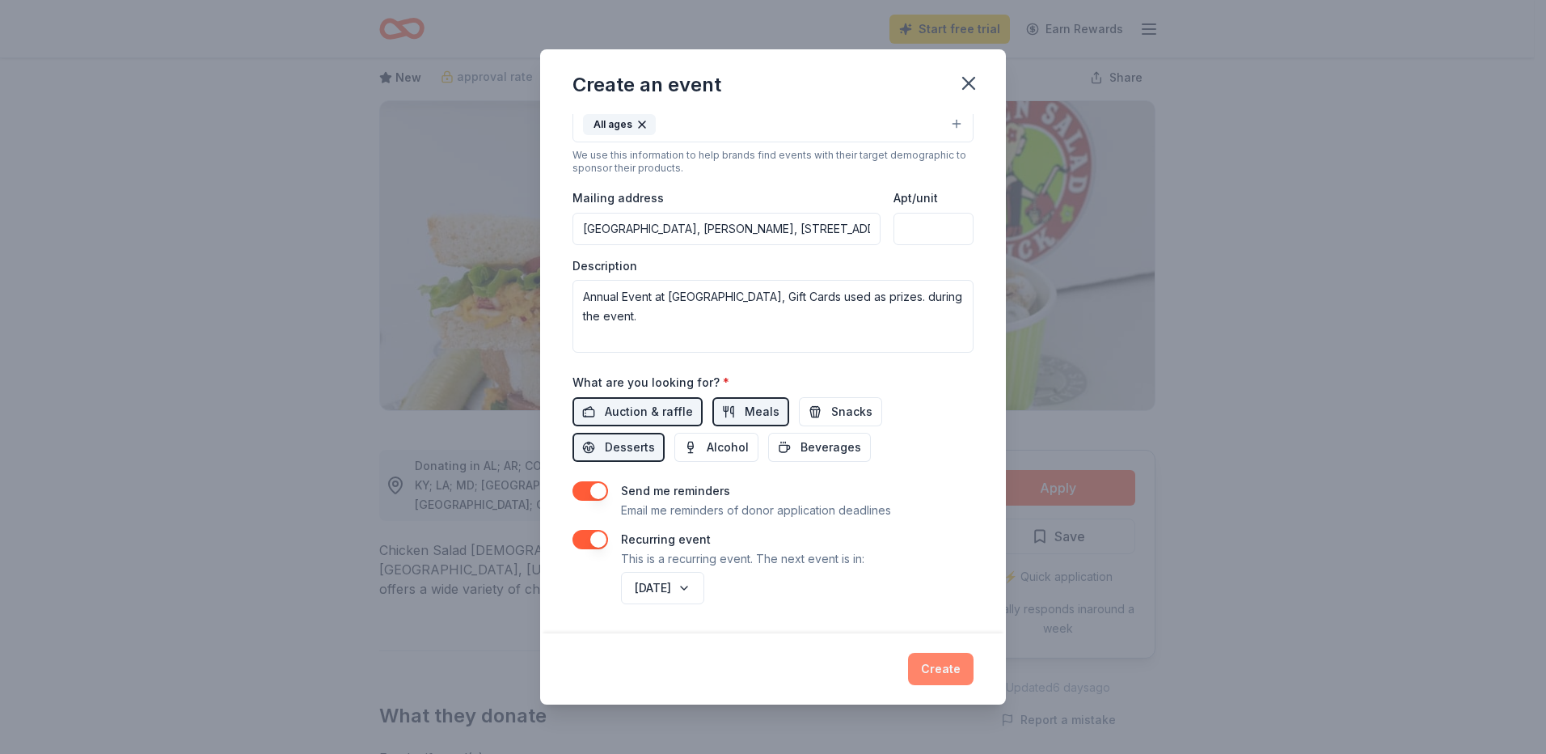
click at [942, 668] on button "Create" at bounding box center [940, 669] width 65 height 32
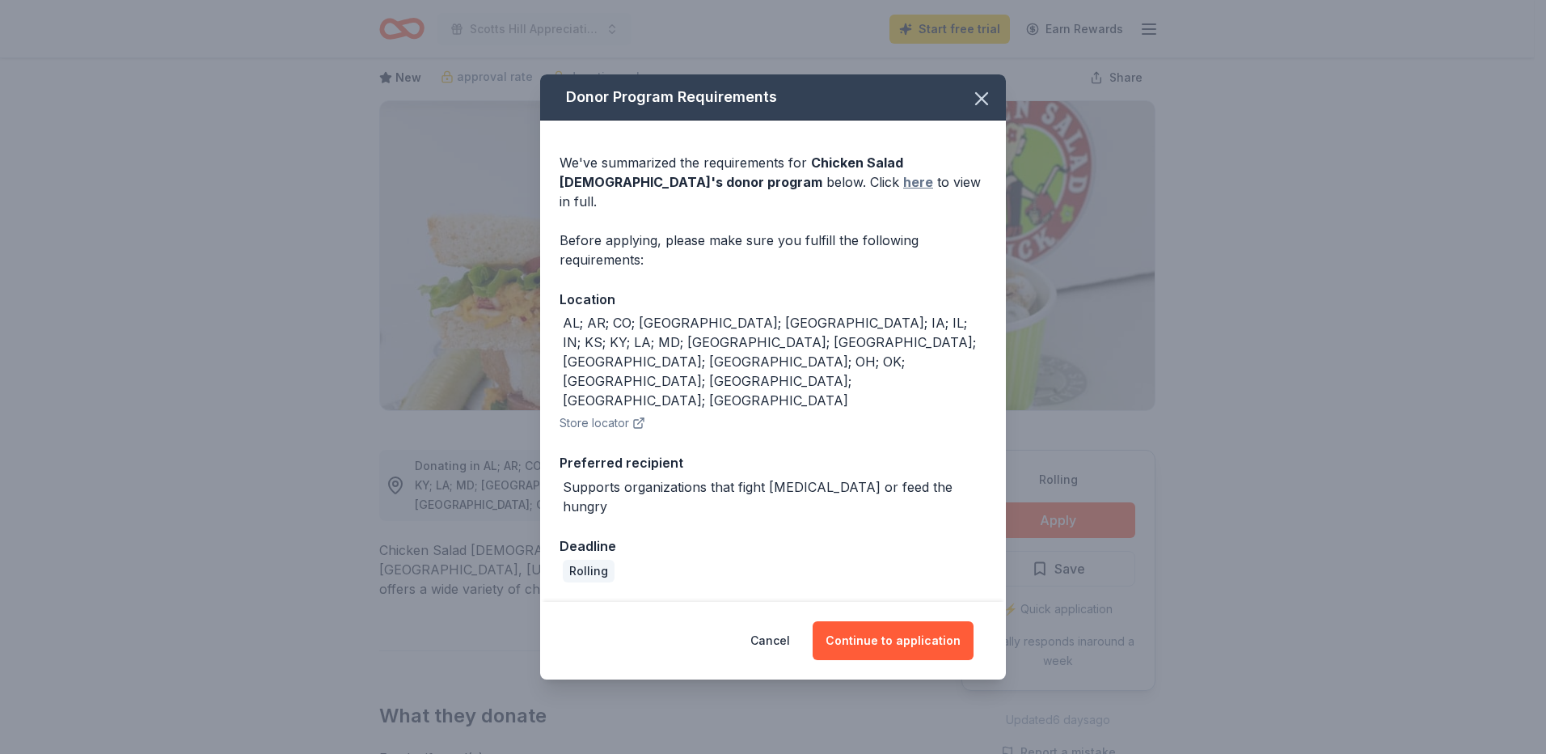
click at [903, 192] on link "here" at bounding box center [918, 181] width 30 height 19
click at [890, 621] on button "Continue to application" at bounding box center [893, 640] width 161 height 39
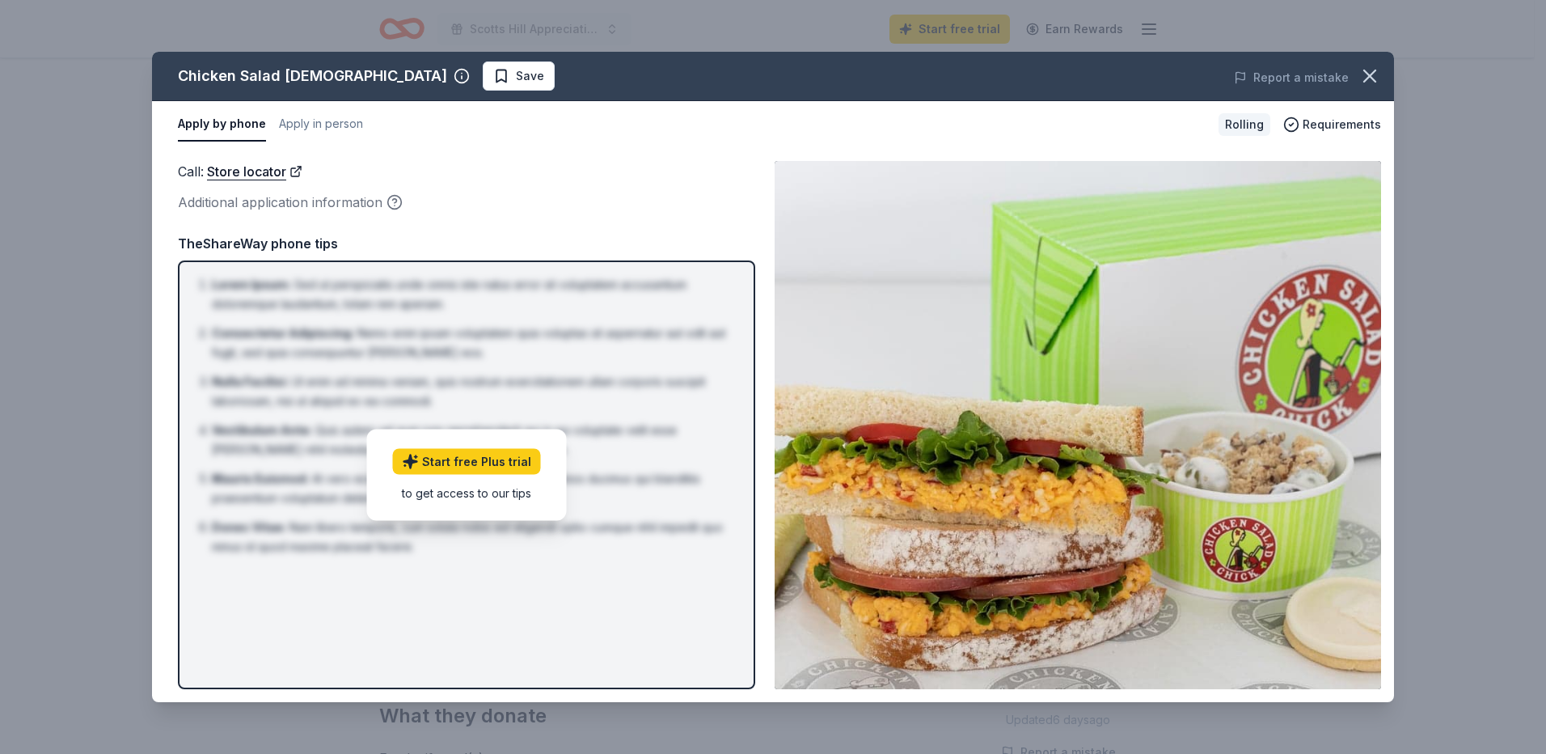
click at [247, 122] on button "Apply by phone" at bounding box center [222, 125] width 88 height 34
click at [269, 171] on link "Store locator" at bounding box center [254, 171] width 95 height 21
click at [471, 459] on link "Start free Plus trial" at bounding box center [467, 462] width 148 height 26
click at [516, 69] on span "Save" at bounding box center [530, 75] width 28 height 19
click at [1355, 123] on span "Requirements" at bounding box center [1342, 124] width 78 height 19
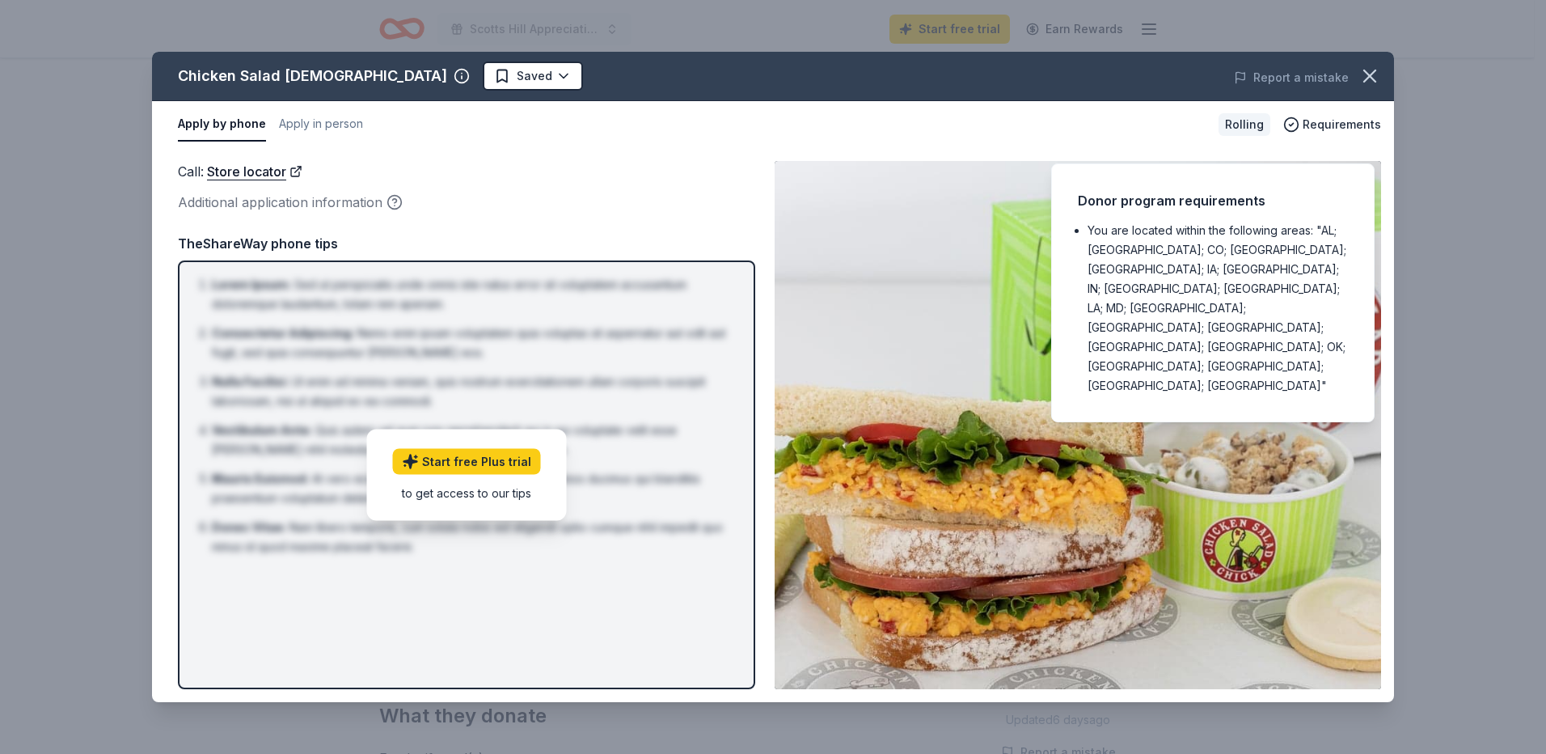
click at [815, 35] on div "Chicken Salad [DEMOGRAPHIC_DATA] Saved Report a mistake Apply by phone Apply in…" at bounding box center [773, 377] width 1546 height 754
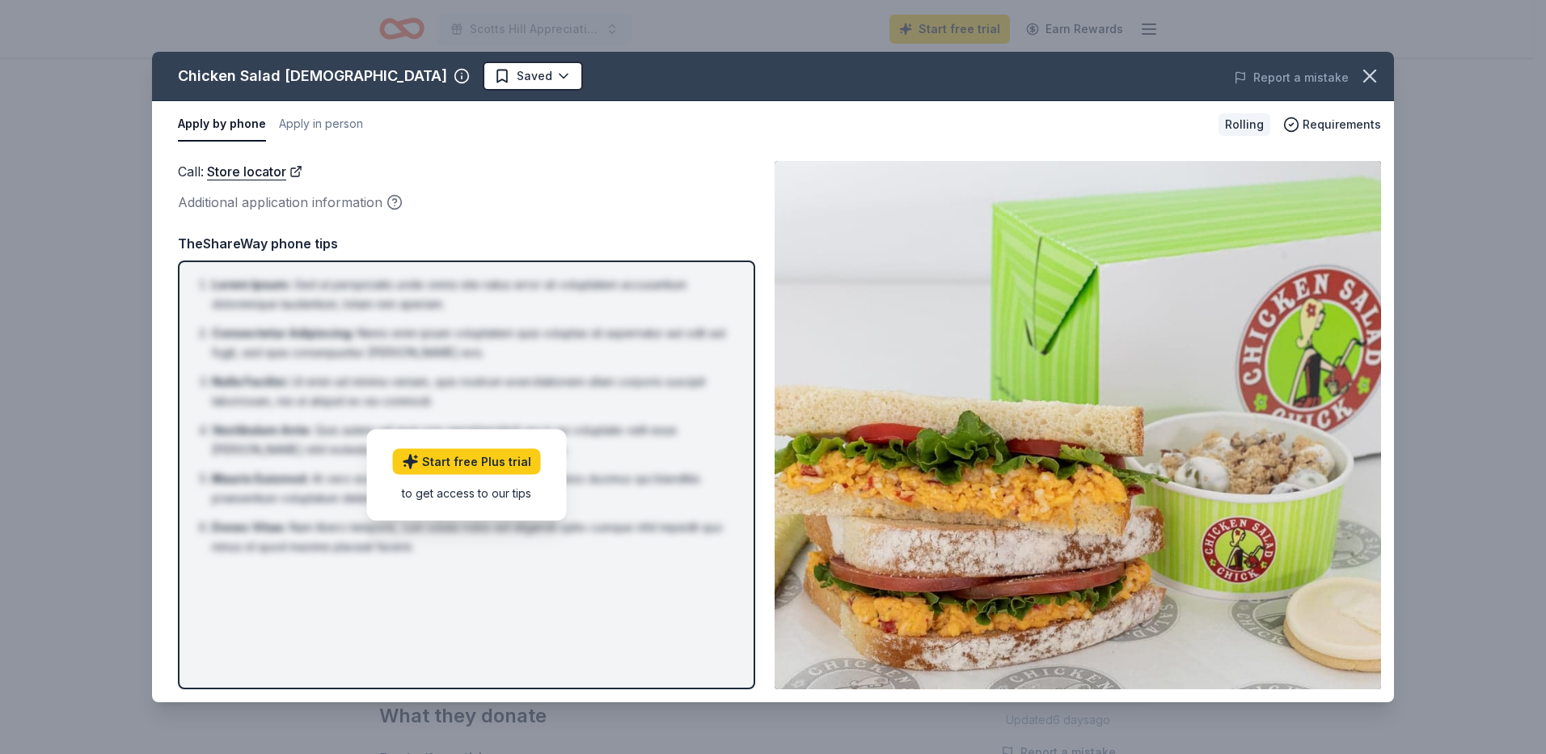
click at [281, 71] on div "Chicken Salad [DEMOGRAPHIC_DATA]" at bounding box center [312, 76] width 269 height 26
